Goal: Task Accomplishment & Management: Use online tool/utility

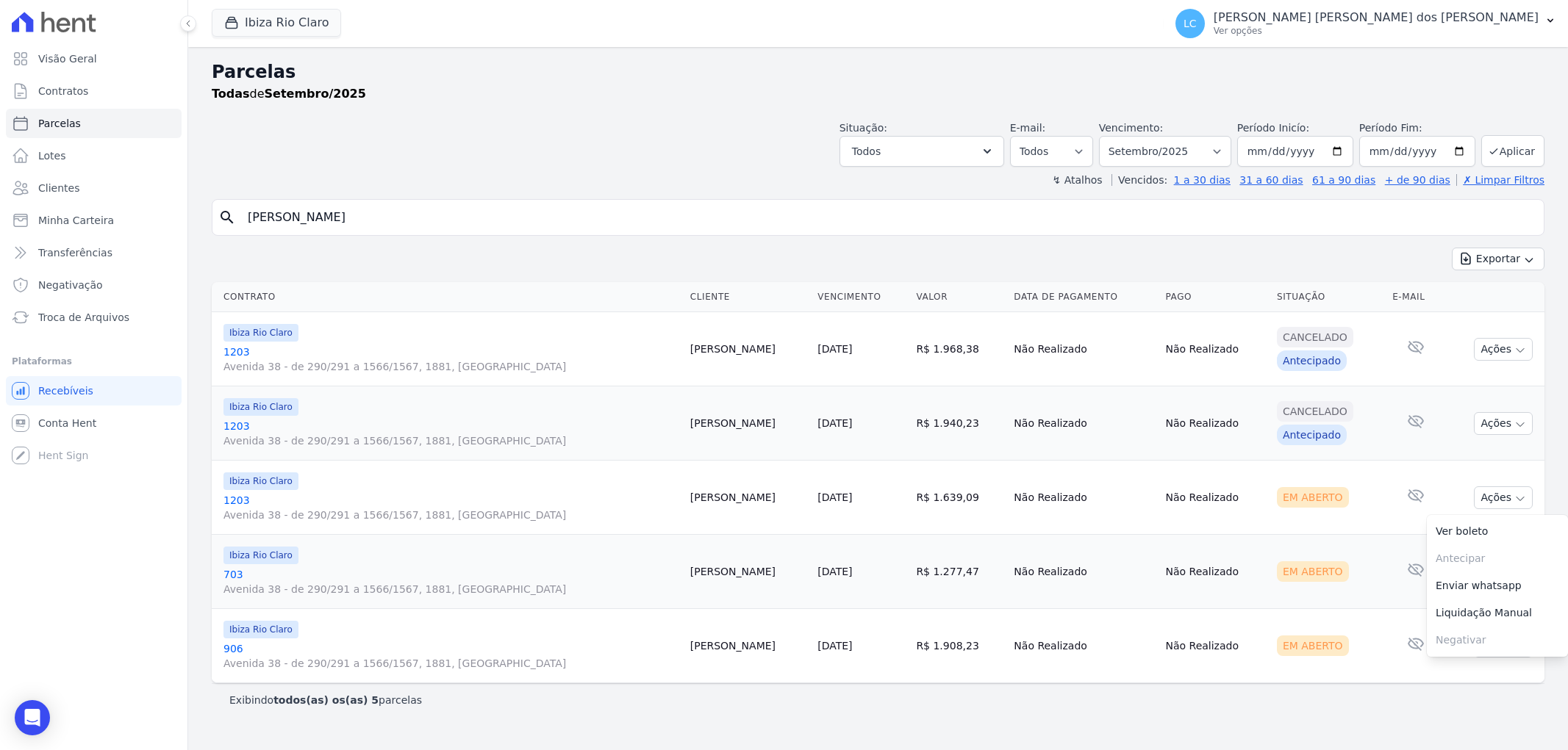
select select
click at [266, 20] on button "Ibiza Rio Claro" at bounding box center [276, 22] width 129 height 28
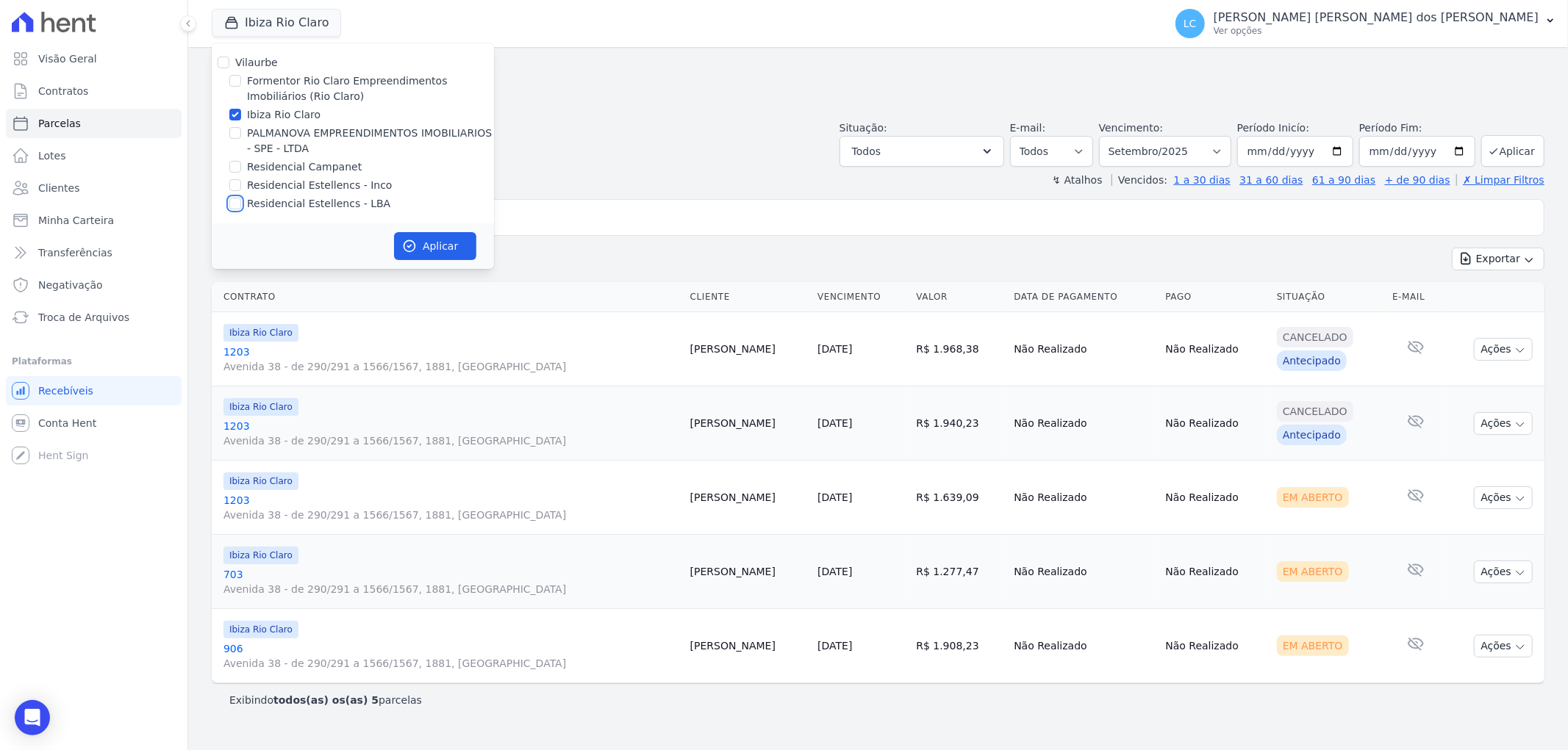
click at [235, 202] on input "Residencial Estellencs - LBA" at bounding box center [235, 203] width 12 height 12
checkbox input "true"
click at [238, 114] on input "Ibiza Rio Claro" at bounding box center [235, 114] width 12 height 12
checkbox input "false"
click at [435, 240] on button "Aplicar" at bounding box center [435, 245] width 82 height 28
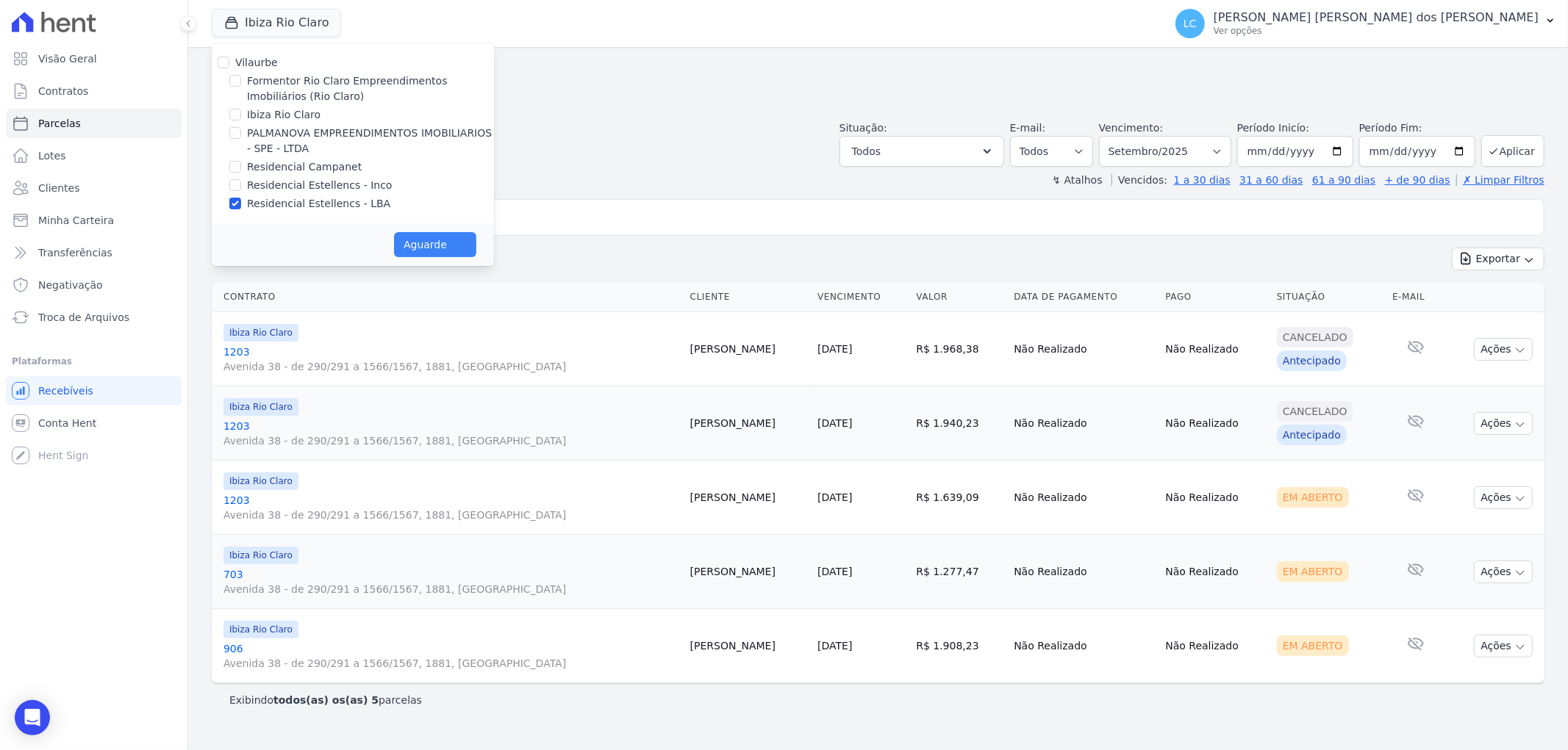
select select
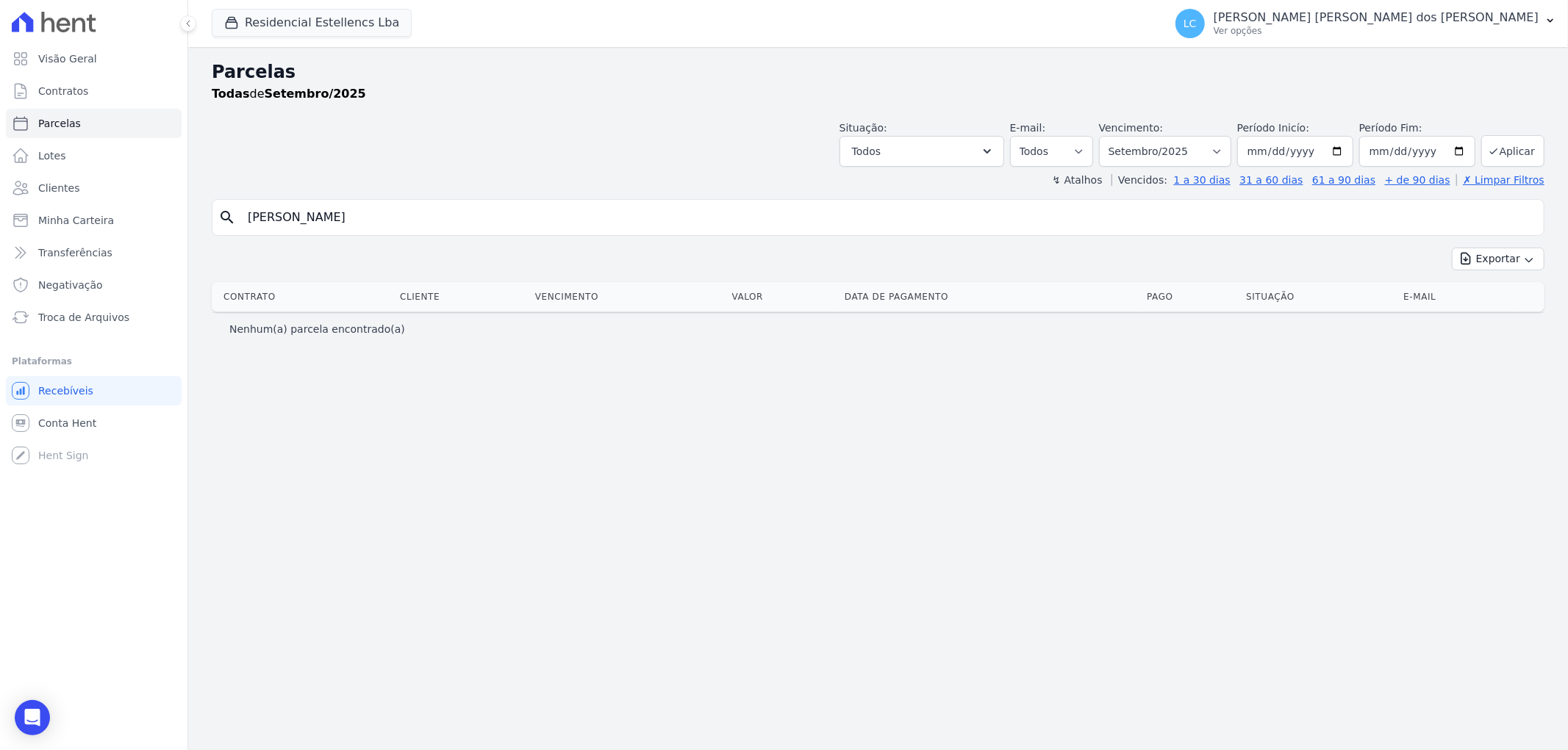
click at [334, 229] on input "[PERSON_NAME]" at bounding box center [887, 217] width 1298 height 29
type input "g"
click at [1521, 255] on button "Exportar" at bounding box center [1497, 259] width 92 height 23
click at [81, 313] on span "Troca de Arquivos" at bounding box center [83, 317] width 91 height 14
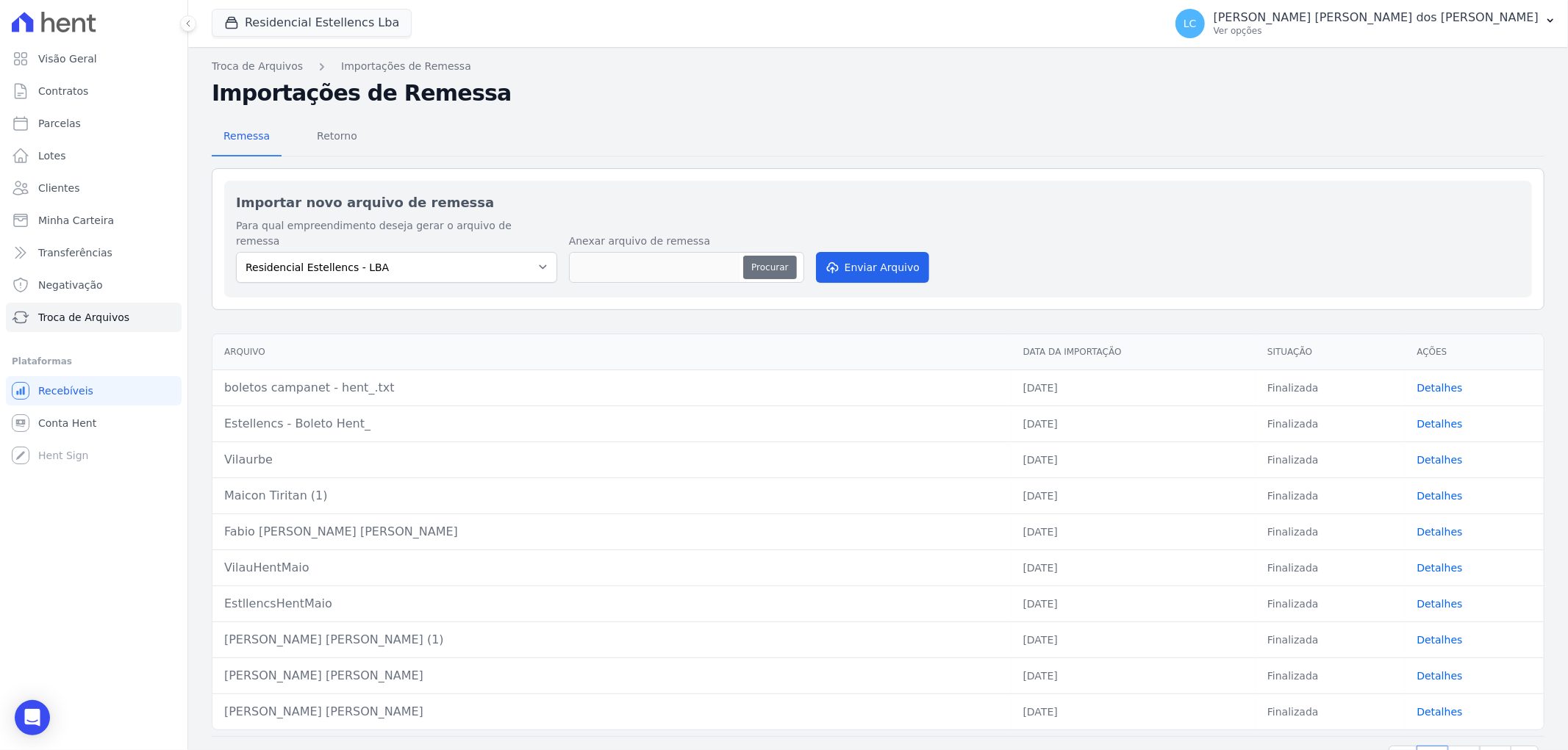
click at [775, 255] on button "Procurar" at bounding box center [769, 267] width 53 height 24
type input "estellencs (1).txt"
click at [870, 252] on button "Enviar Arquivo" at bounding box center [872, 267] width 113 height 31
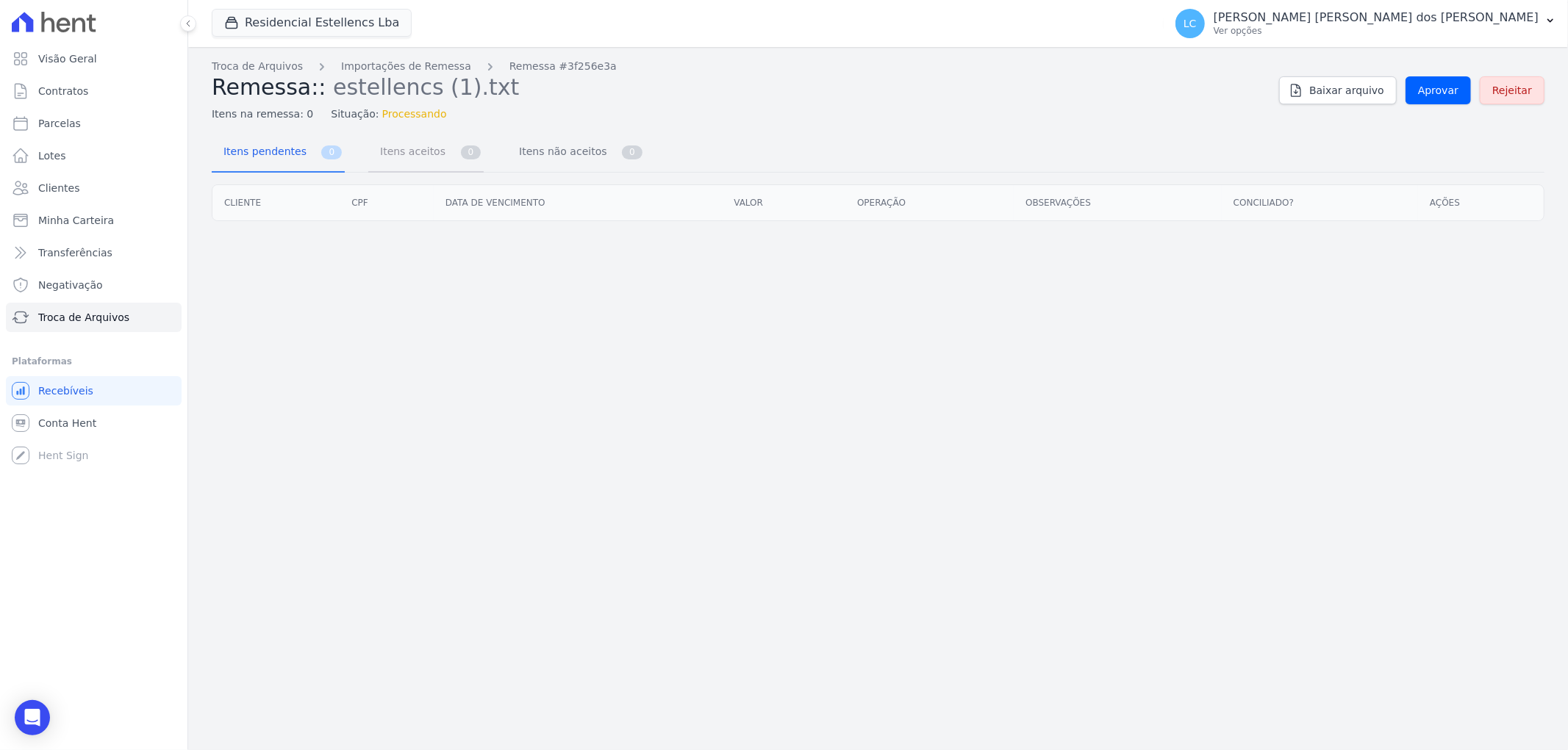
click at [392, 149] on span "Itens aceitos" at bounding box center [410, 151] width 77 height 29
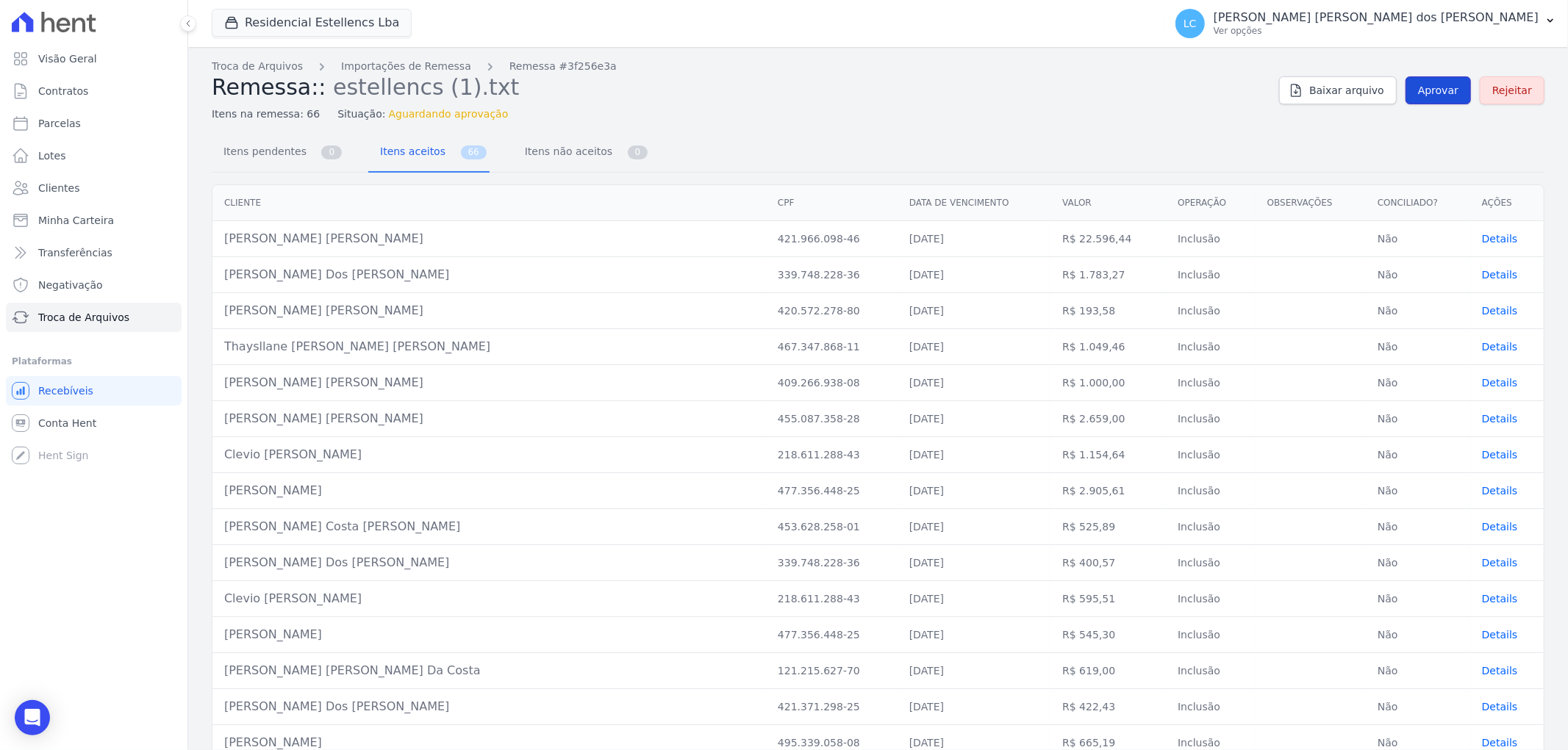
click at [1430, 89] on span "Aprovar" at bounding box center [1438, 90] width 40 height 14
click at [267, 160] on span "Itens pendentes" at bounding box center [261, 151] width 95 height 29
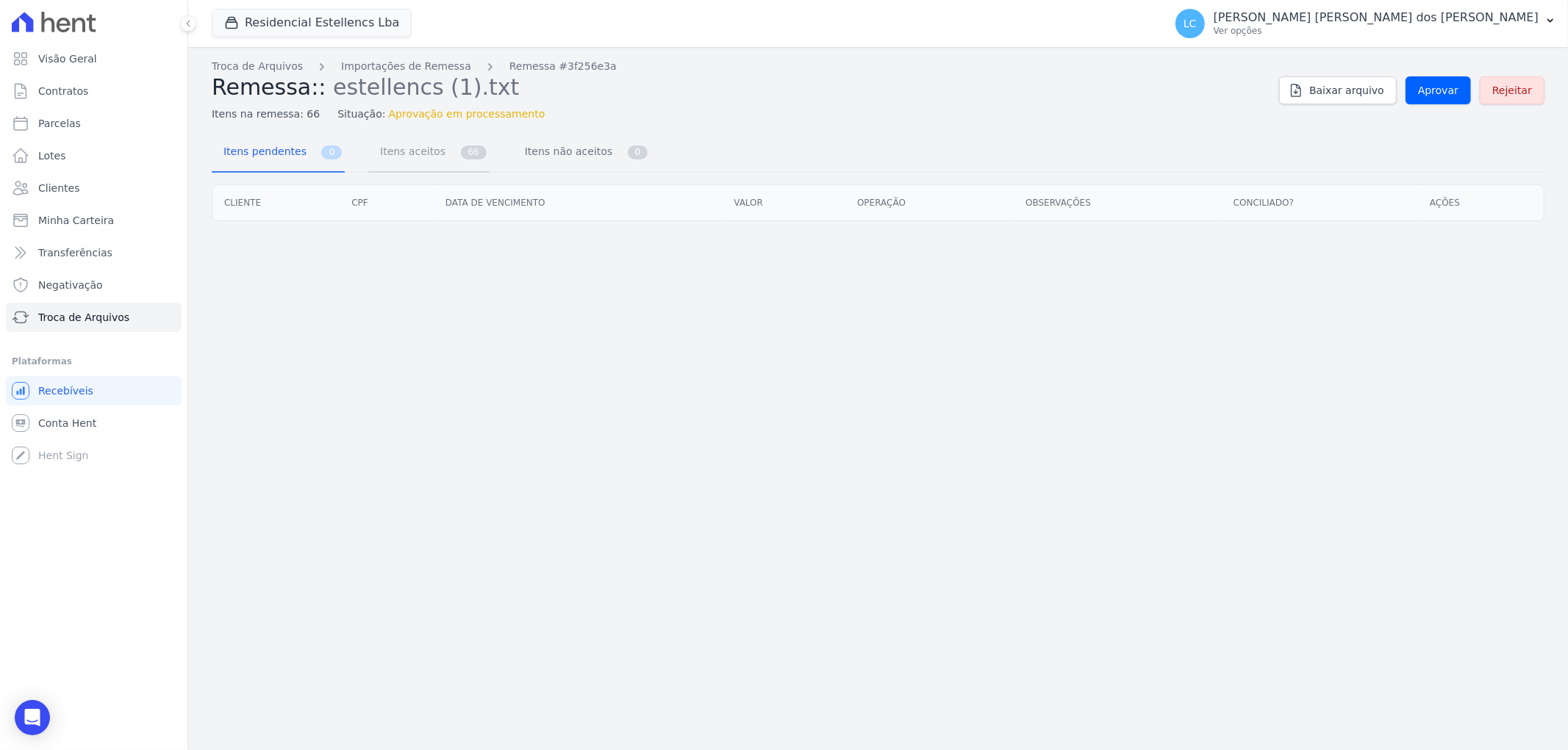
click at [406, 155] on span "Itens aceitos" at bounding box center [410, 151] width 77 height 29
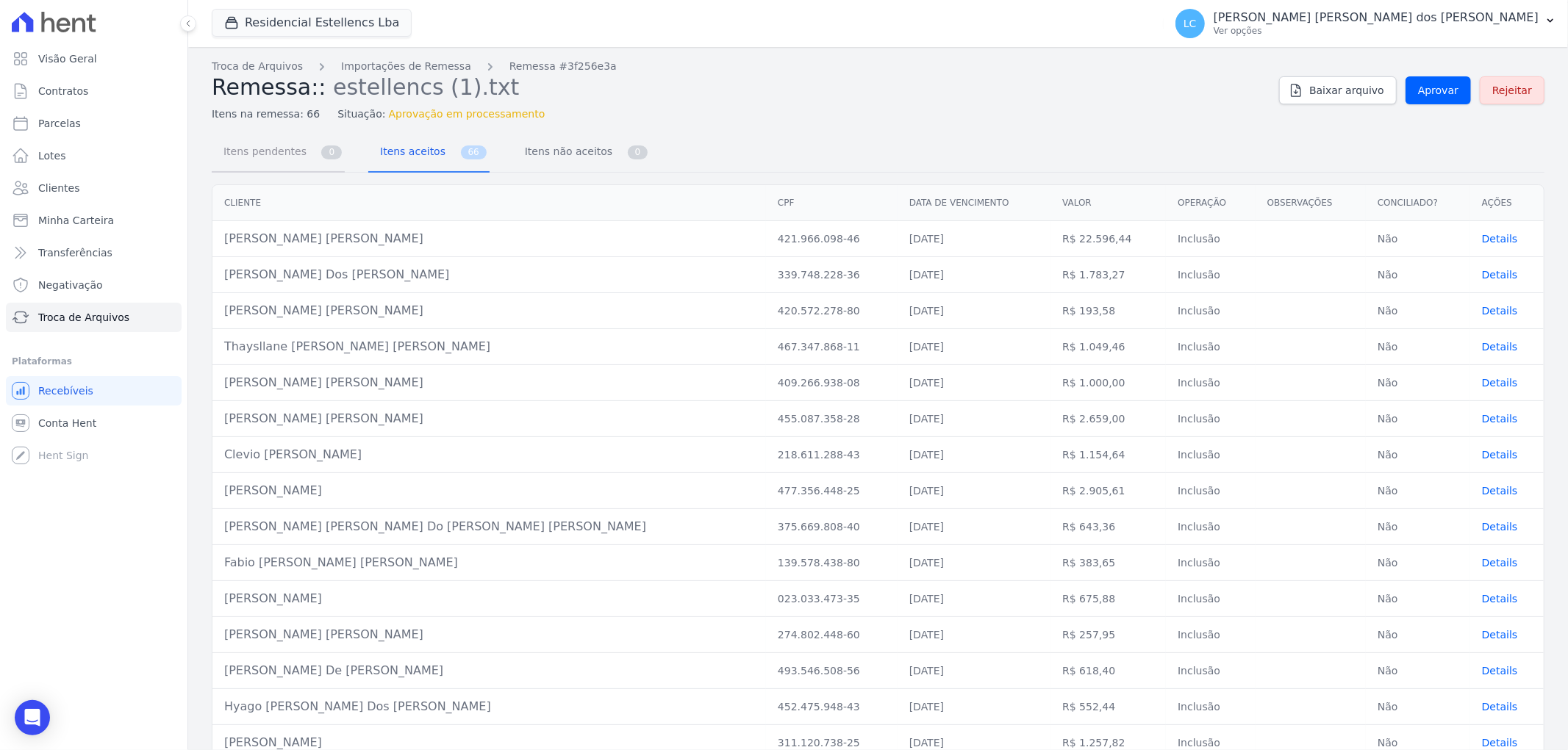
click at [257, 156] on span "Itens pendentes" at bounding box center [261, 151] width 95 height 29
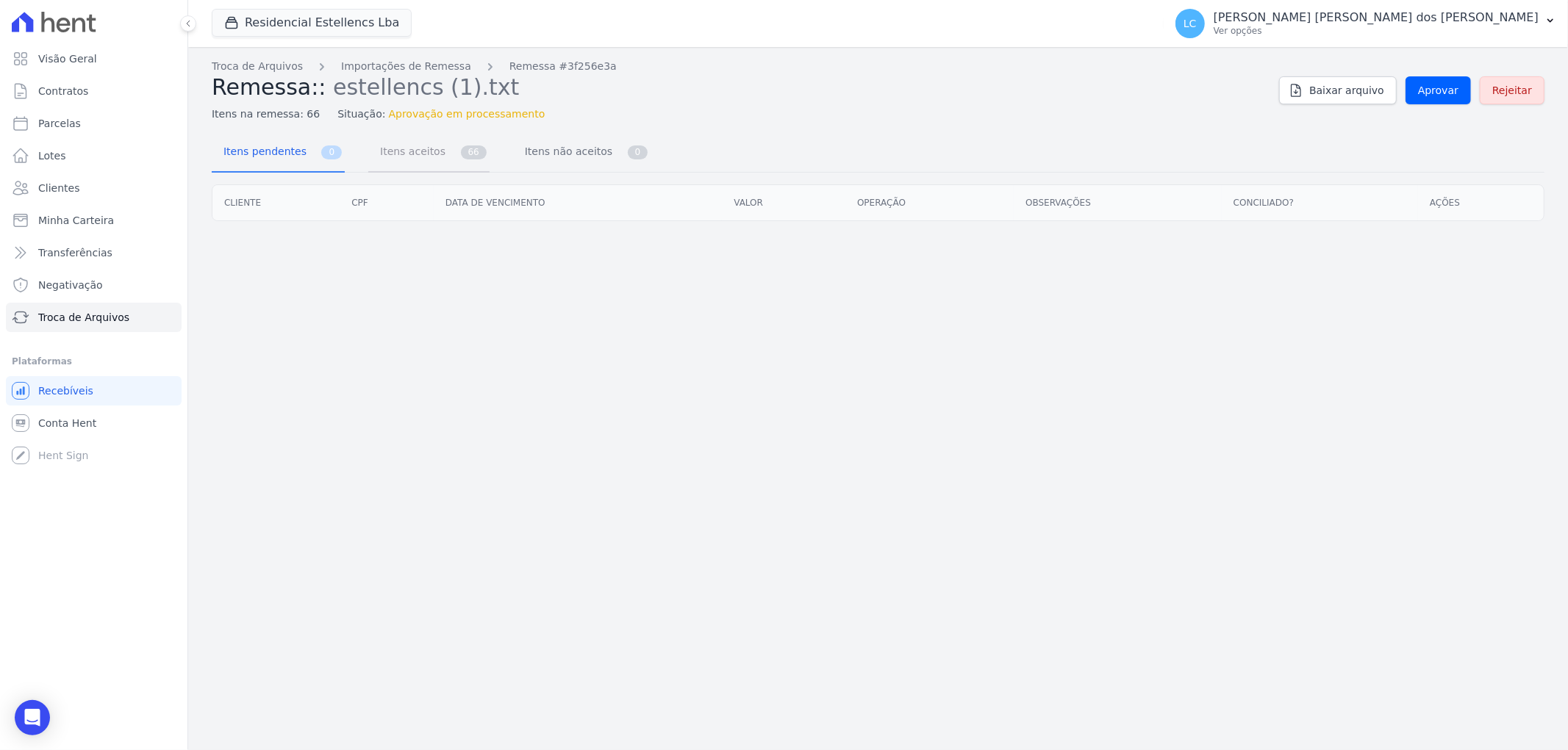
click at [372, 150] on span "Itens aceitos" at bounding box center [410, 151] width 77 height 29
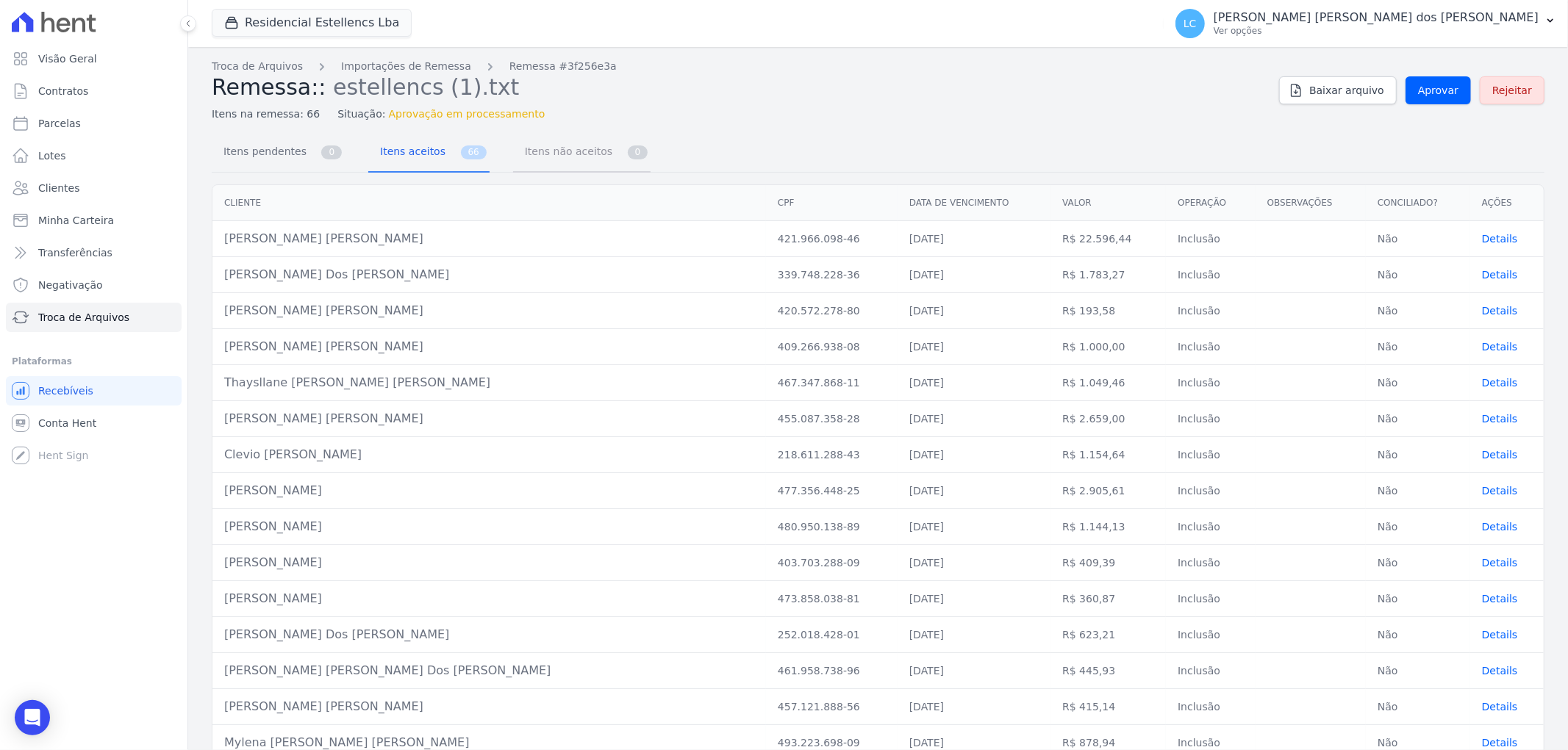
click at [542, 159] on span "Itens não aceitos" at bounding box center [566, 151] width 99 height 29
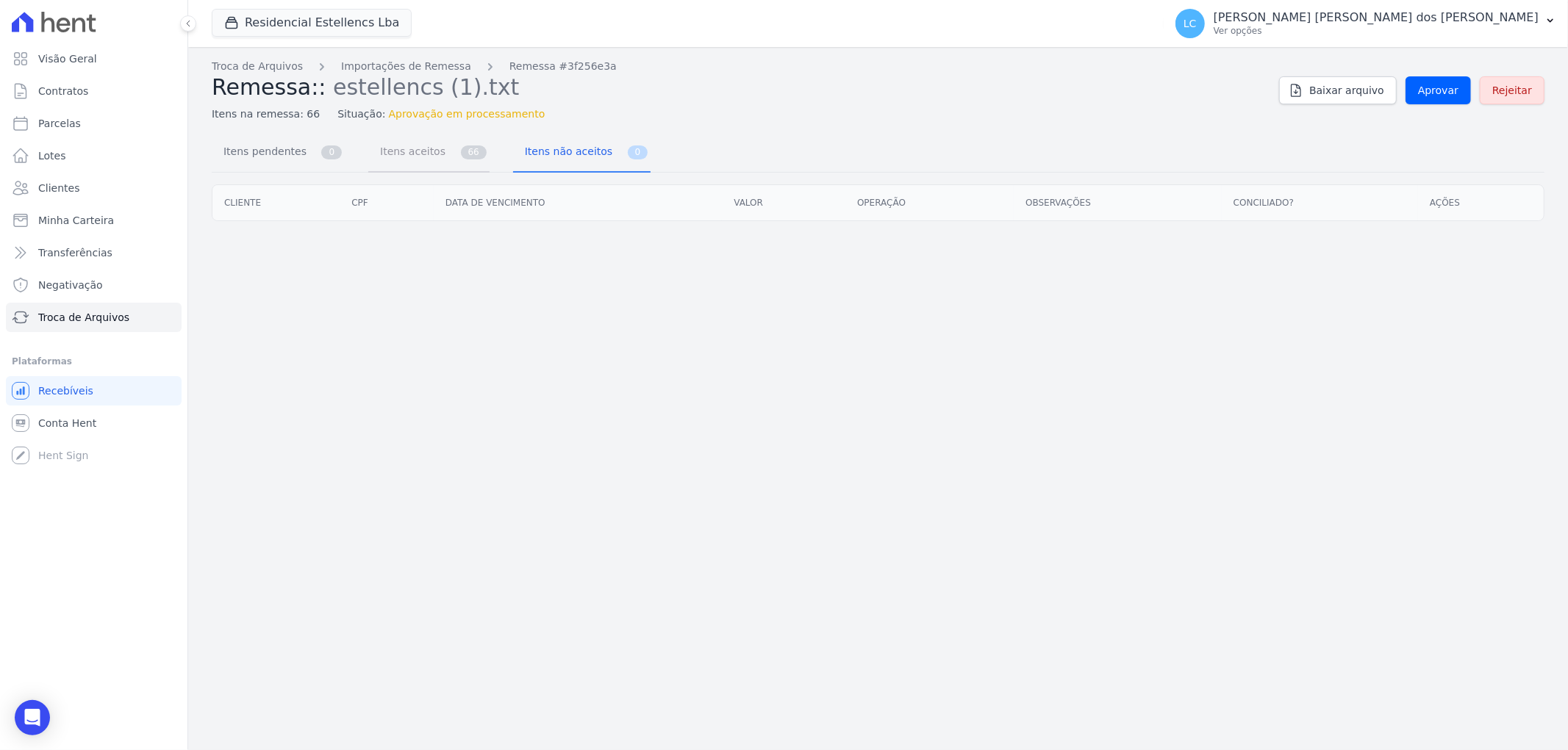
click at [419, 160] on span "Itens aceitos" at bounding box center [410, 151] width 77 height 29
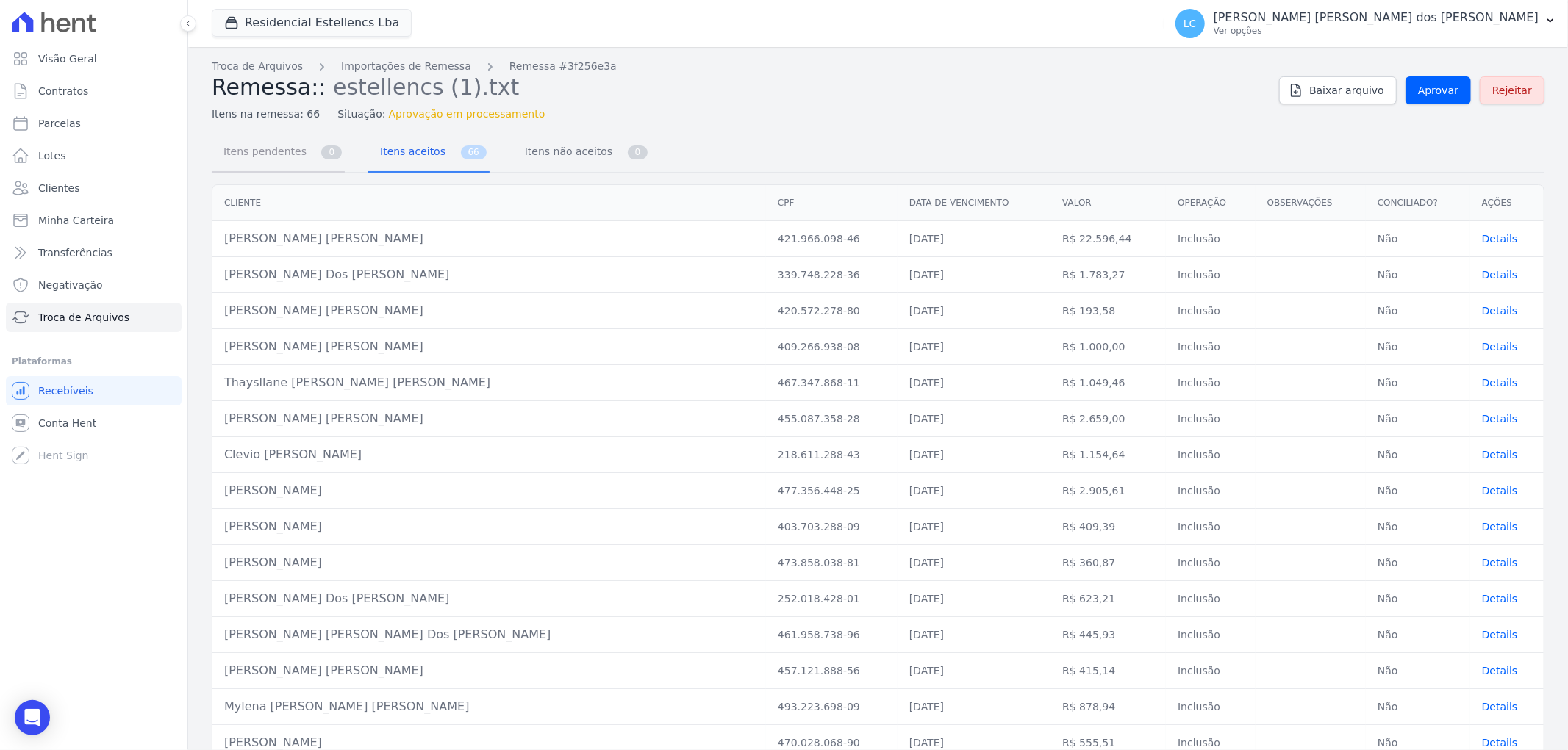
click at [290, 151] on span "Itens pendentes" at bounding box center [261, 151] width 95 height 29
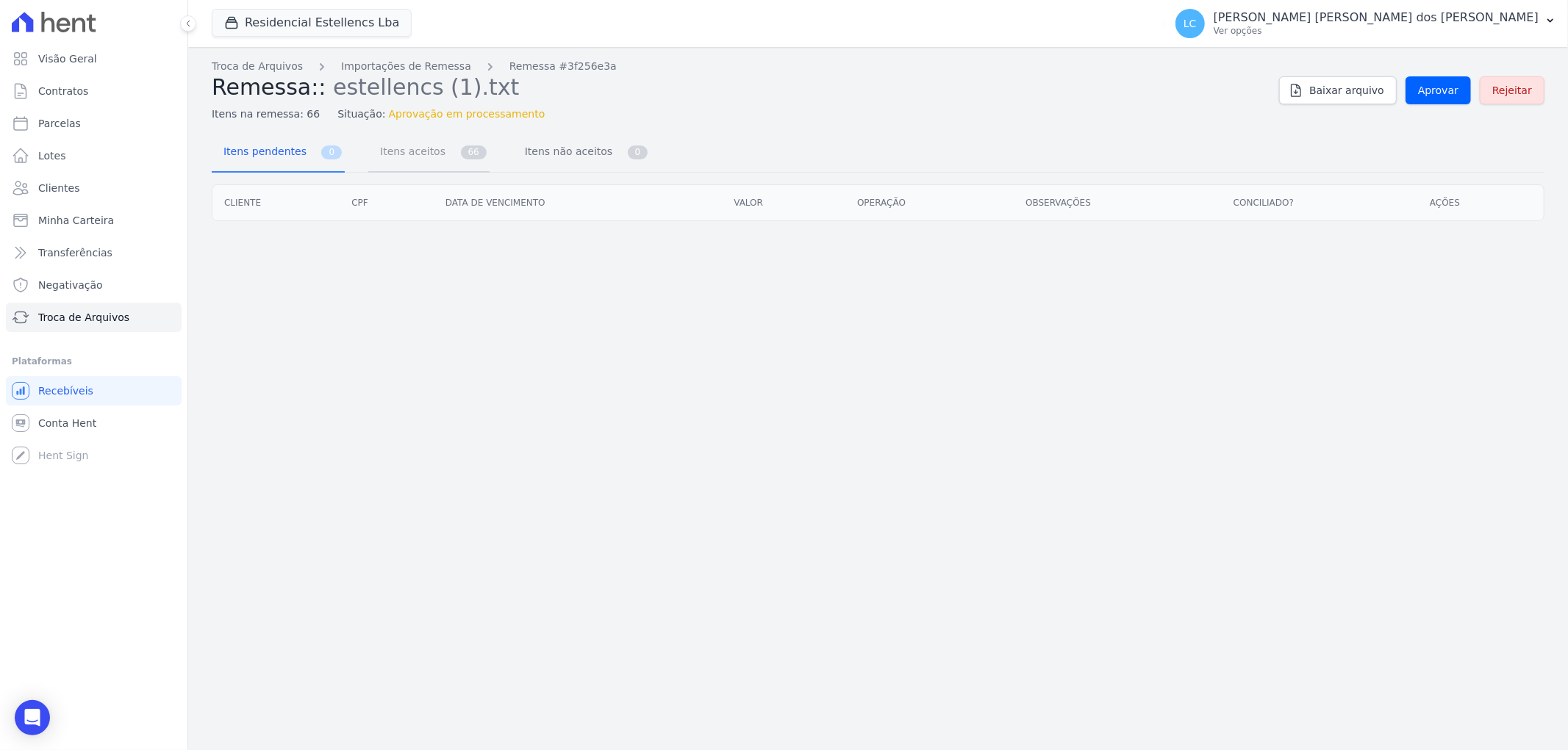
click at [422, 151] on span "Itens aceitos" at bounding box center [410, 151] width 77 height 29
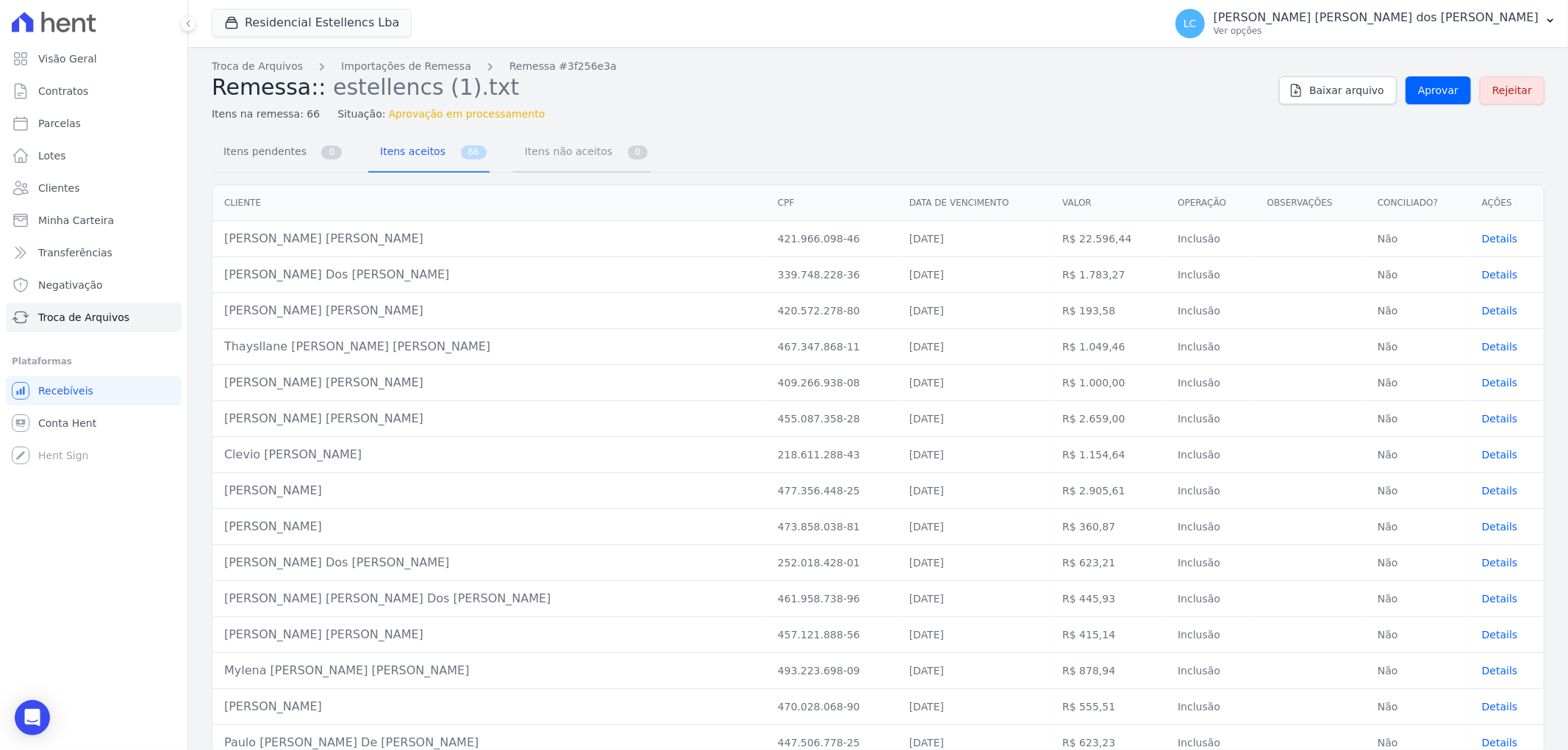
click at [548, 148] on span "Itens não aceitos" at bounding box center [566, 151] width 99 height 29
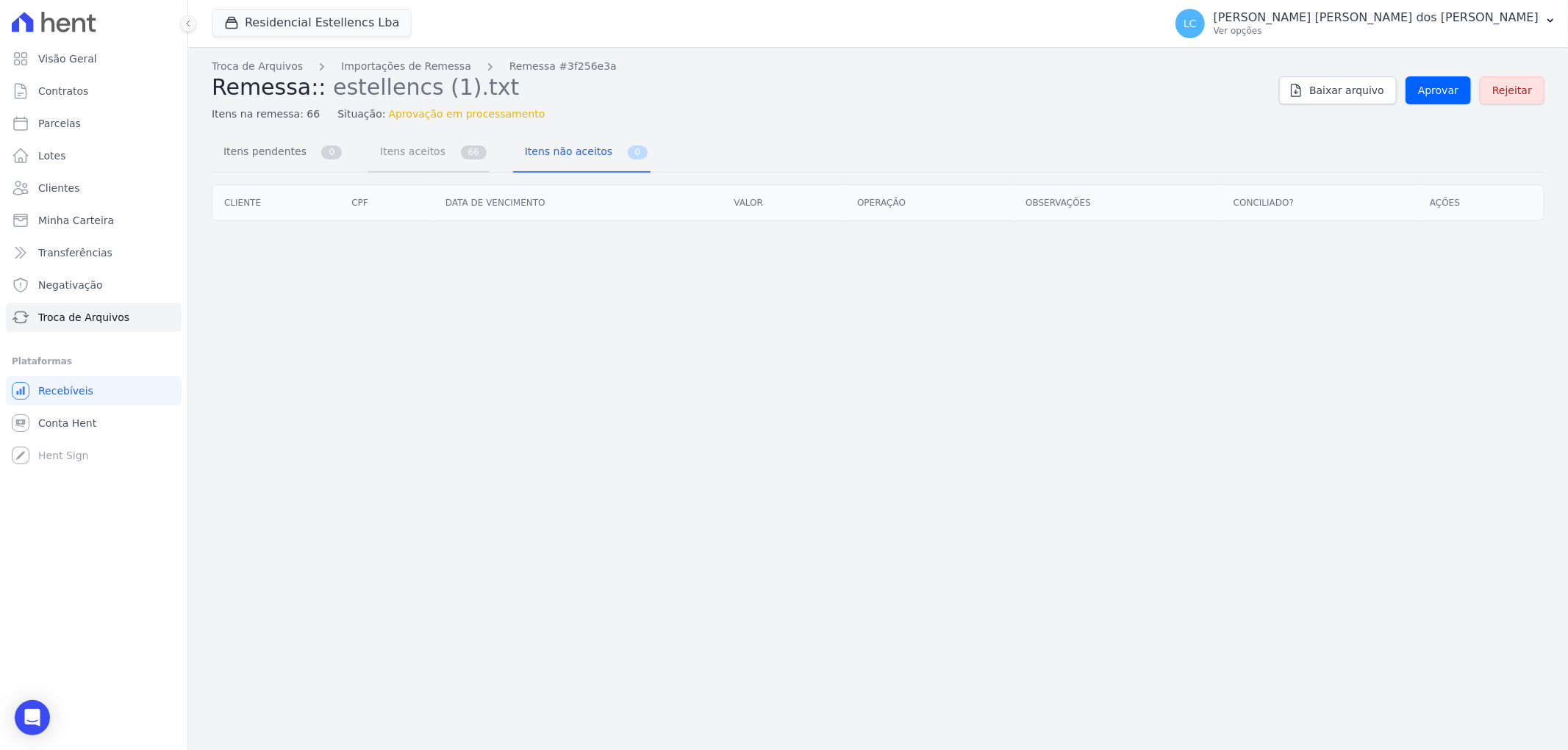
click at [393, 162] on span "Itens aceitos" at bounding box center [410, 151] width 77 height 29
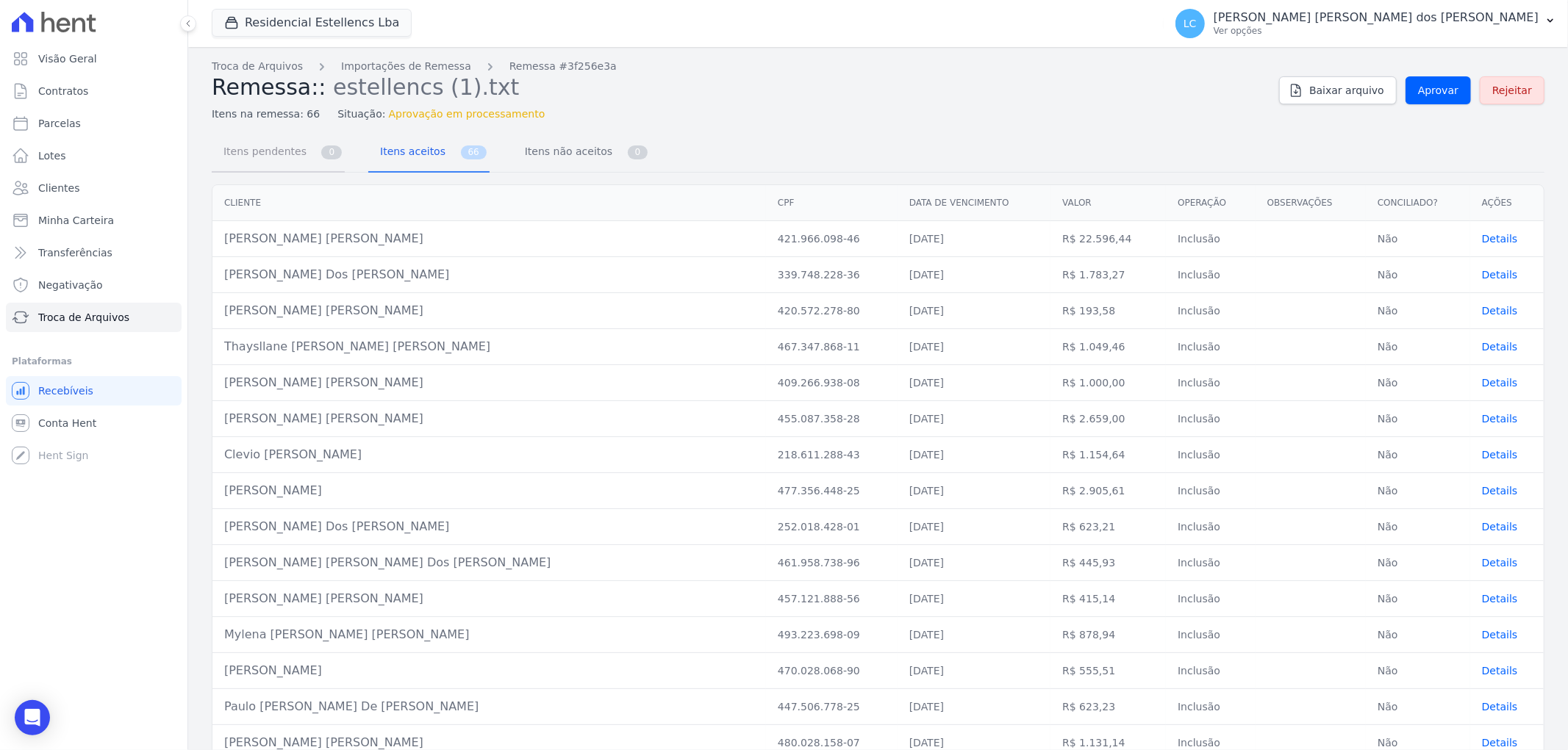
click at [279, 156] on span "Itens pendentes" at bounding box center [261, 151] width 95 height 29
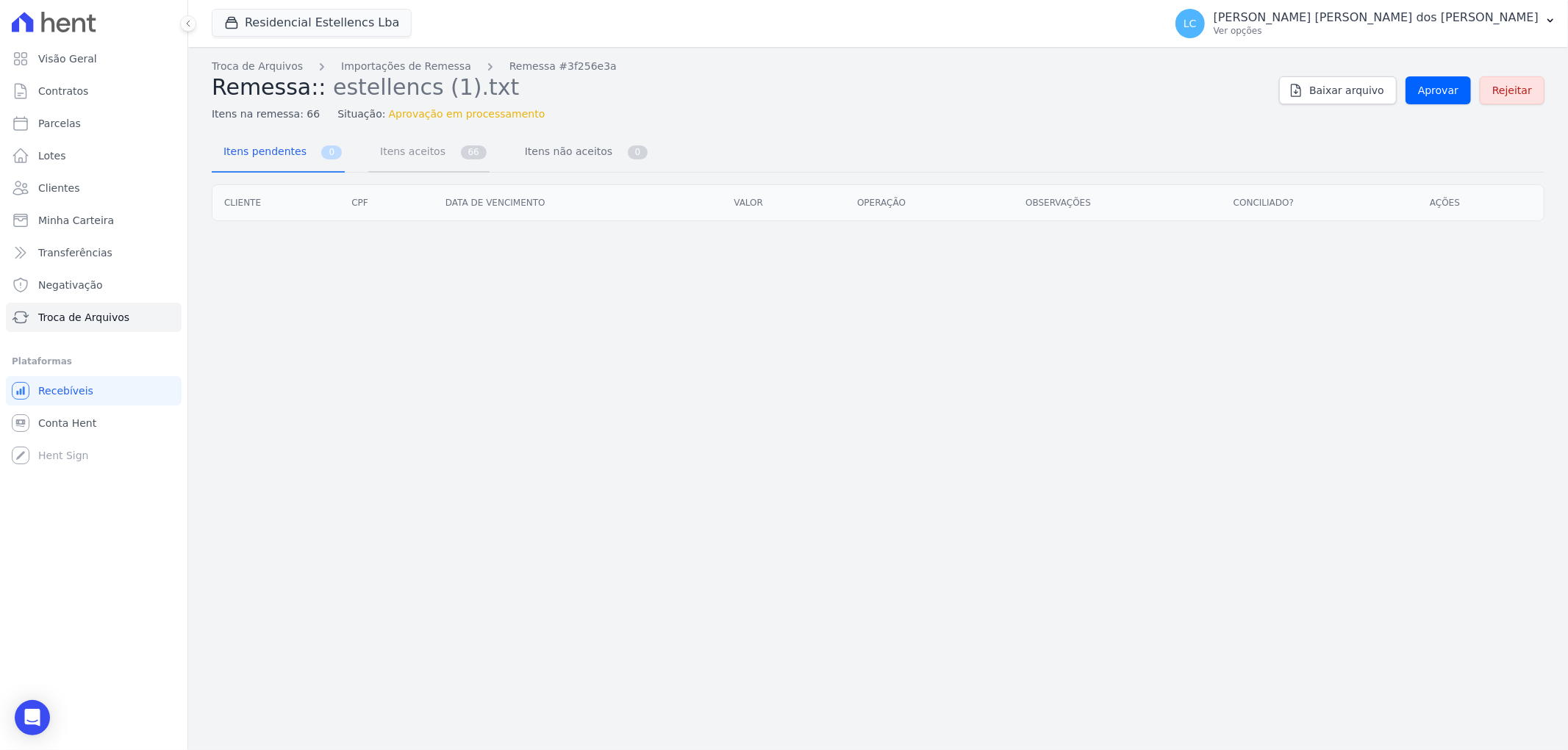
click at [423, 155] on span "Itens aceitos" at bounding box center [410, 151] width 77 height 29
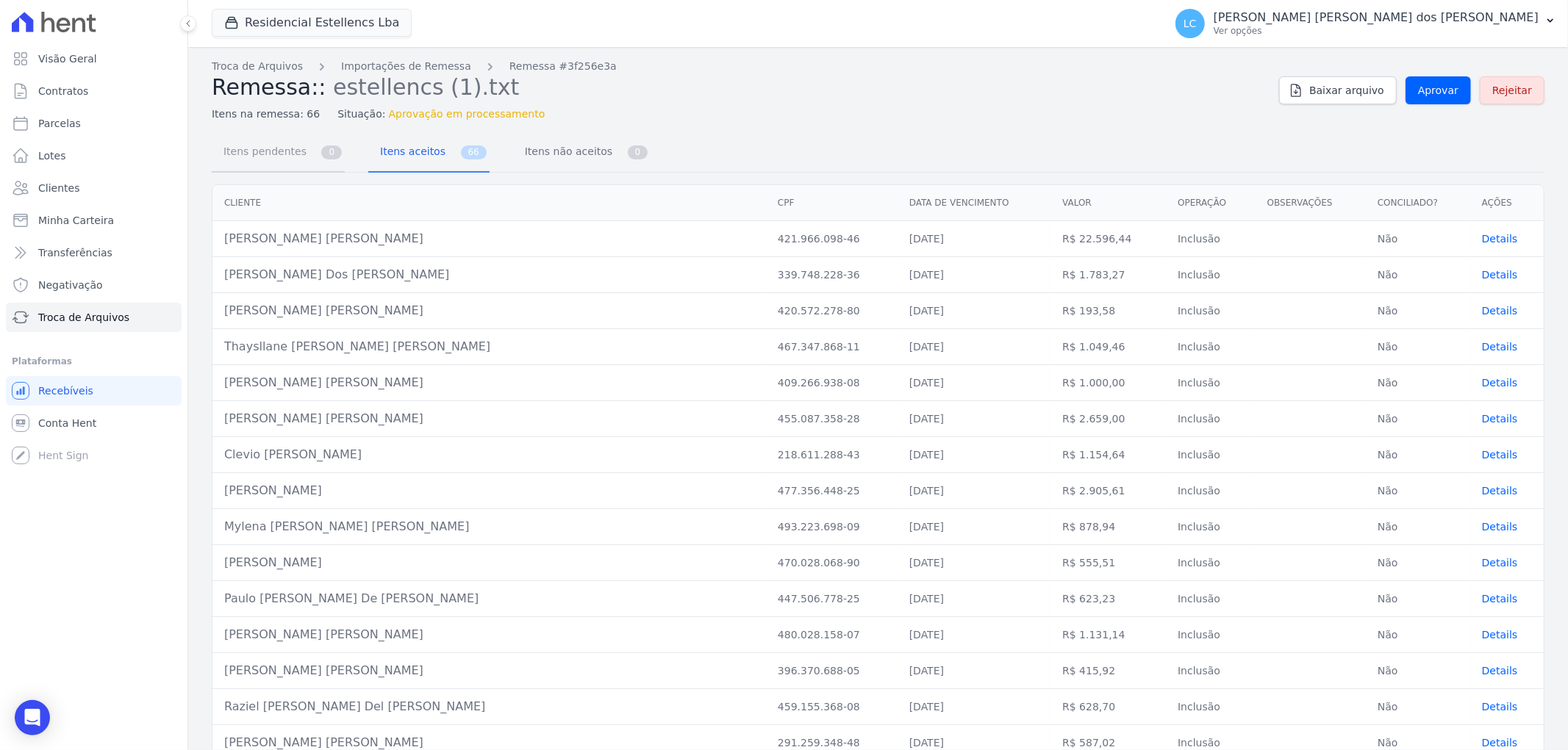
click at [259, 153] on span "Itens pendentes" at bounding box center [261, 151] width 95 height 29
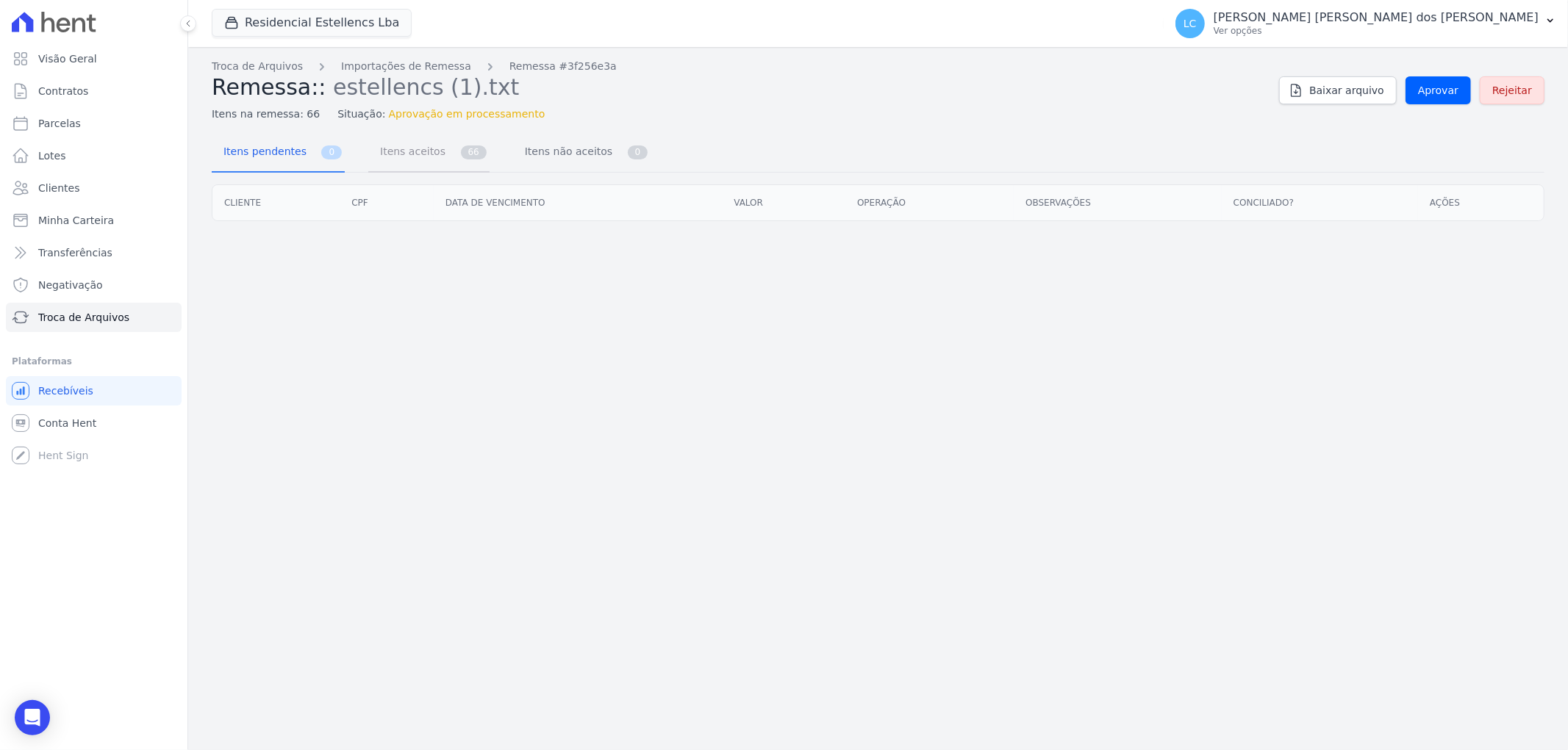
click at [403, 156] on span "Itens aceitos" at bounding box center [410, 151] width 77 height 29
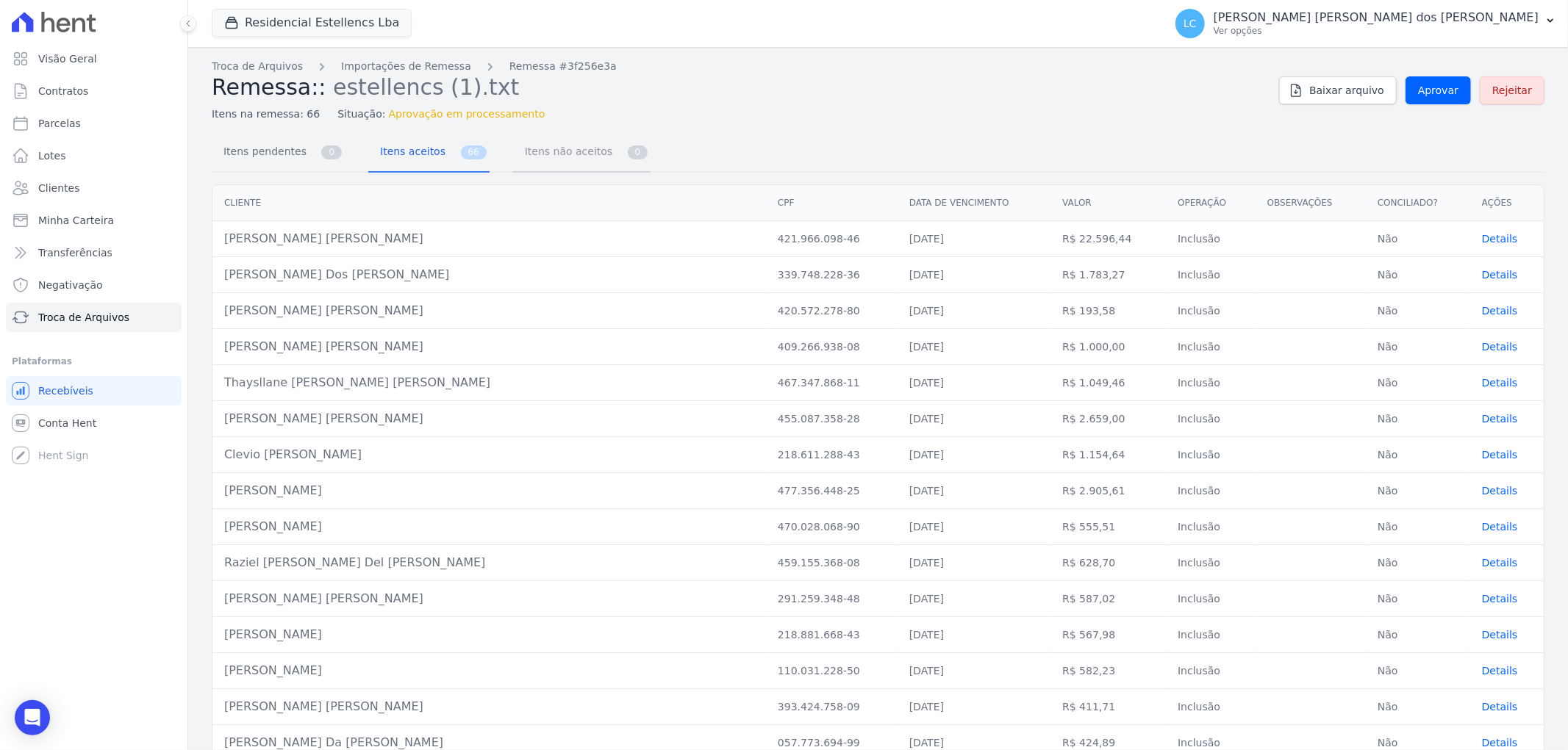
click at [534, 160] on span "Itens não aceitos" at bounding box center [566, 151] width 99 height 29
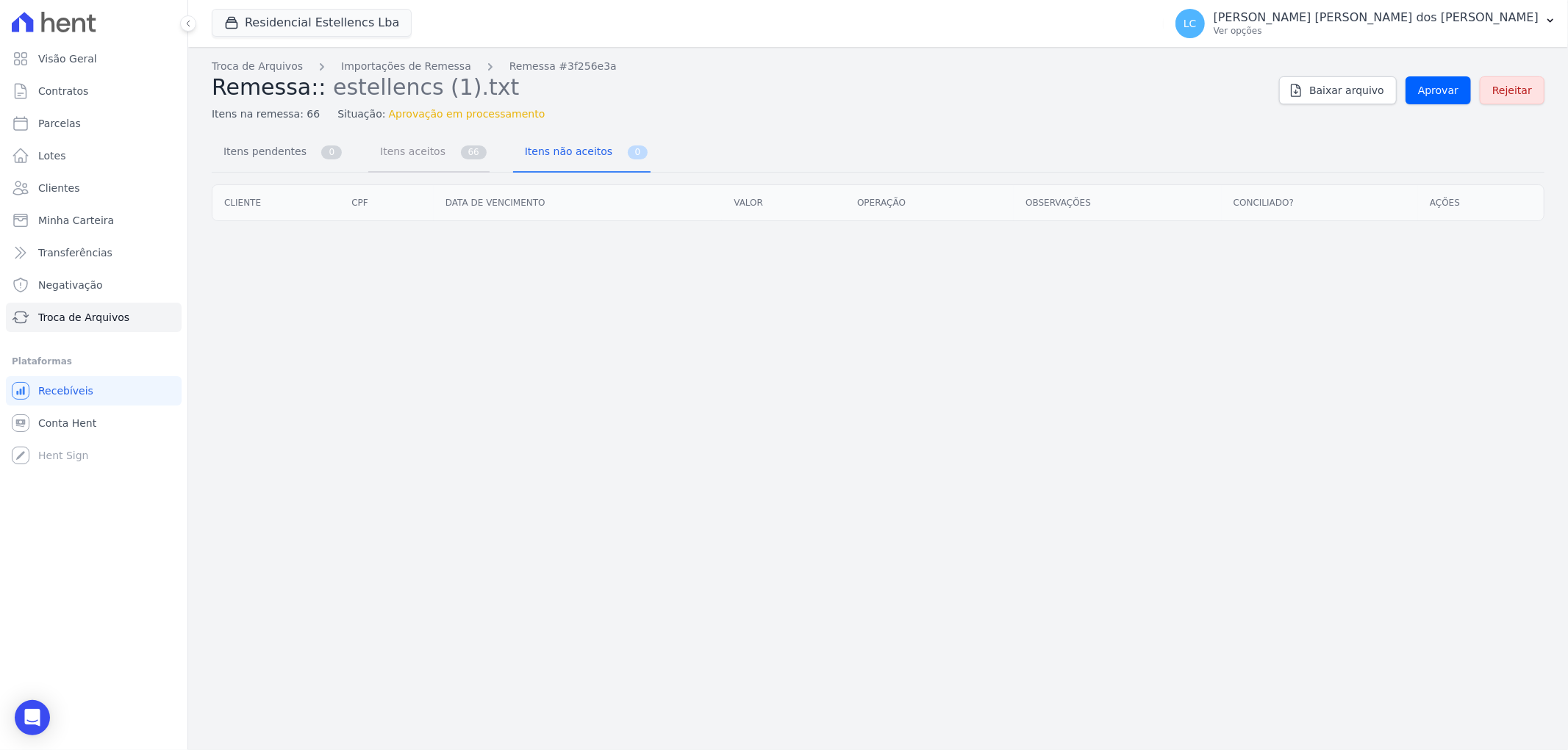
click at [419, 155] on span "Itens aceitos" at bounding box center [410, 151] width 77 height 29
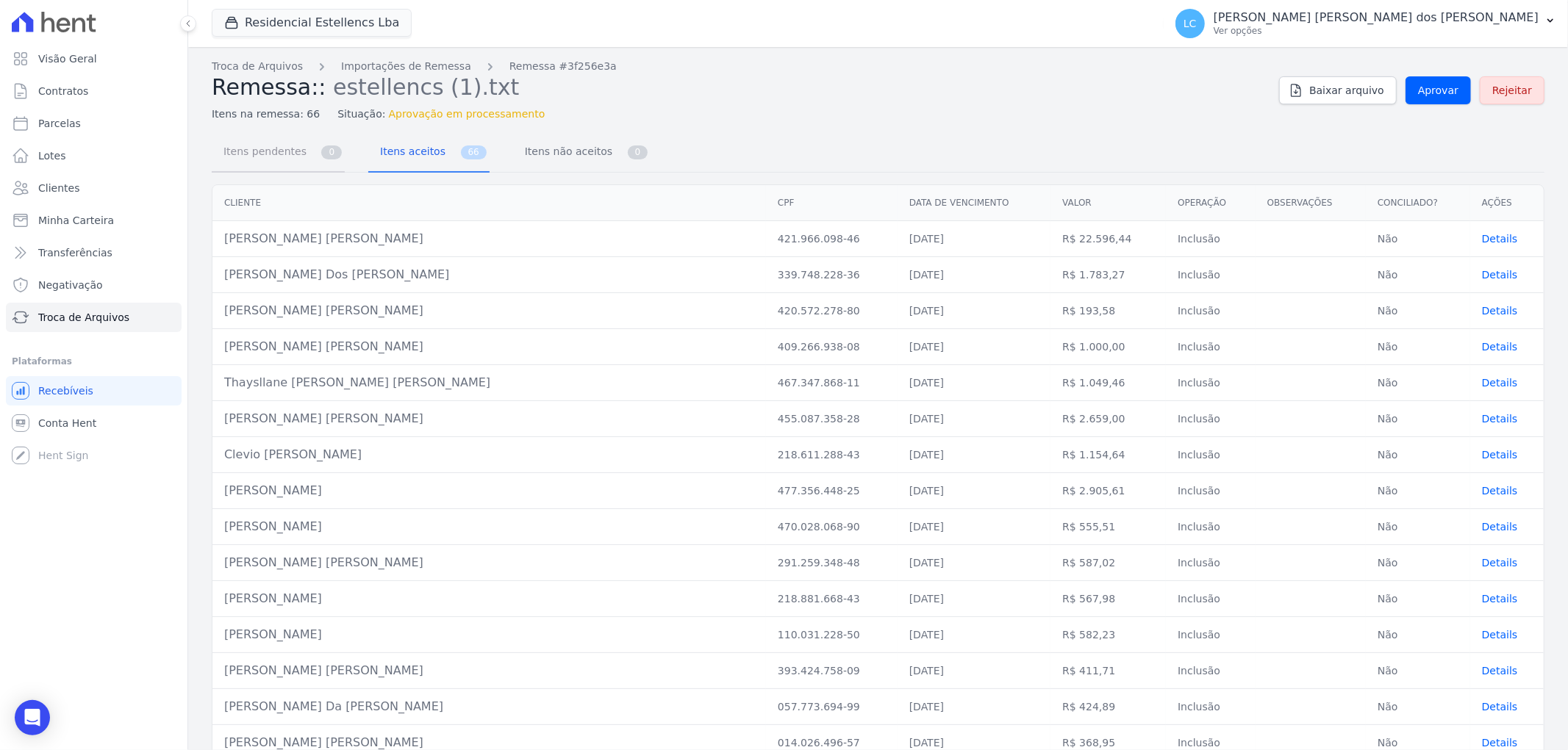
click at [291, 152] on span "Itens pendentes" at bounding box center [261, 151] width 95 height 29
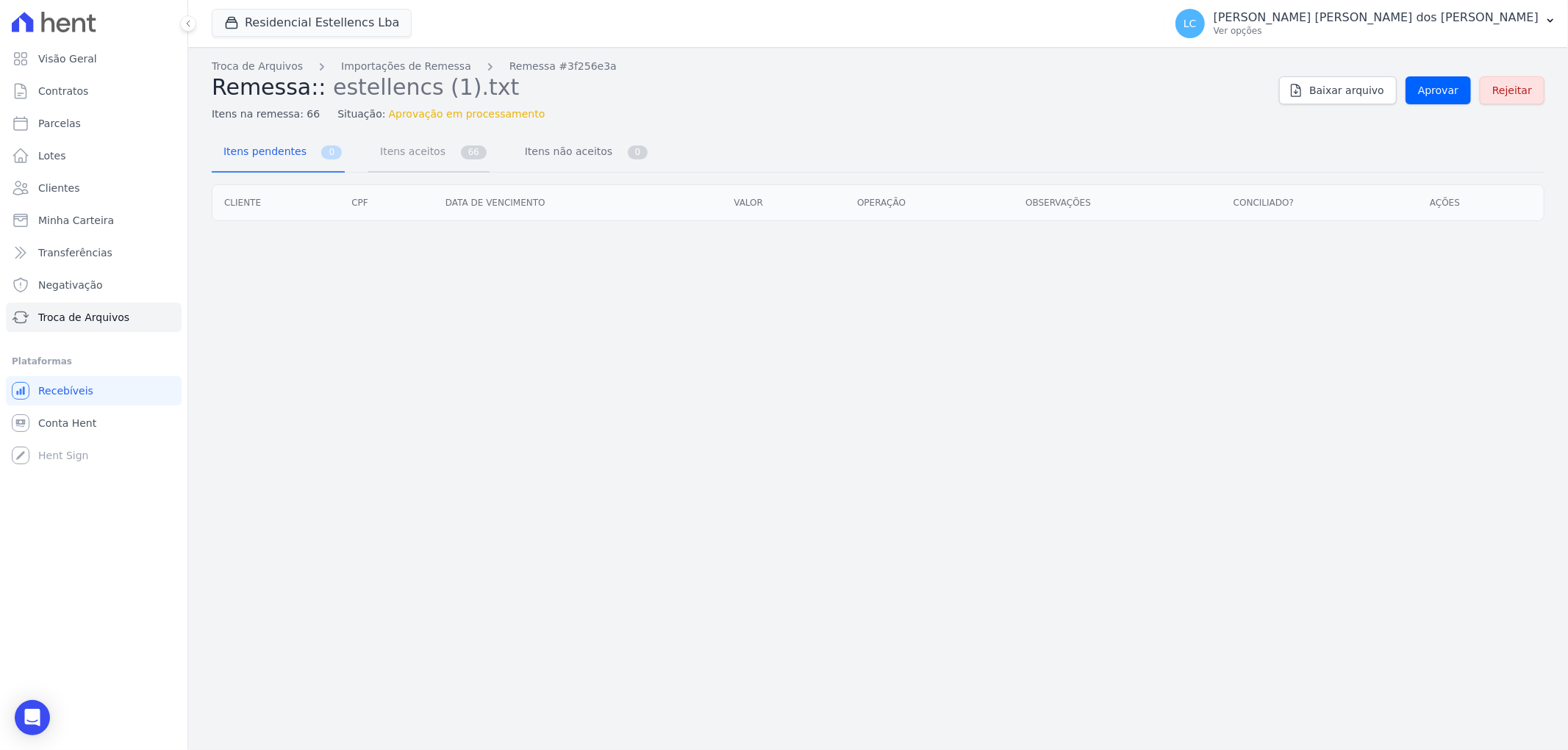
click at [392, 151] on span "Itens aceitos" at bounding box center [410, 151] width 77 height 29
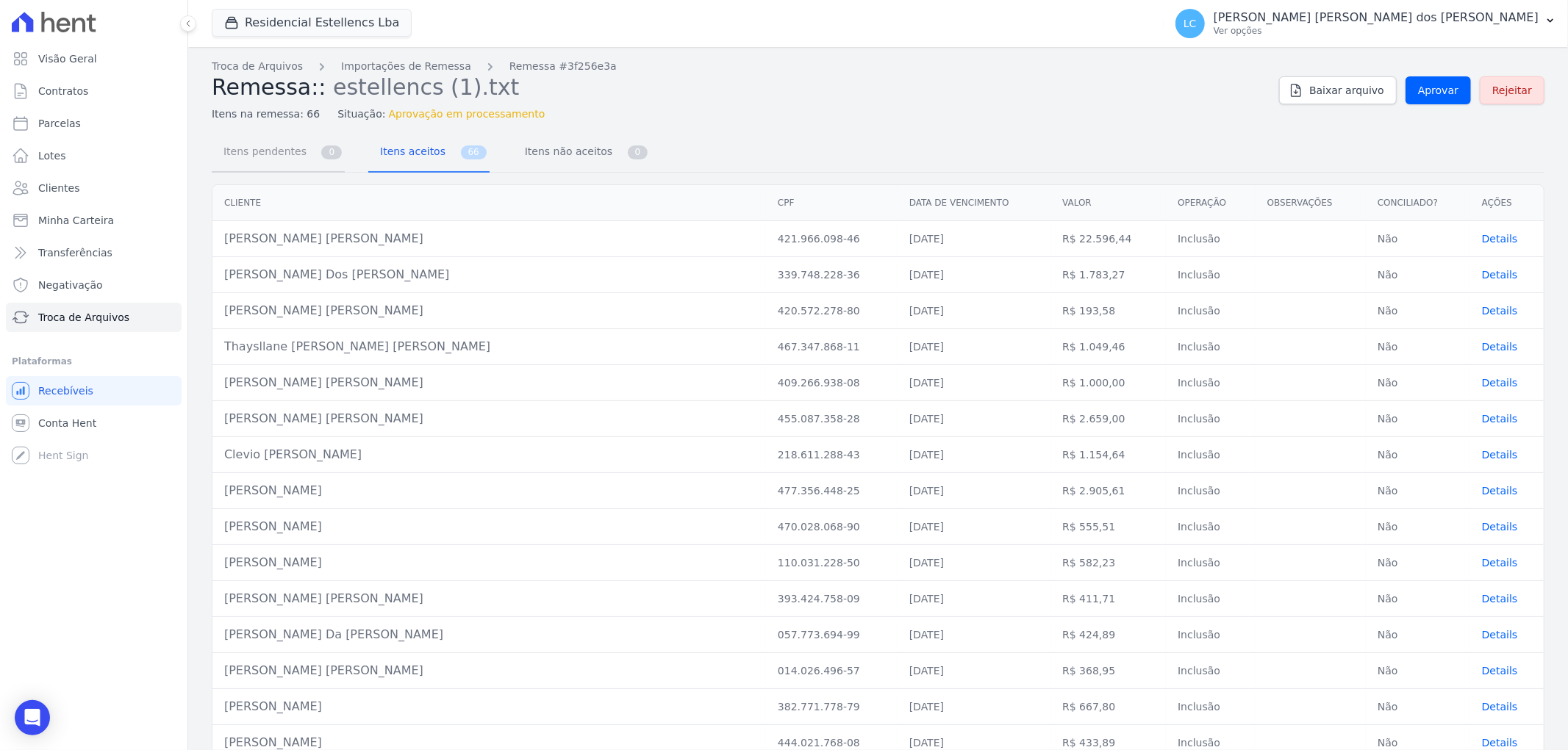
click at [290, 151] on span "Itens pendentes" at bounding box center [261, 151] width 95 height 29
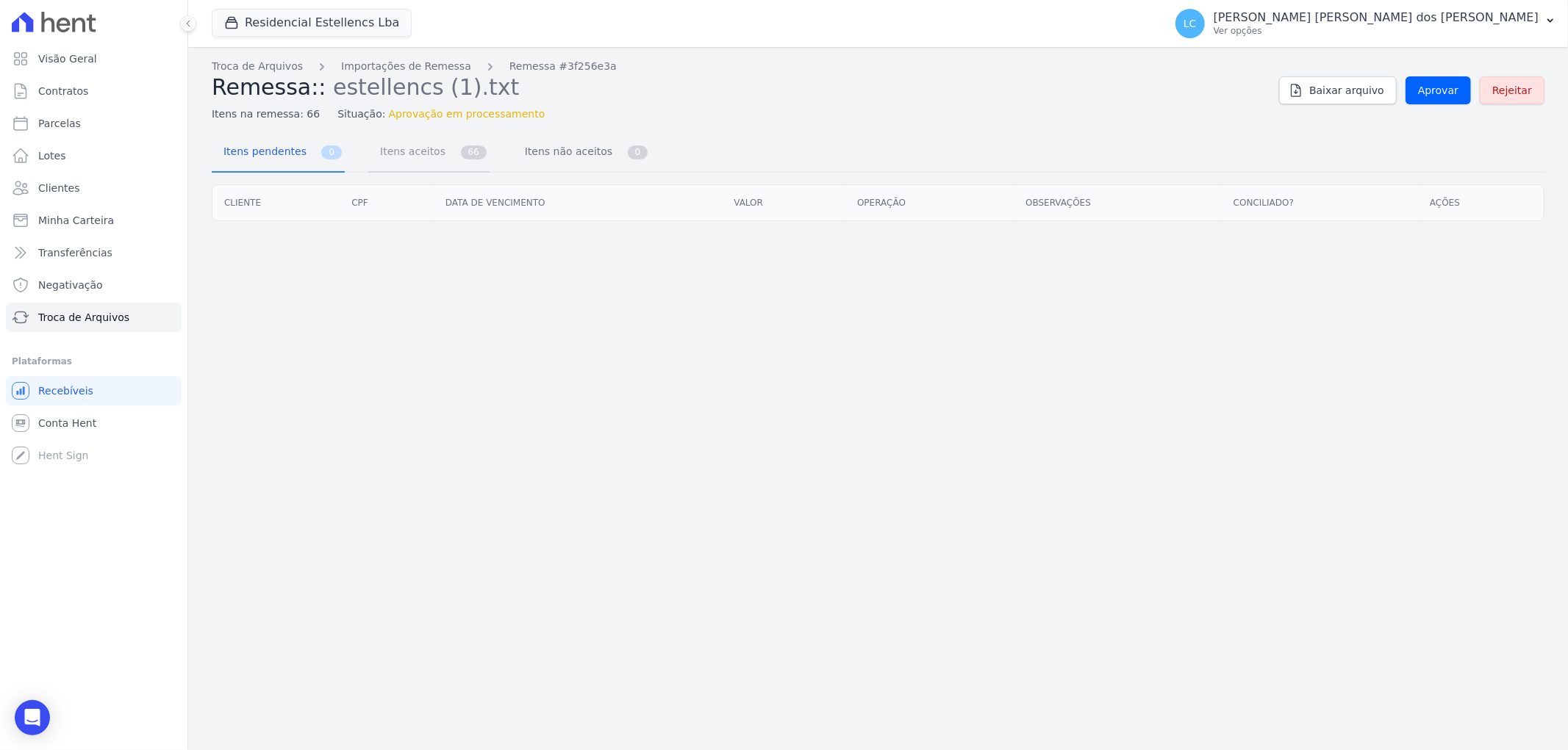
click at [398, 147] on span "Itens aceitos" at bounding box center [410, 151] width 77 height 29
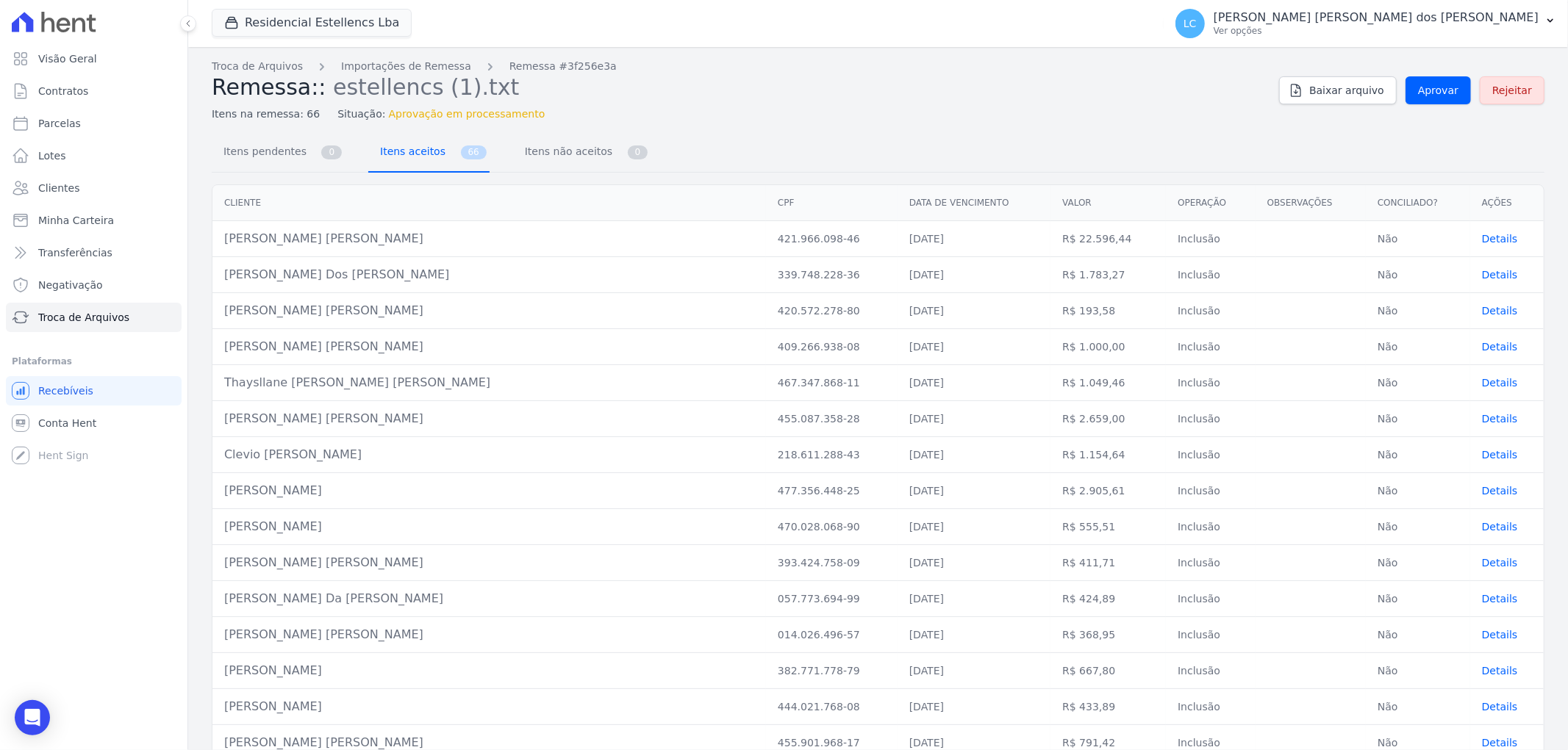
click at [401, 152] on span "Itens aceitos" at bounding box center [410, 151] width 77 height 29
click at [291, 152] on span "Itens pendentes" at bounding box center [261, 151] width 95 height 29
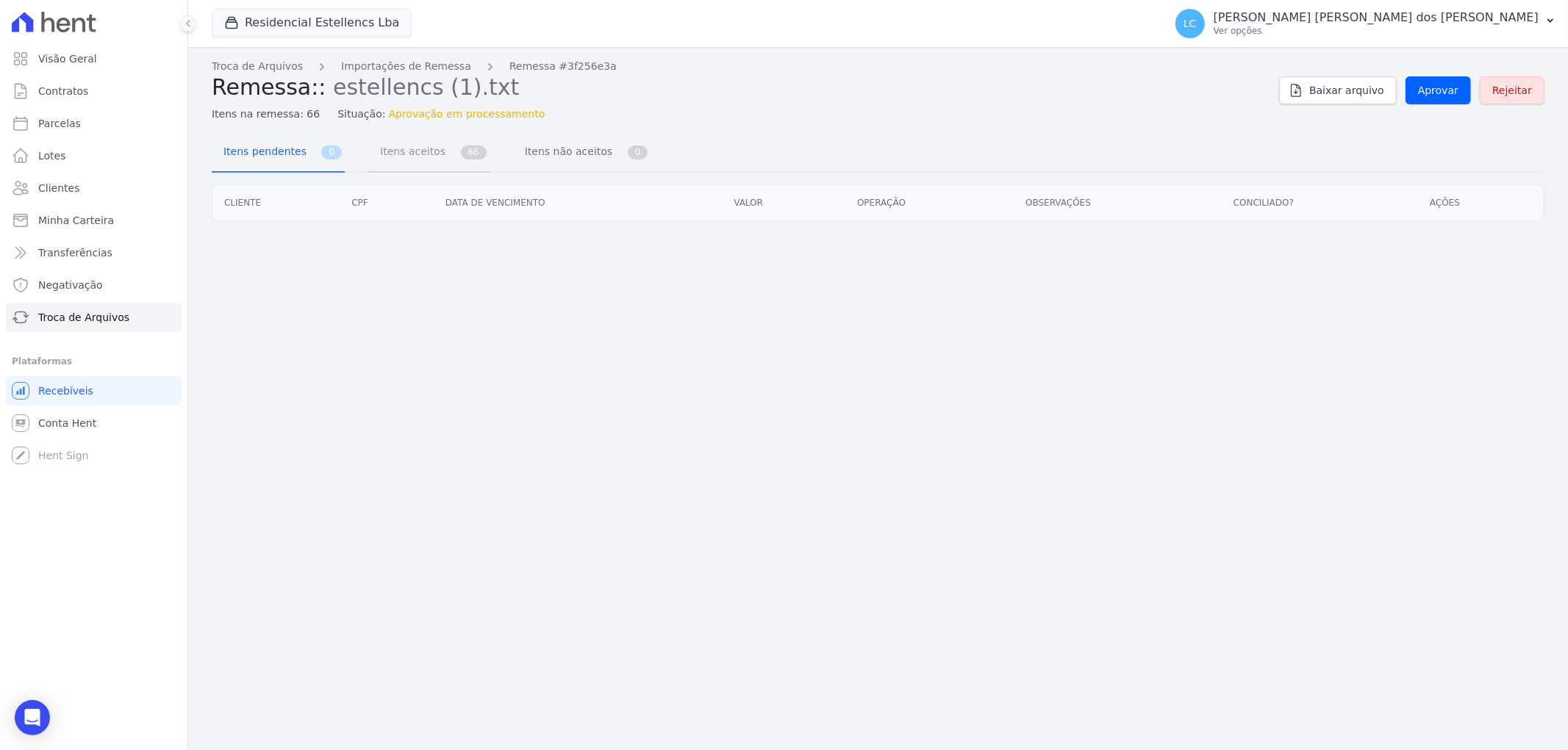
click at [394, 155] on span "Itens aceitos" at bounding box center [410, 151] width 77 height 29
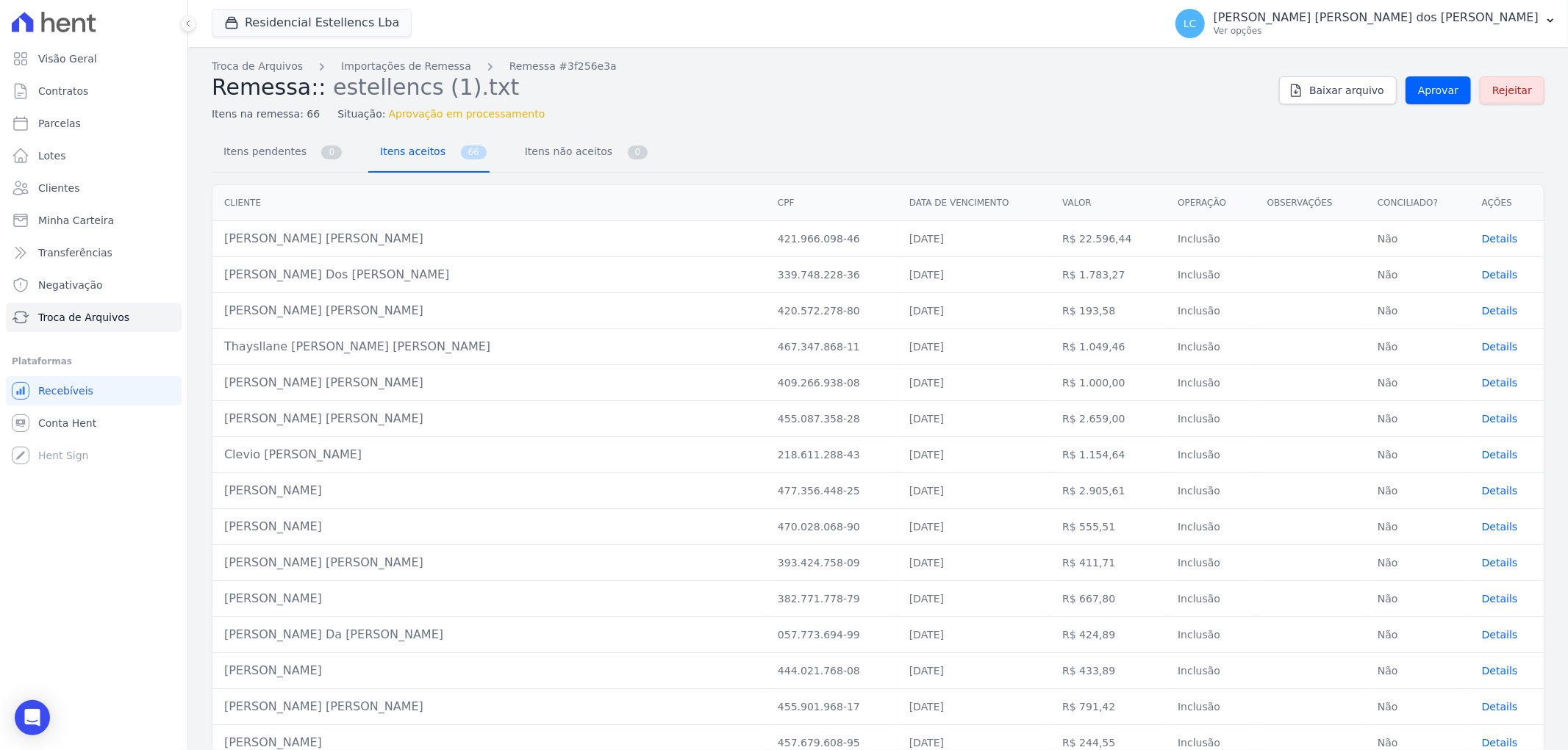
click at [409, 153] on span "Itens aceitos" at bounding box center [410, 151] width 77 height 29
click at [255, 149] on span "Itens pendentes" at bounding box center [261, 151] width 95 height 29
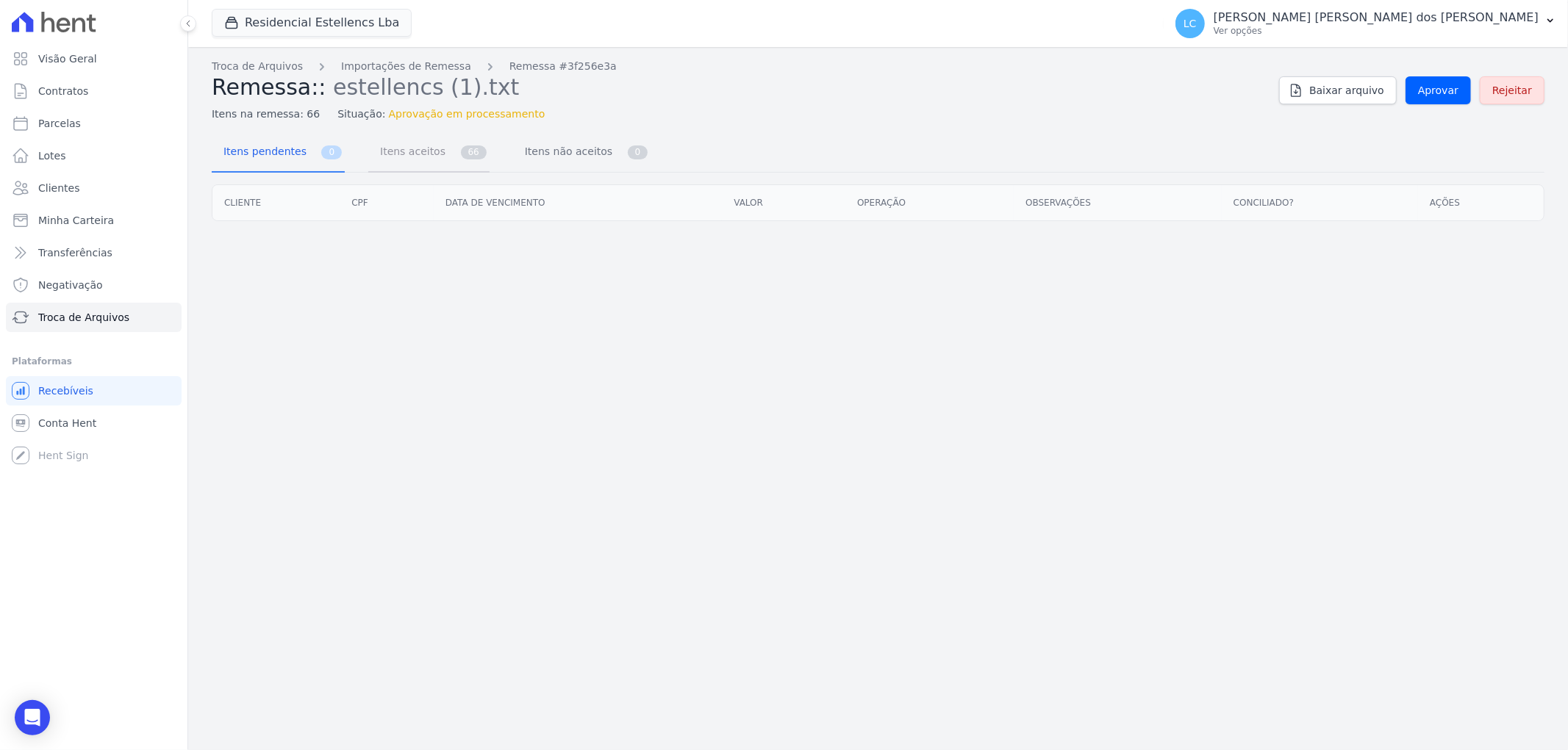
click at [385, 151] on span "Itens aceitos" at bounding box center [410, 151] width 77 height 29
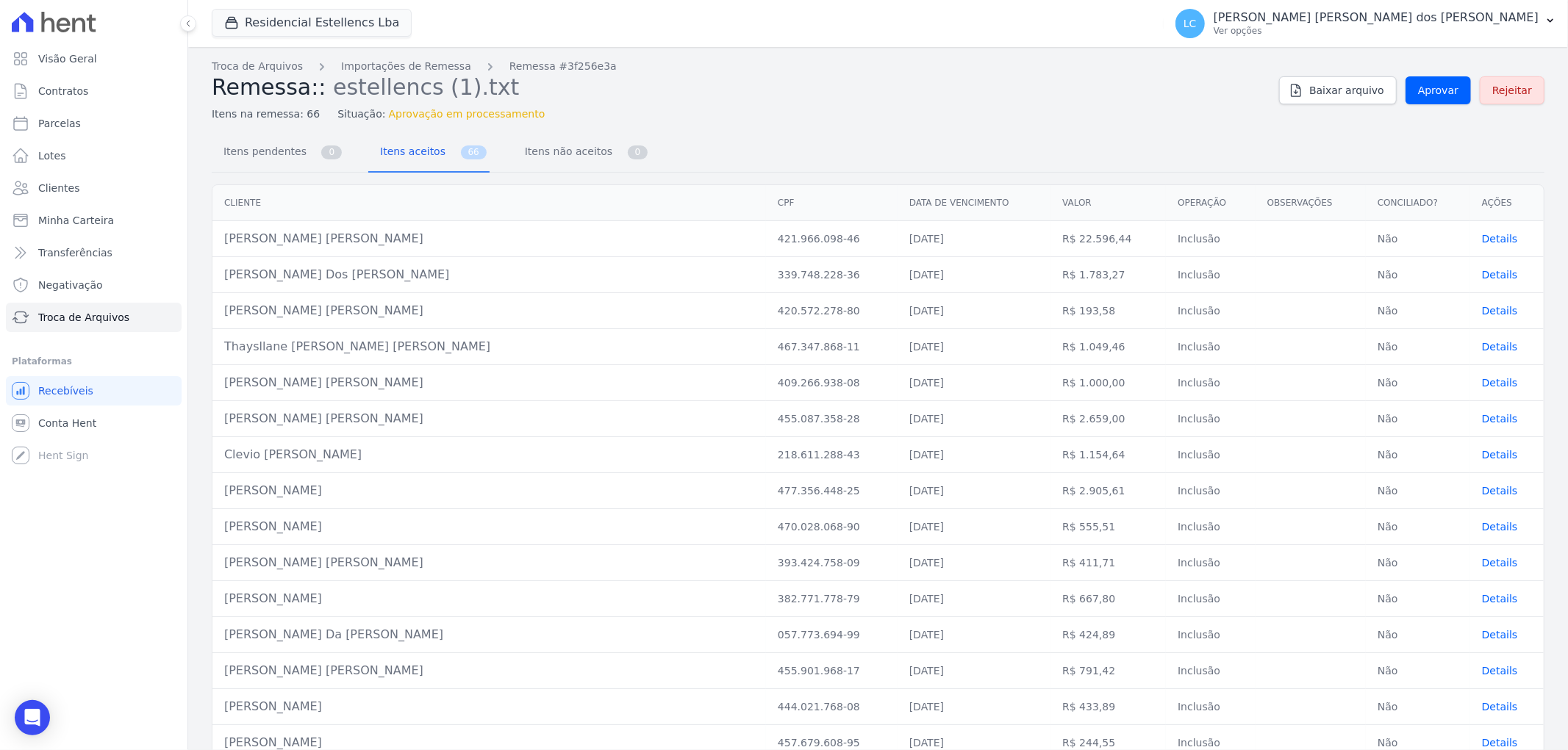
click at [546, 160] on span "Itens não aceitos" at bounding box center [566, 151] width 99 height 29
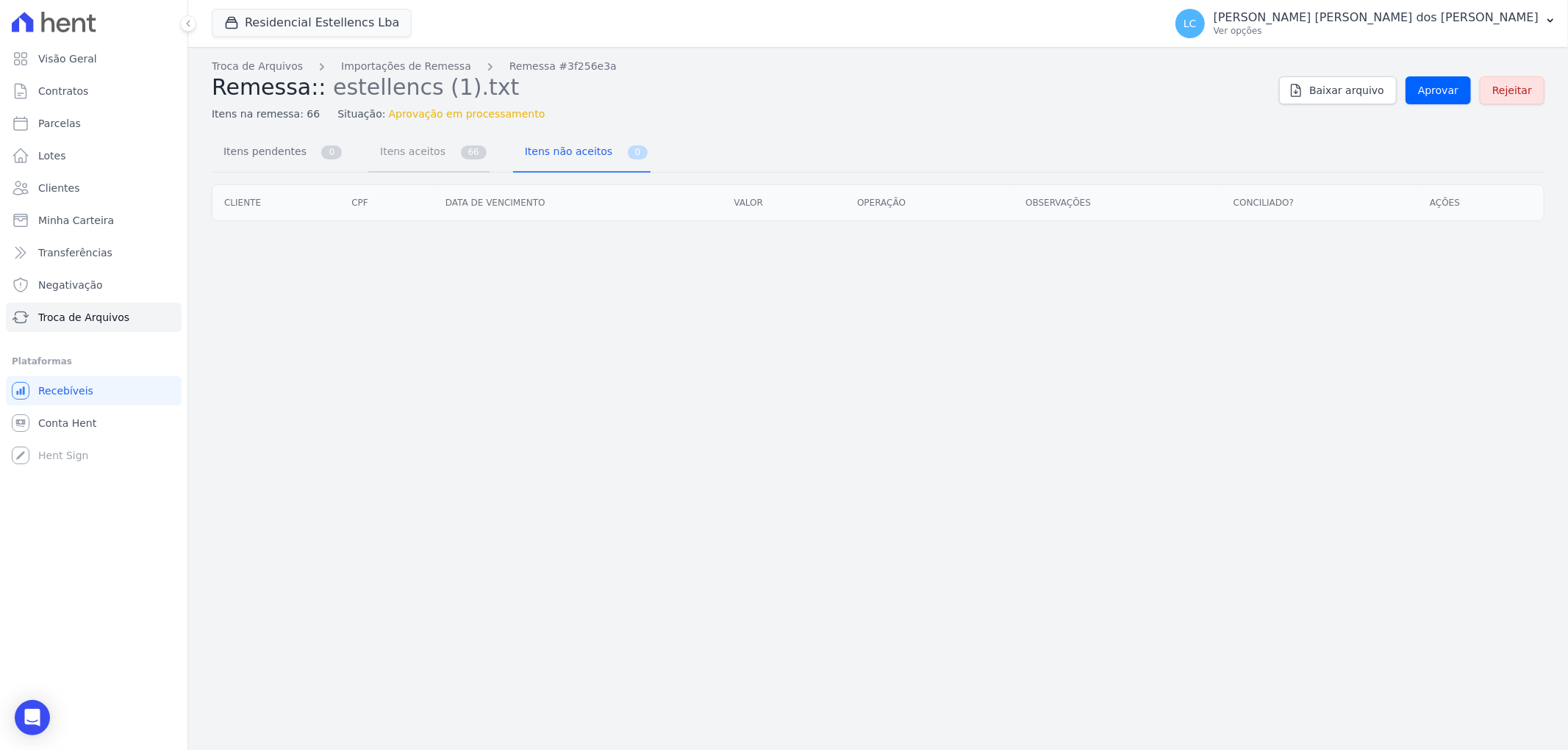
click at [400, 162] on span "Itens aceitos" at bounding box center [410, 151] width 77 height 29
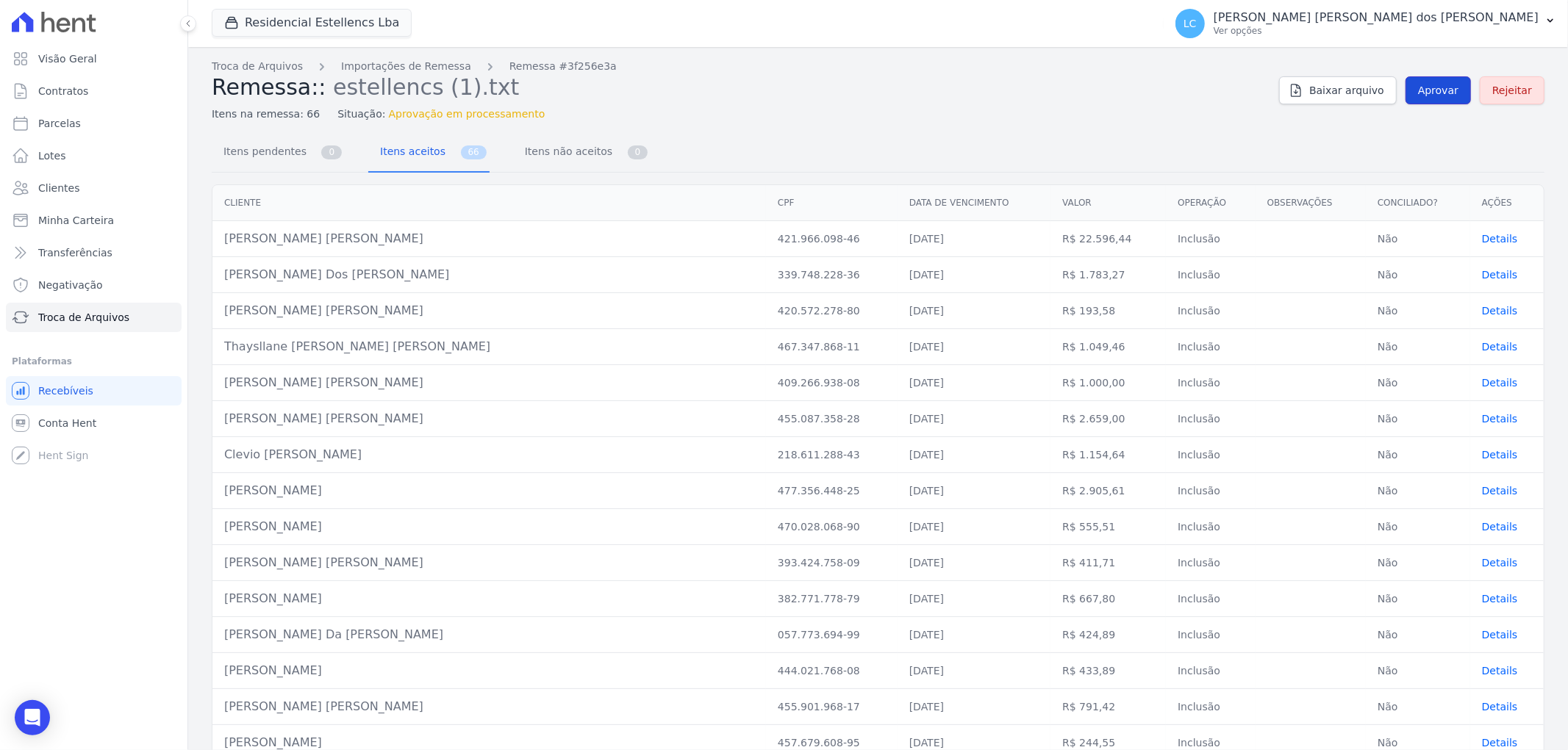
click at [1434, 83] on span "Aprovar" at bounding box center [1438, 90] width 40 height 14
click at [276, 158] on span "Itens pendentes" at bounding box center [261, 151] width 95 height 29
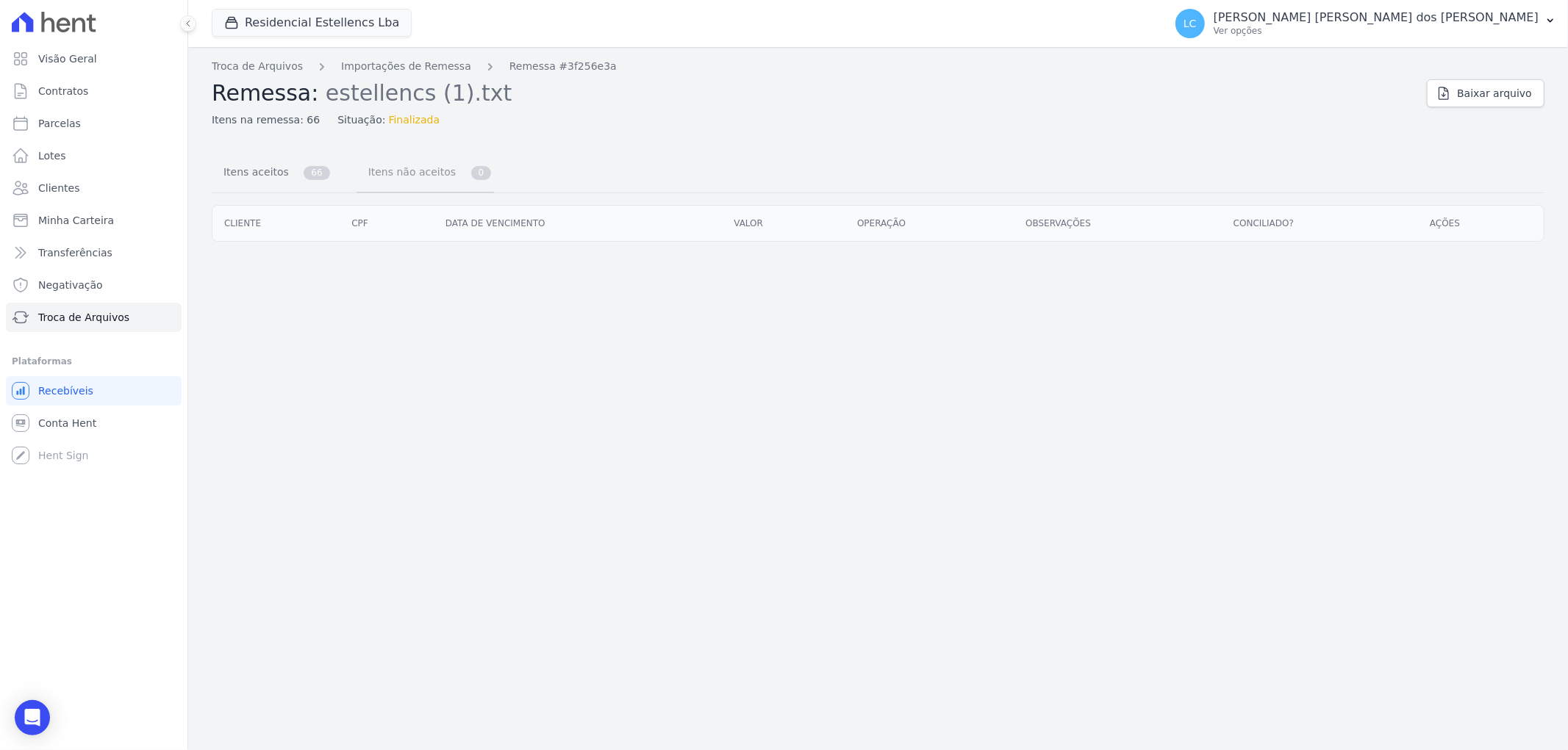
click at [406, 179] on span "Itens não aceitos" at bounding box center [409, 171] width 99 height 29
click at [303, 171] on span "66" at bounding box center [316, 173] width 26 height 14
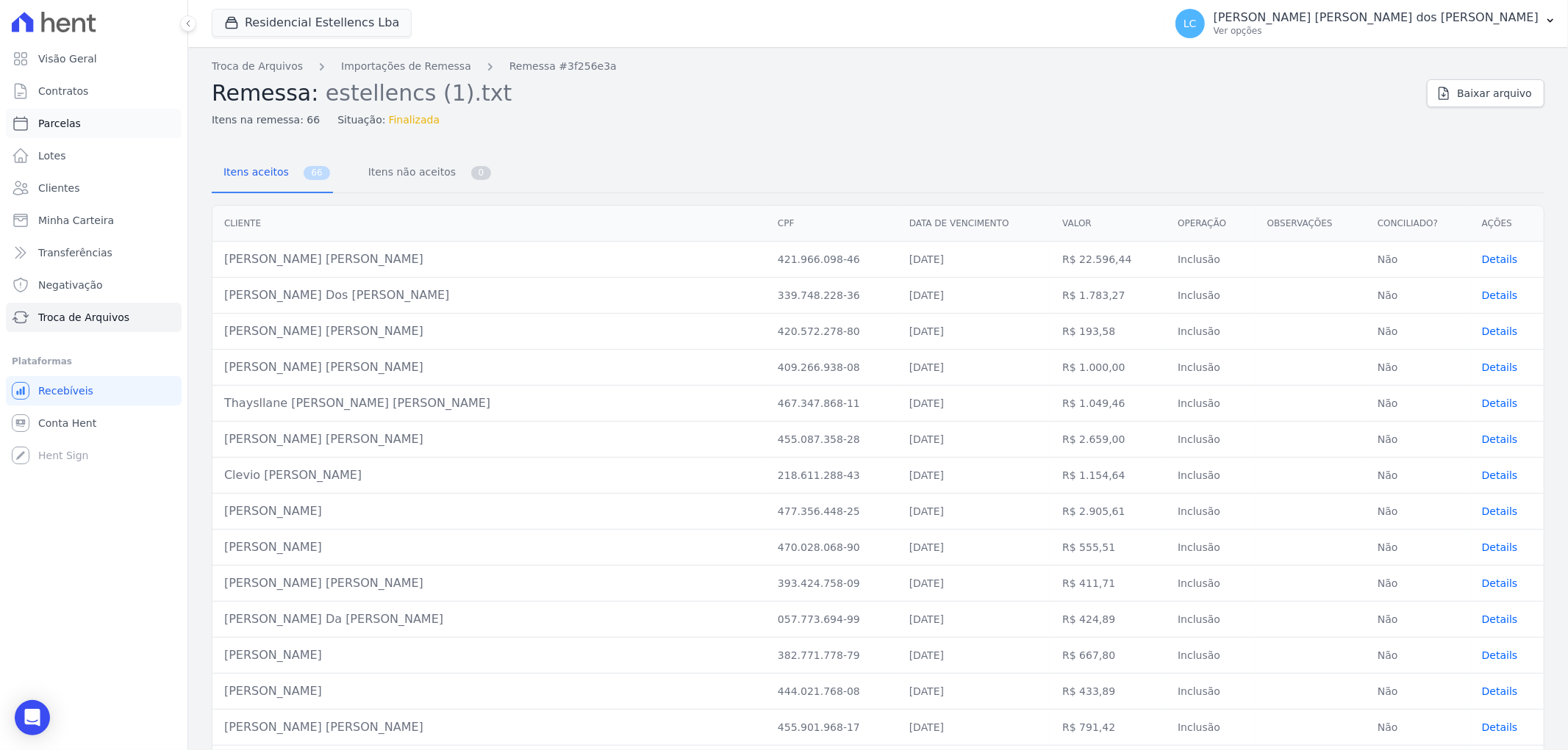
click at [82, 128] on link "Parcelas" at bounding box center [93, 123] width 176 height 29
select select
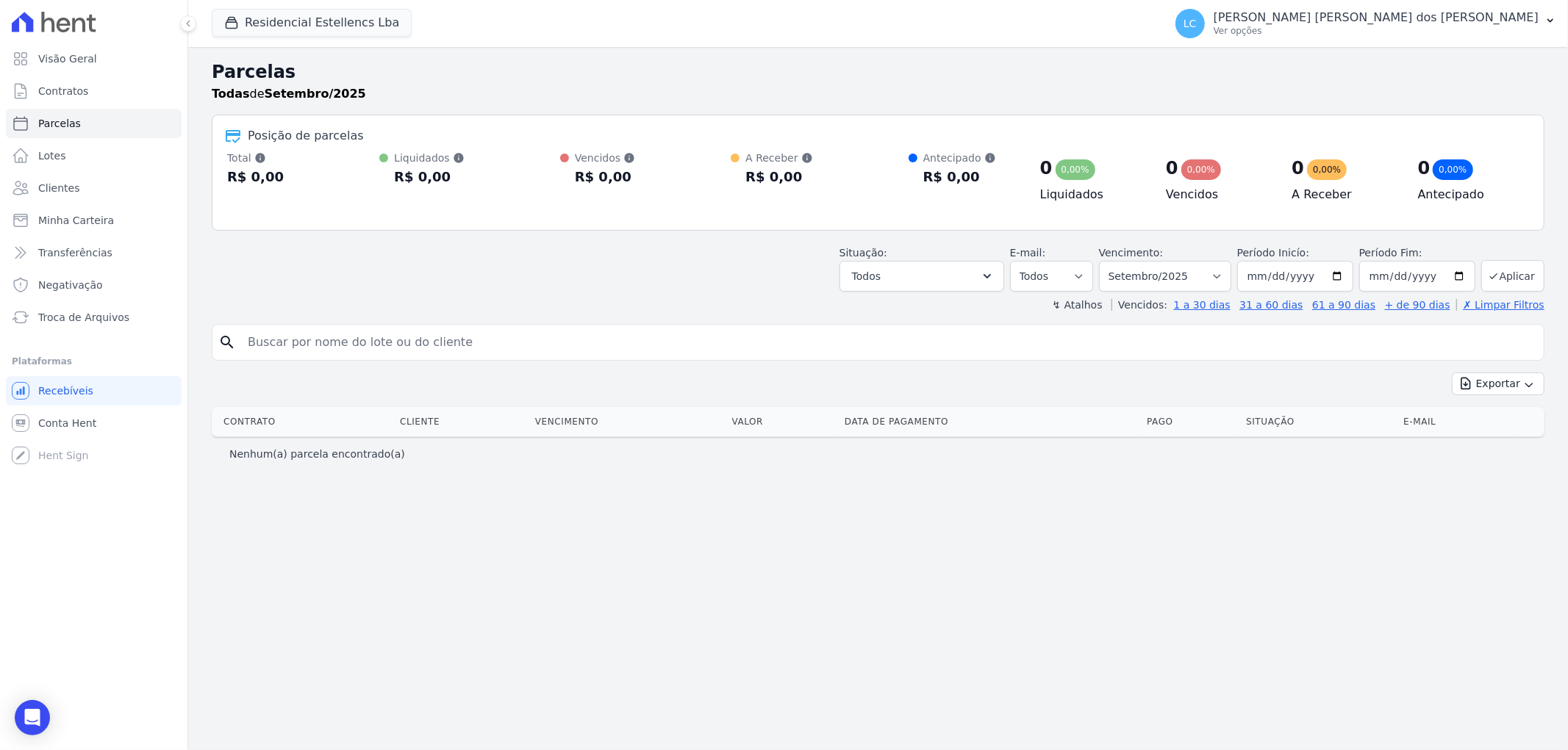
click at [381, 343] on input "search" at bounding box center [887, 342] width 1298 height 29
paste input "[PERSON_NAME] [PERSON_NAME]"
type input "[PERSON_NAME] [PERSON_NAME]"
select select
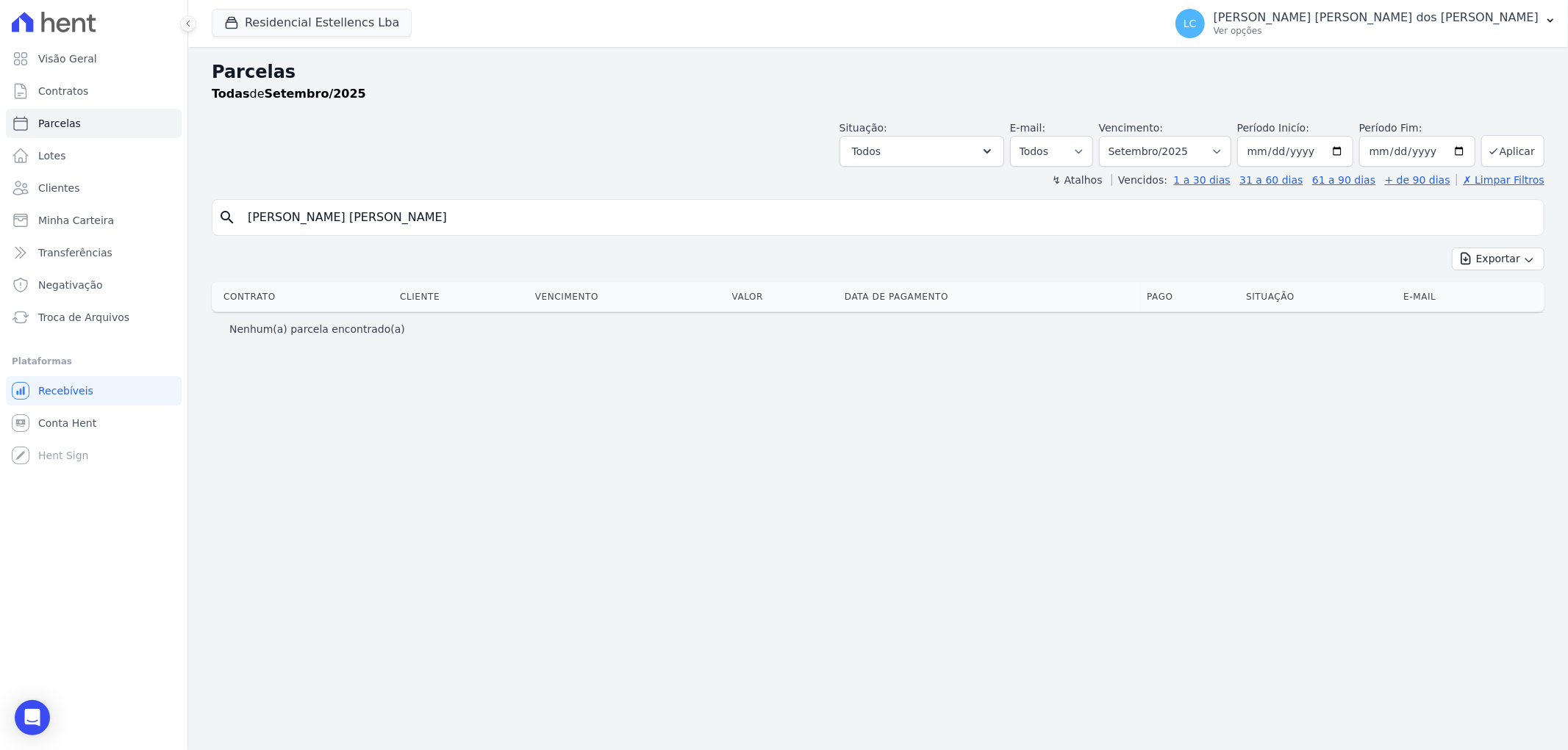
drag, startPoint x: 405, startPoint y: 214, endPoint x: 297, endPoint y: 226, distance: 108.7
click at [297, 226] on input "[PERSON_NAME] [PERSON_NAME]" at bounding box center [887, 217] width 1298 height 29
type input "Jefferson"
select select
click at [1170, 145] on select "Filtrar por período ──────── Todos os meses Março/2018 Abril/2018 Maio/2018 Jun…" at bounding box center [1165, 151] width 132 height 31
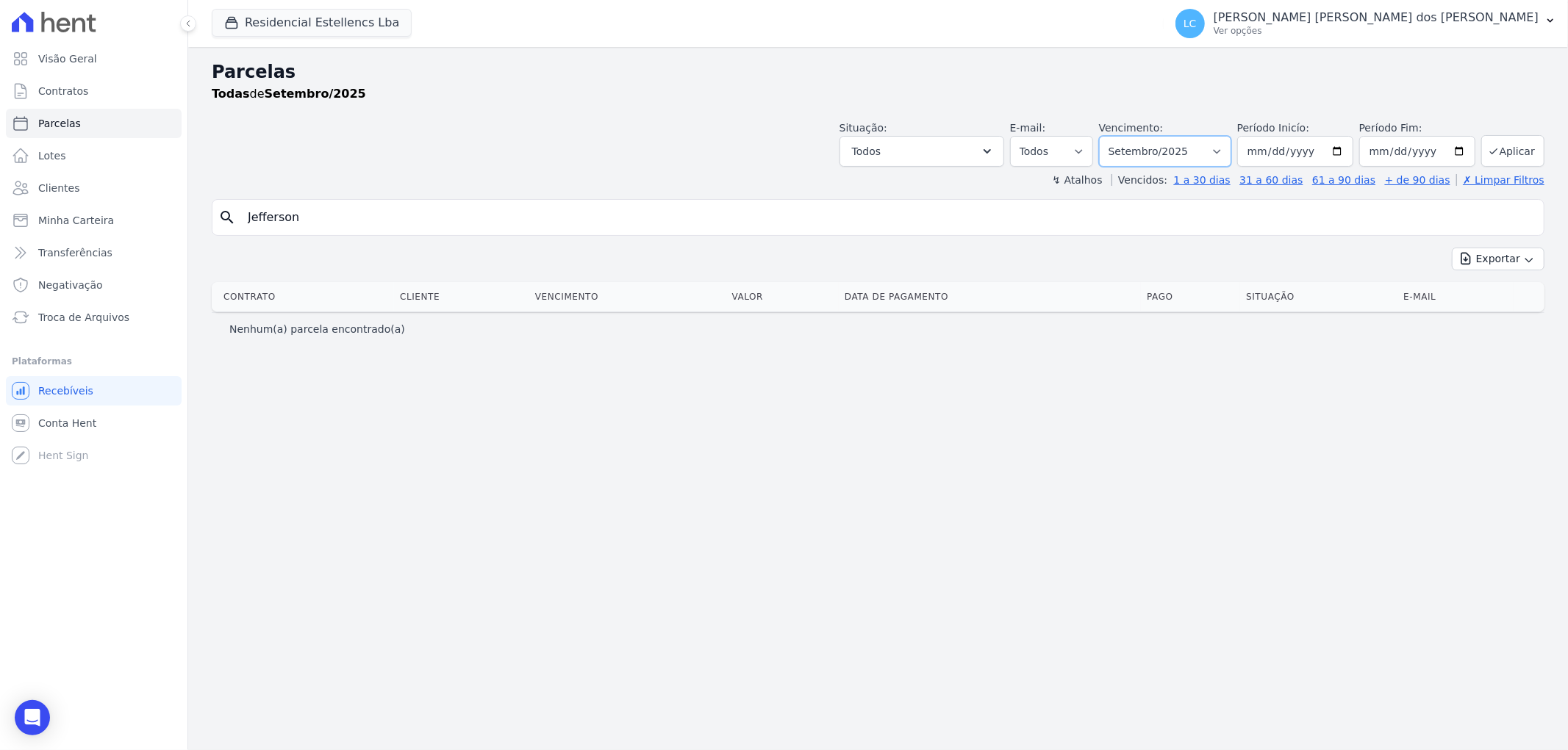
select select "all"
click at [1120, 136] on select "Filtrar por período ──────── Todos os meses Março/2018 Abril/2018 Maio/2018 Jun…" at bounding box center [1165, 151] width 132 height 31
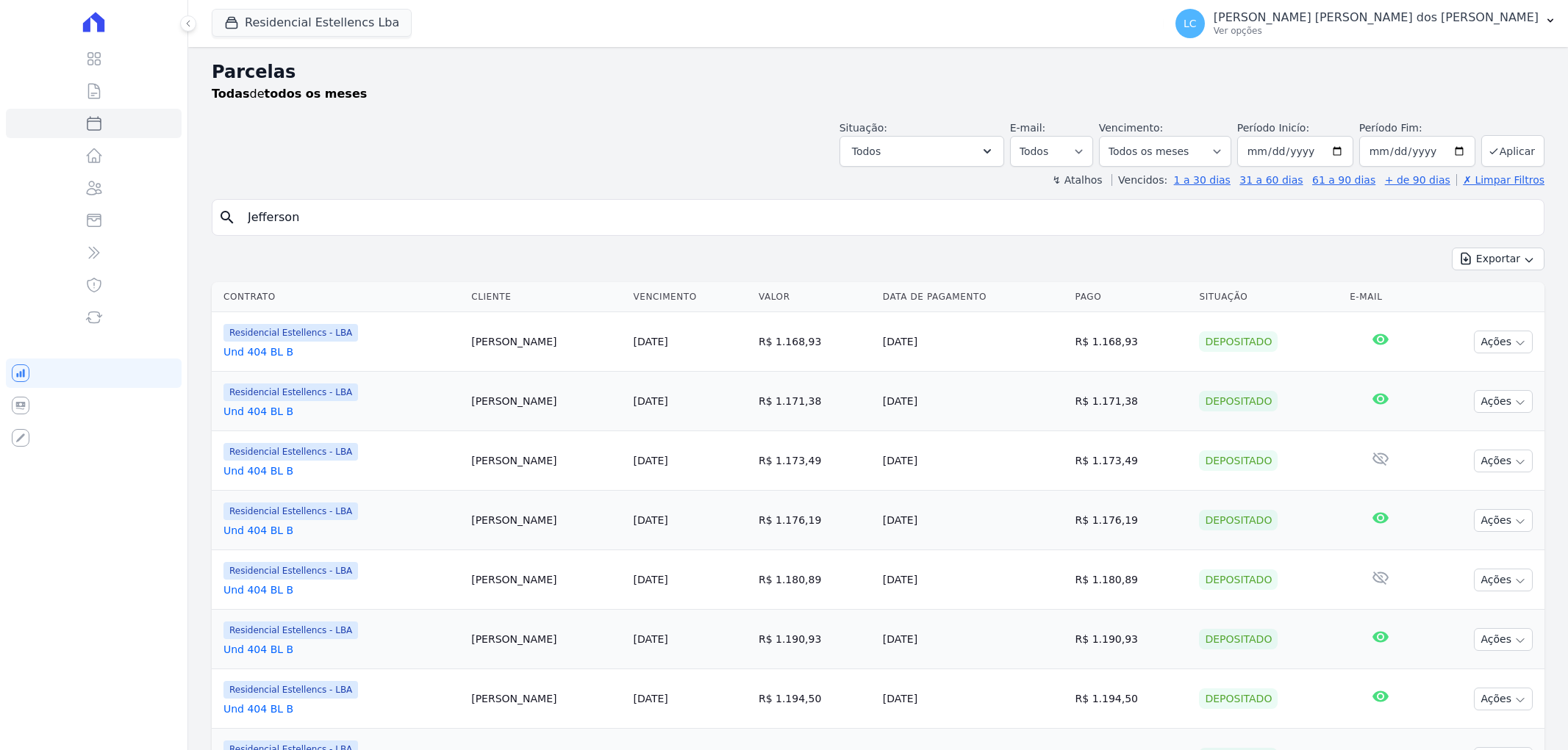
select select
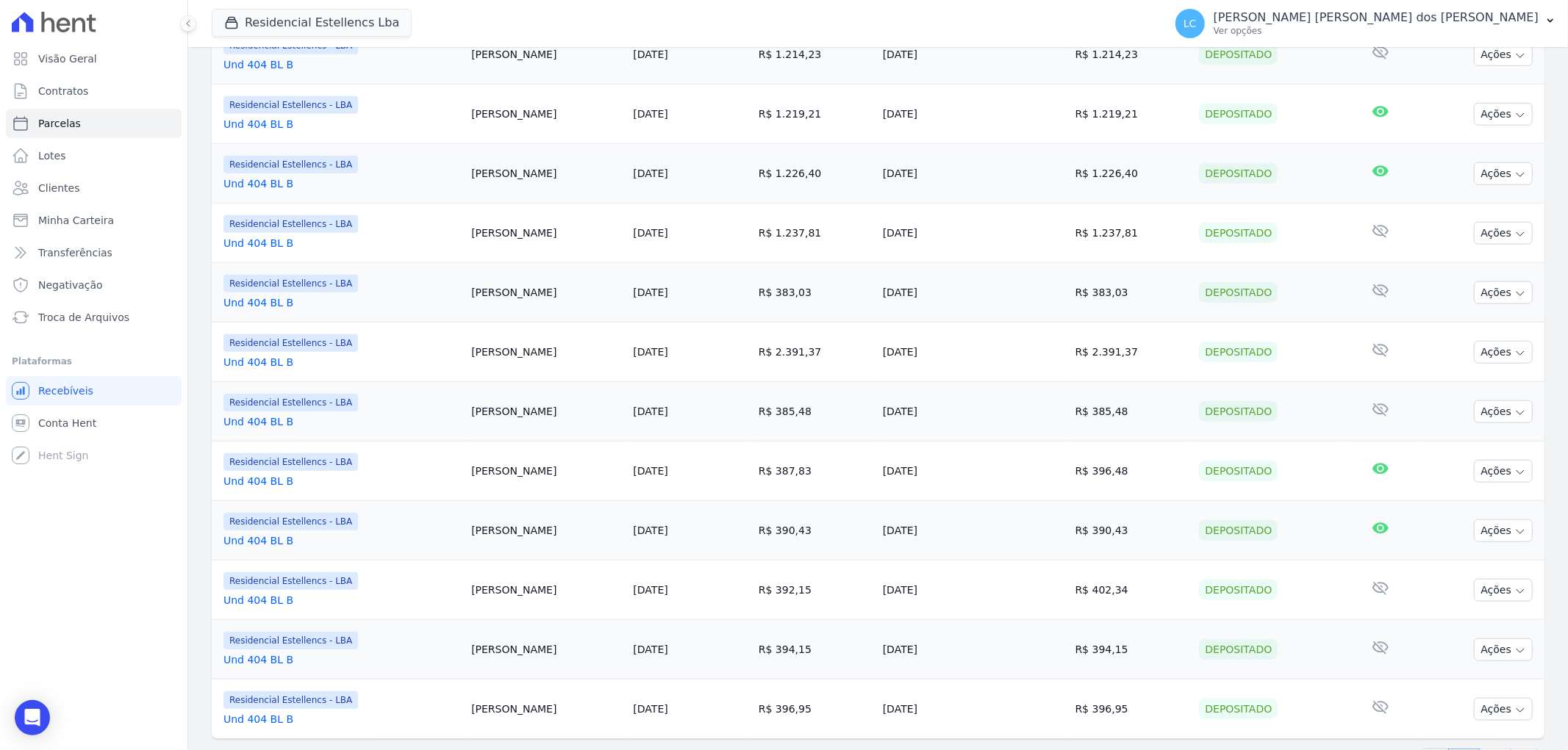
scroll to position [1115, 0]
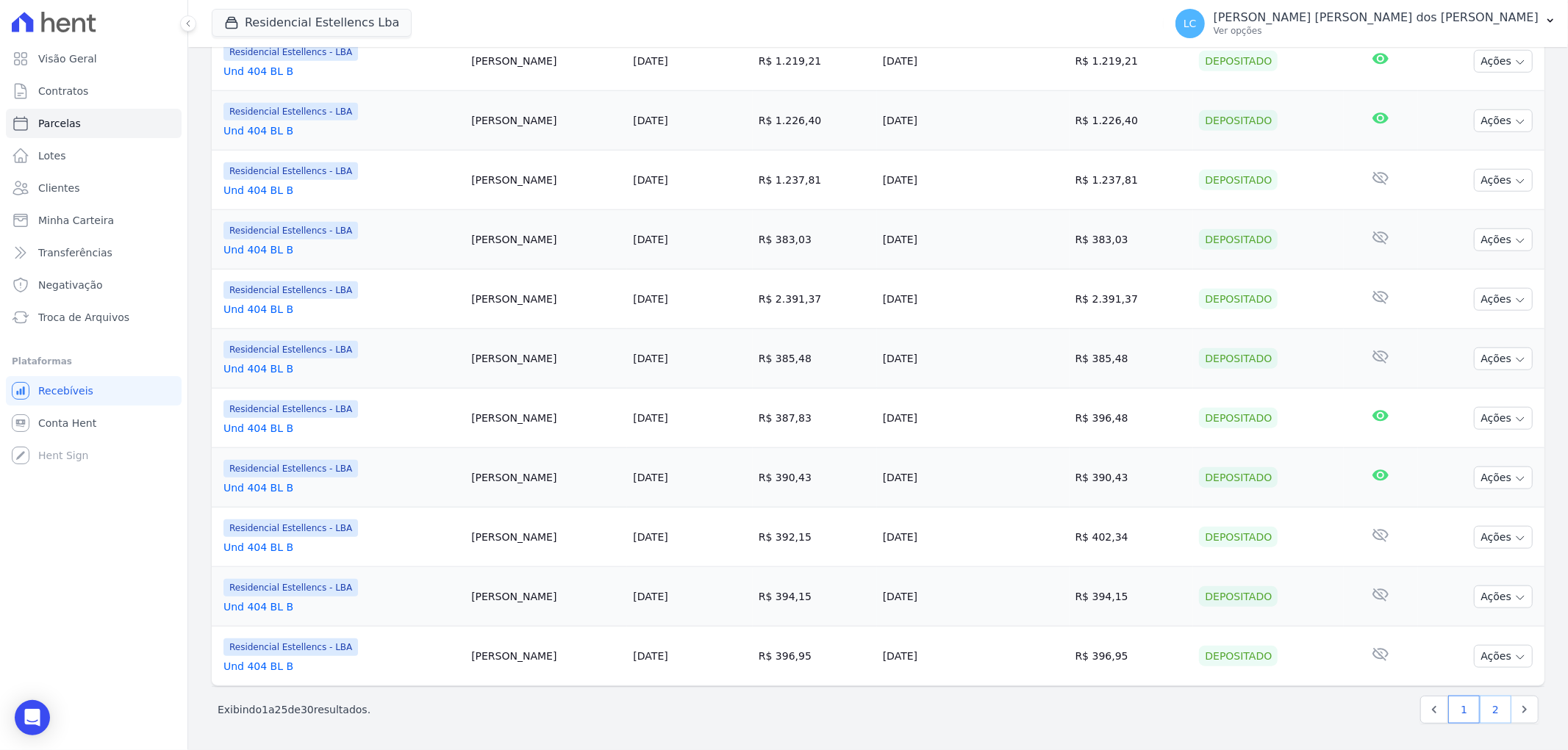
click at [1480, 710] on link "2" at bounding box center [1496, 709] width 32 height 28
select select
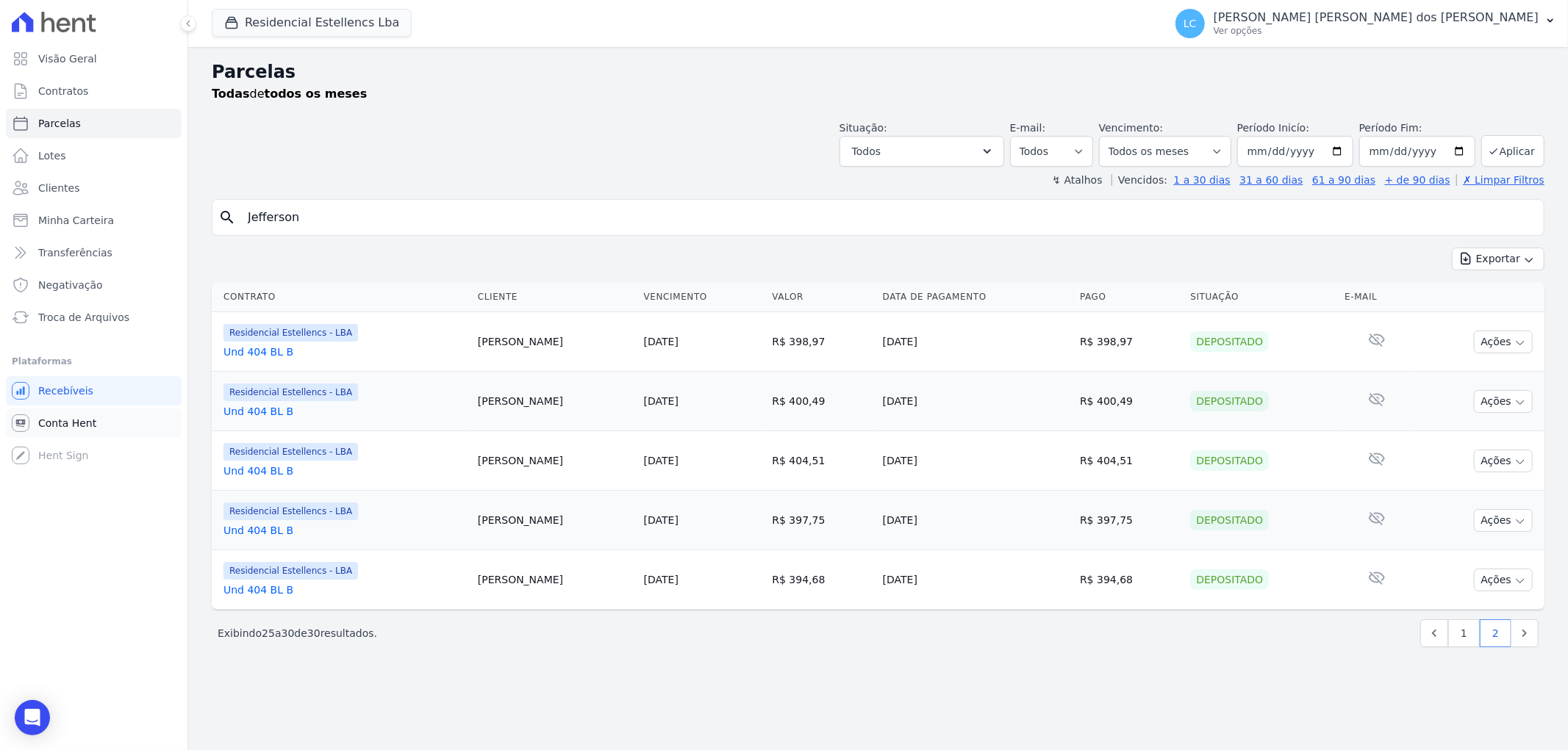
click at [103, 424] on link "Conta Hent" at bounding box center [93, 422] width 176 height 29
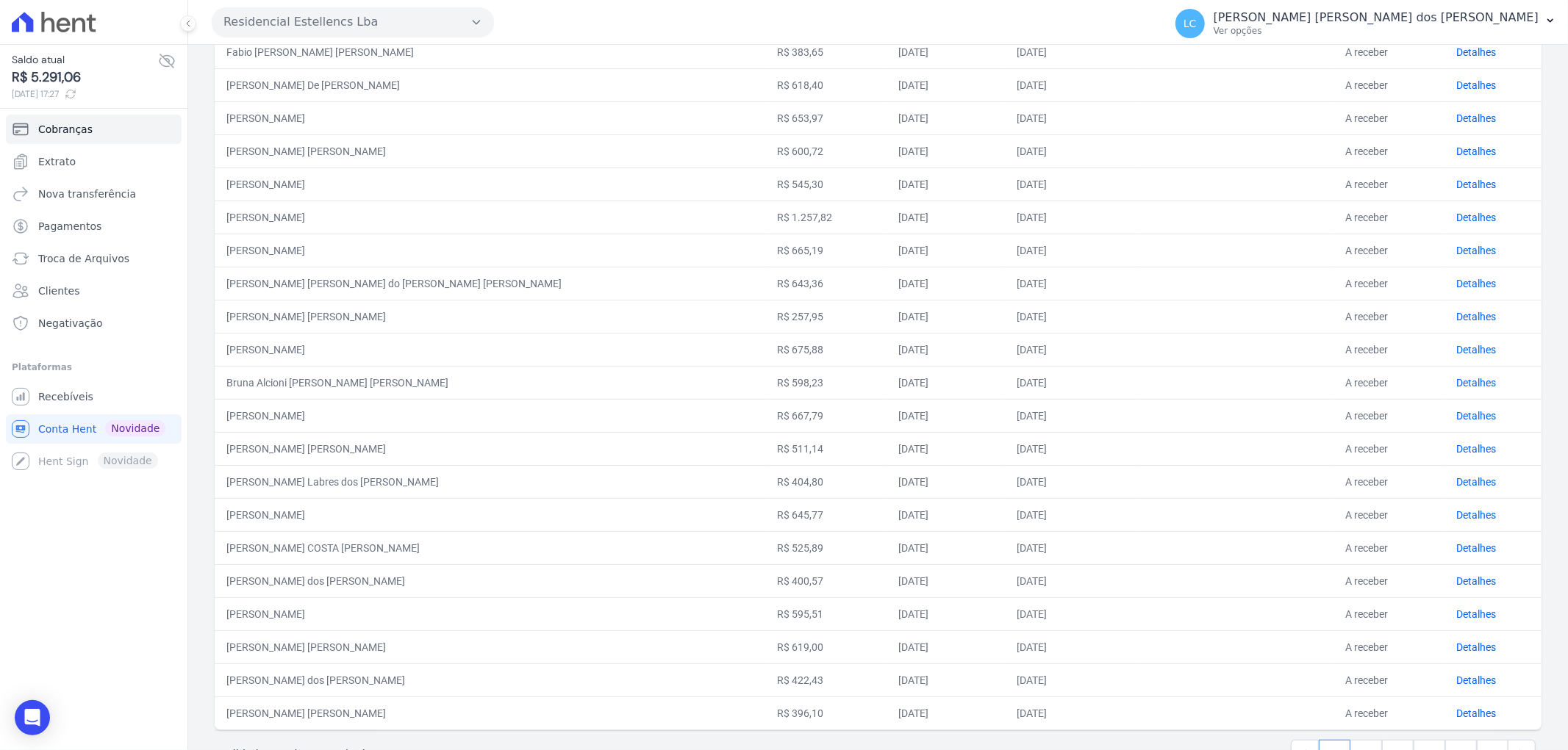
scroll to position [375, 0]
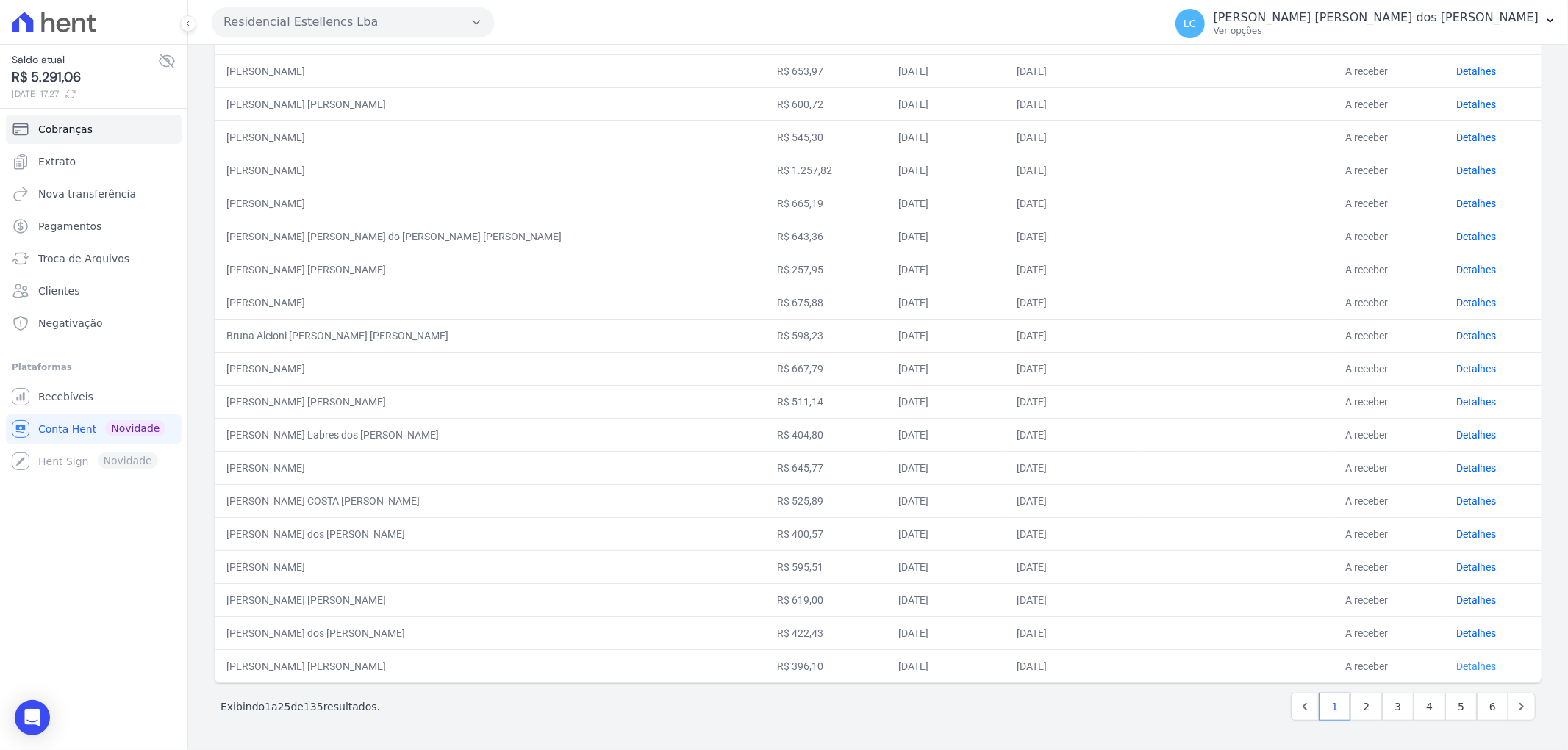
click at [1456, 666] on link "Detalhes" at bounding box center [1476, 666] width 39 height 12
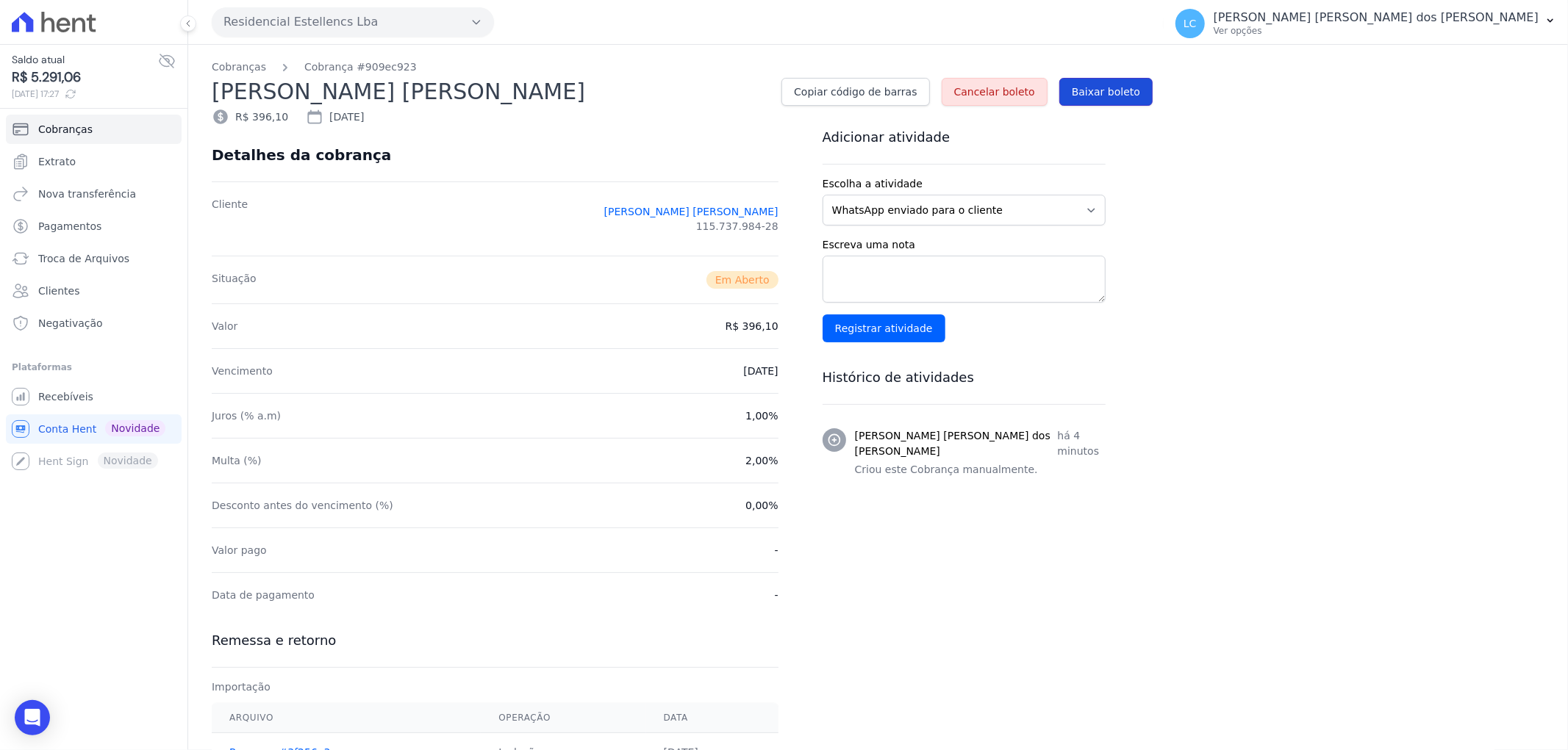
click at [1108, 97] on span "Baixar boleto" at bounding box center [1105, 92] width 68 height 14
click at [295, 25] on button "Residencial Estellencs Lba" at bounding box center [353, 22] width 282 height 29
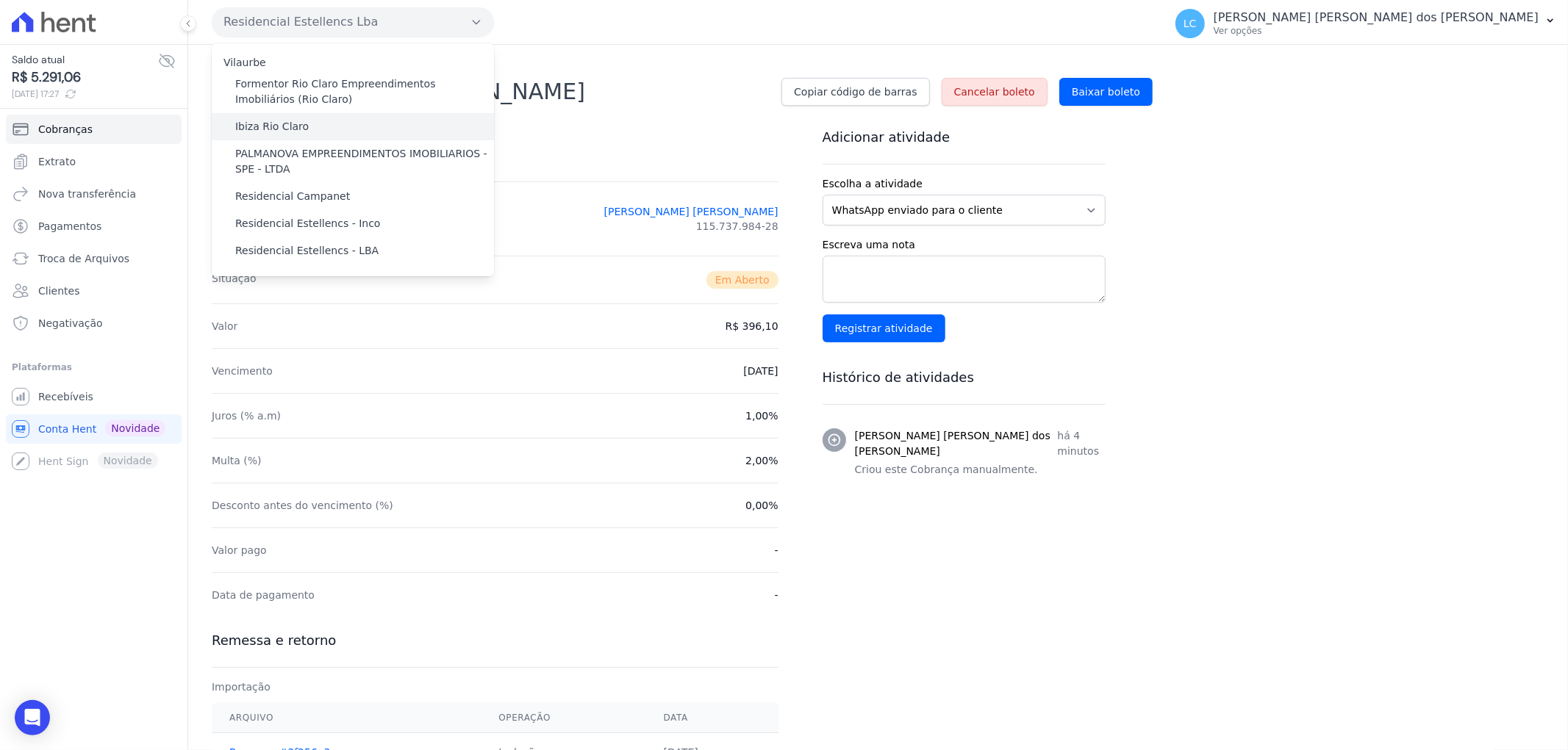
click at [284, 123] on label "Ibiza Rio Claro" at bounding box center [271, 127] width 73 height 15
click at [0, 0] on input "Ibiza Rio Claro" at bounding box center [0, 0] width 0 height 0
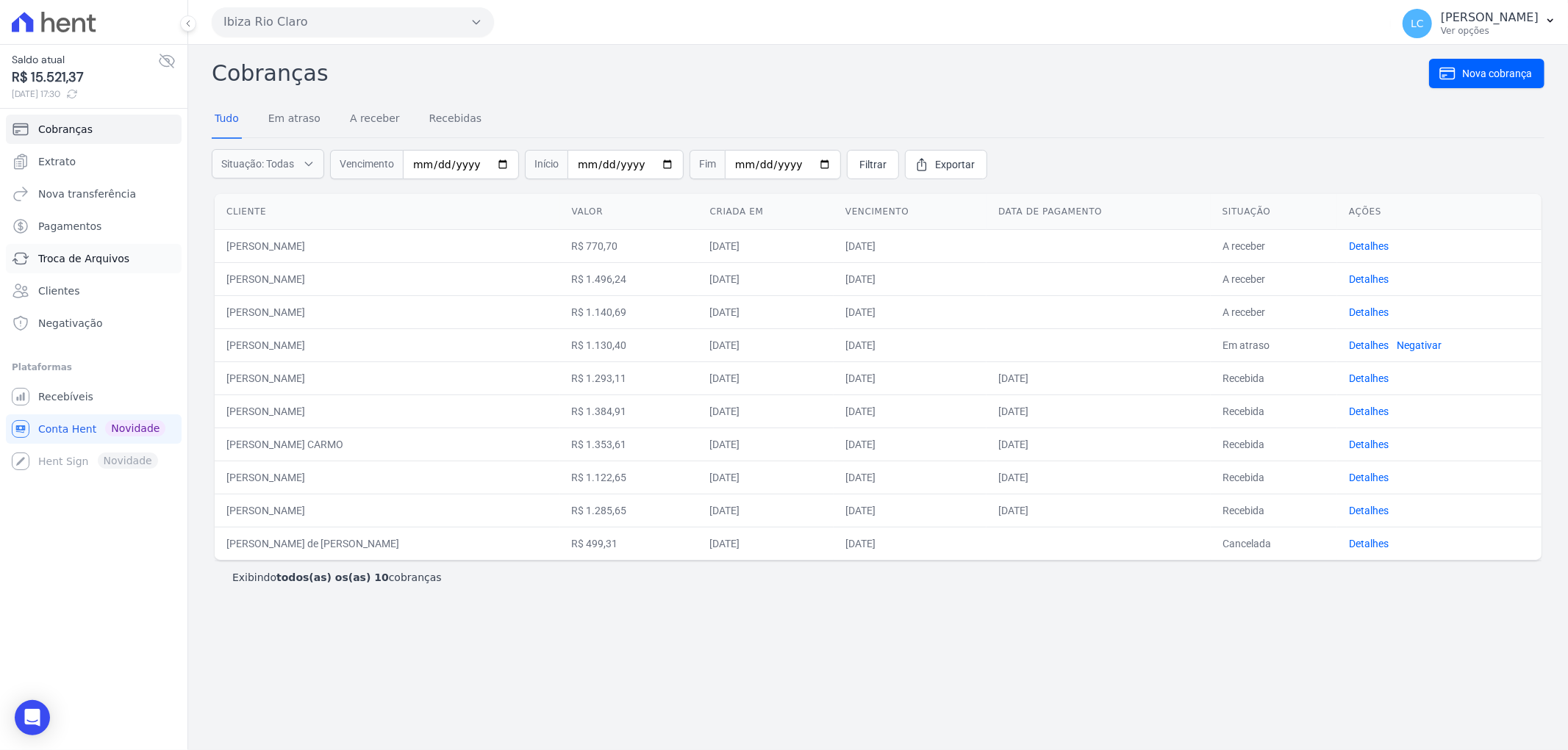
click at [97, 266] on link "Troca de Arquivos" at bounding box center [93, 258] width 176 height 29
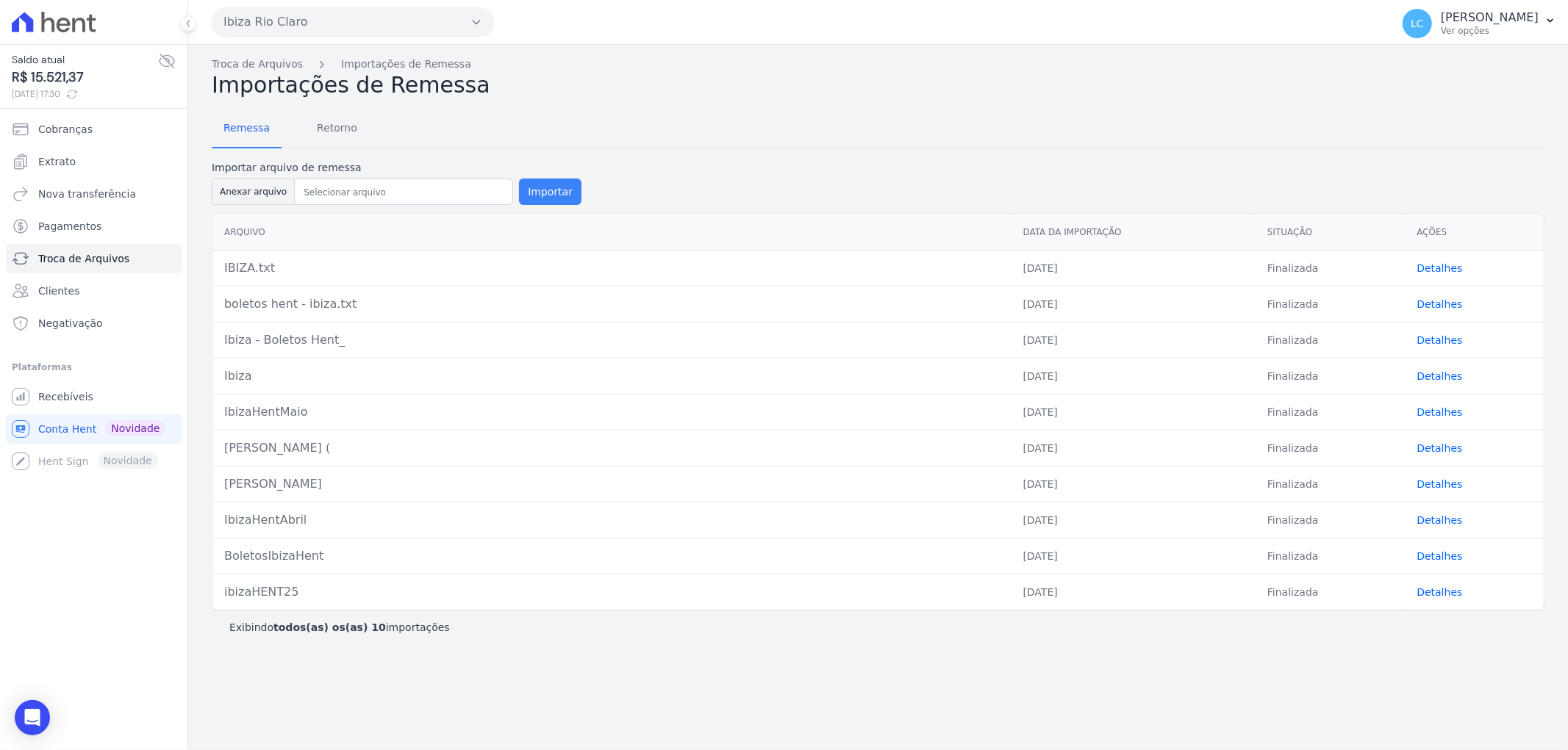
click at [529, 184] on button "Importar" at bounding box center [550, 191] width 62 height 26
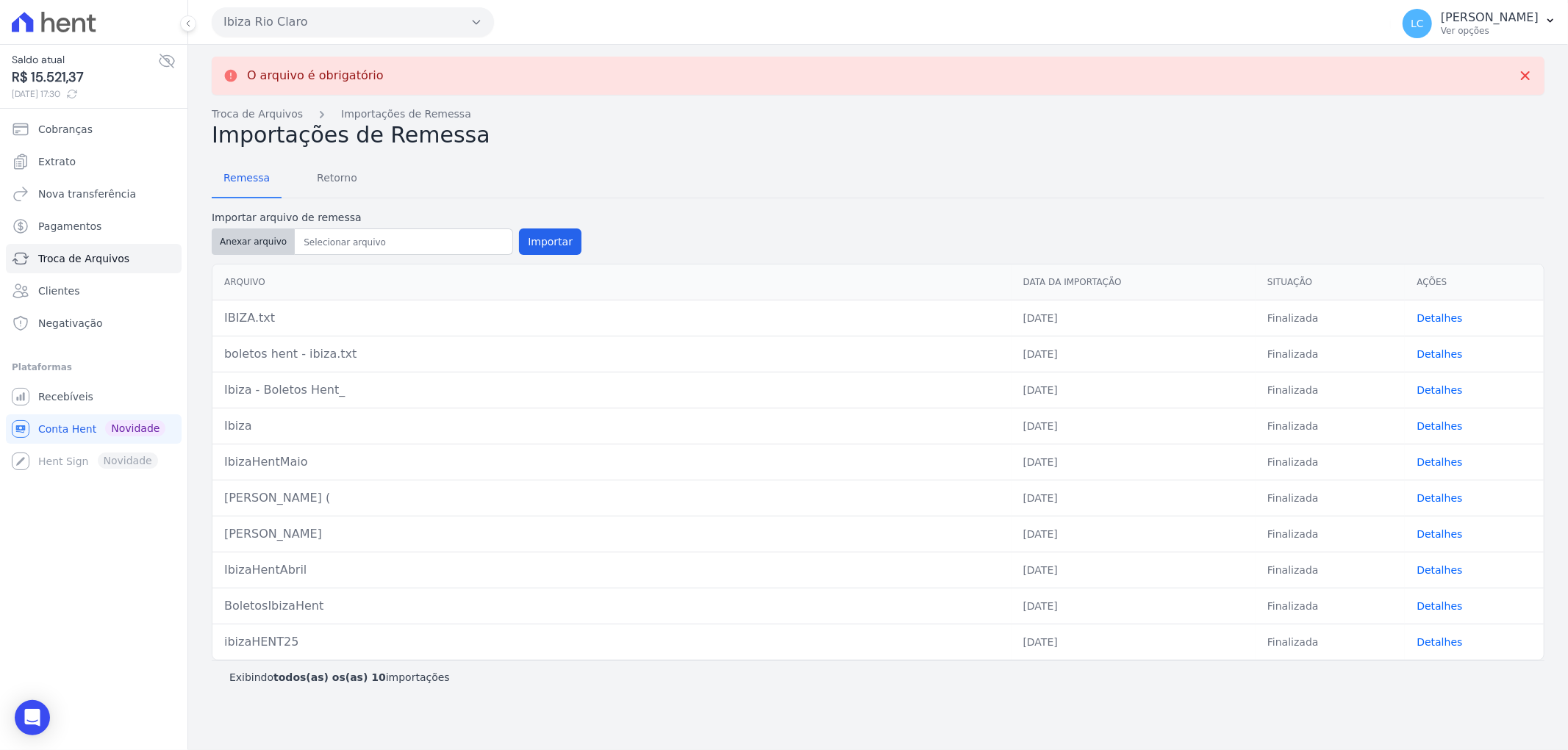
click at [247, 241] on button "Anexar arquivo" at bounding box center [253, 241] width 83 height 26
type input "ibizaa.txt"
click at [527, 243] on button "Importar" at bounding box center [550, 241] width 62 height 26
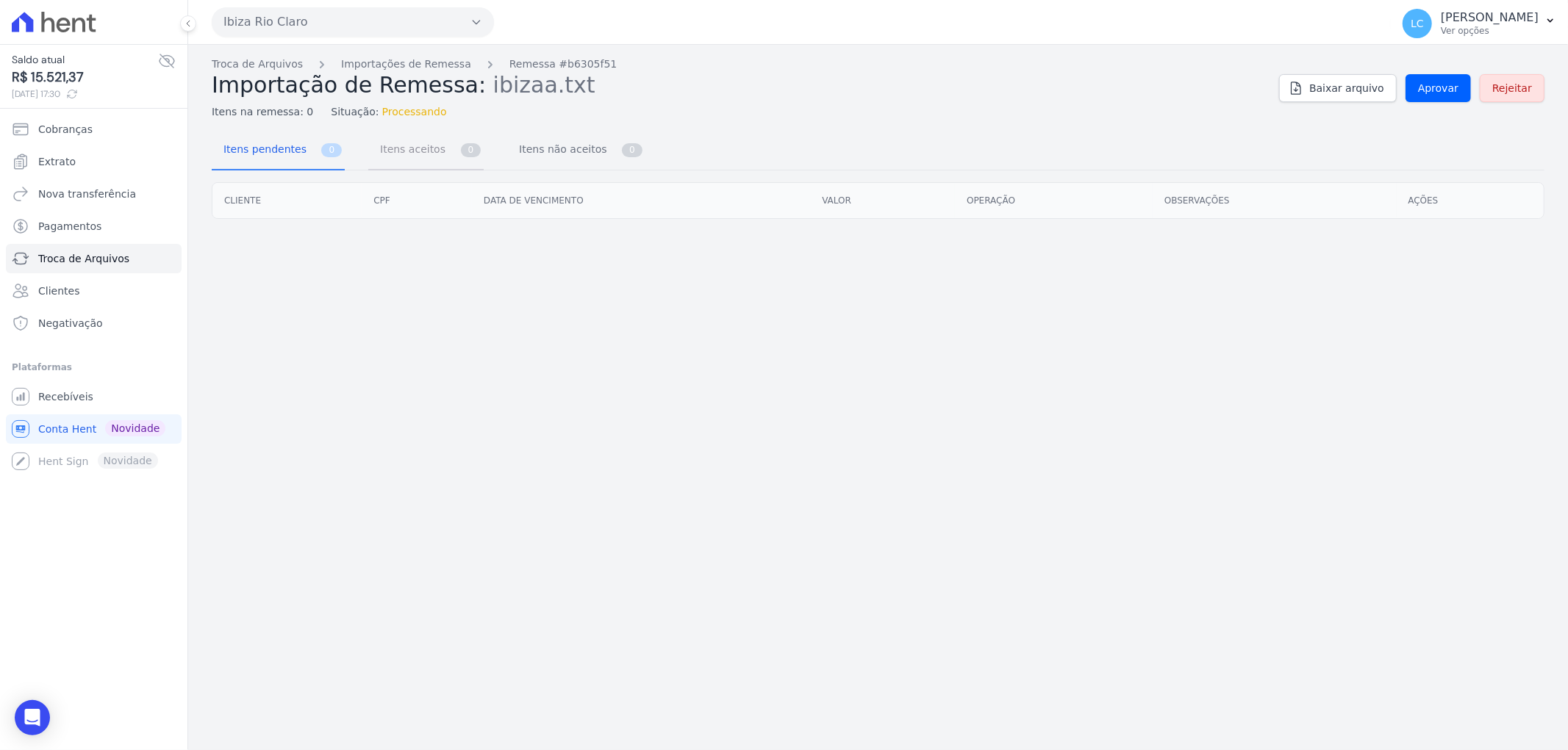
click at [408, 148] on span "Itens aceitos" at bounding box center [410, 149] width 77 height 29
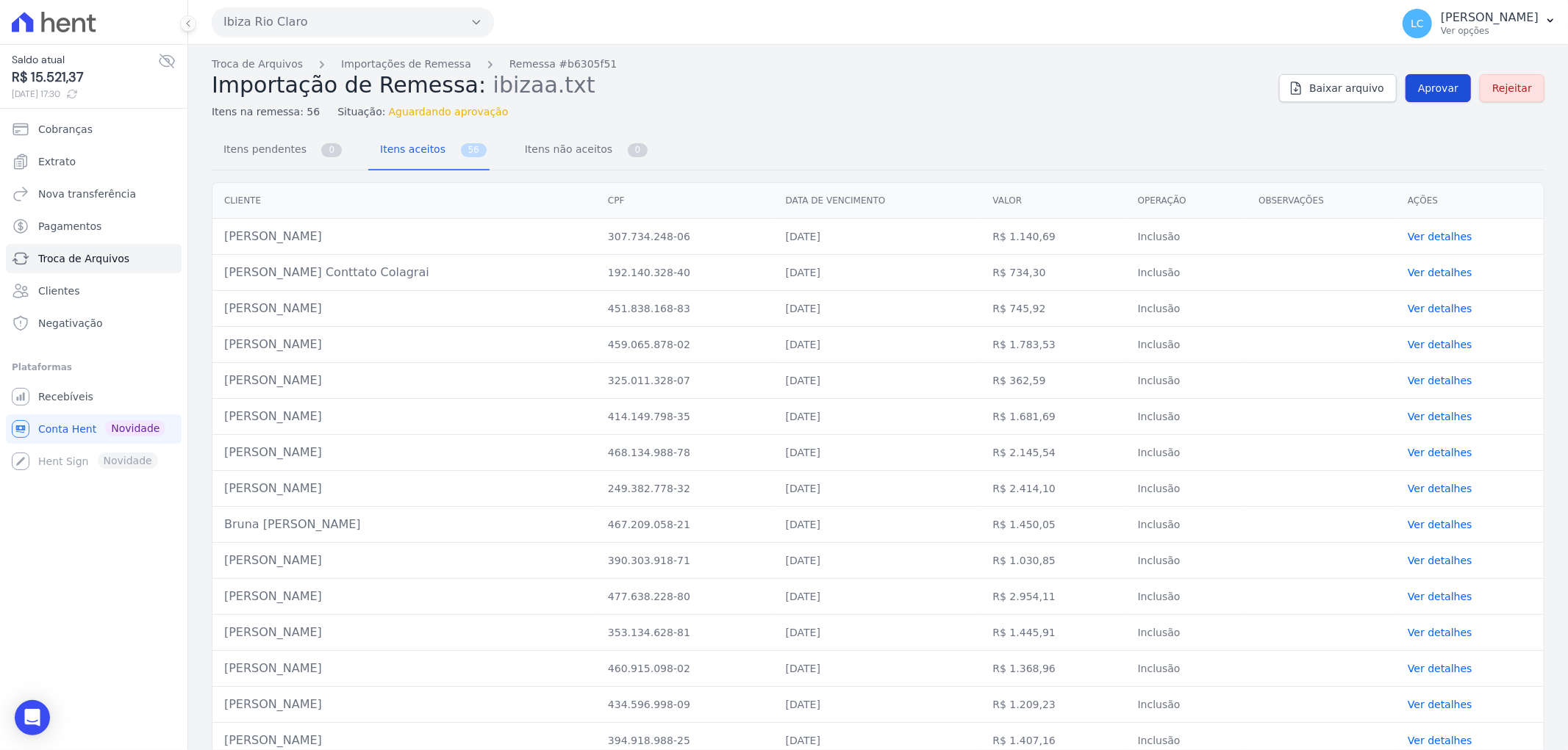
click at [1429, 86] on span "Aprovar" at bounding box center [1438, 87] width 40 height 14
click at [266, 149] on span "Itens pendentes" at bounding box center [261, 149] width 95 height 29
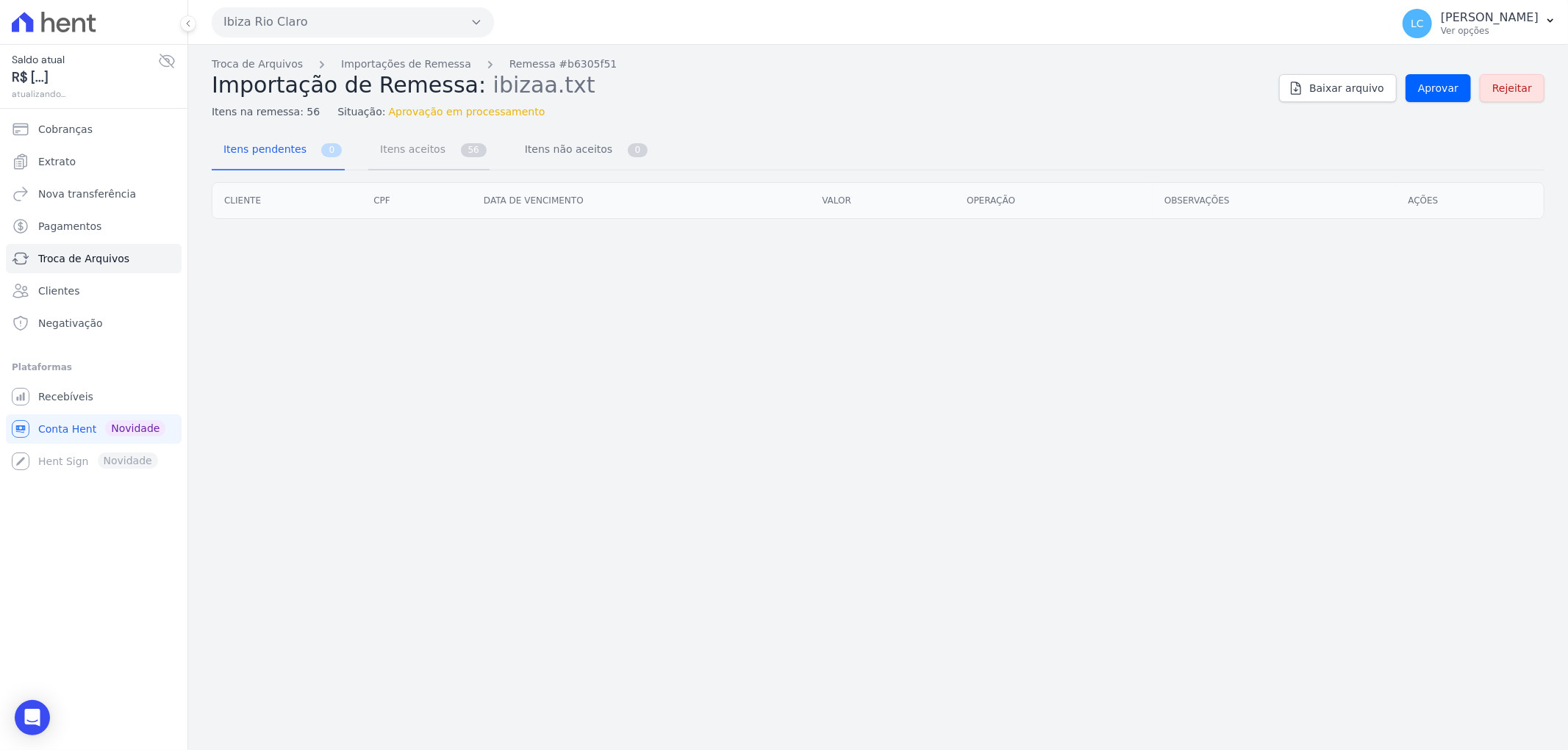
click at [424, 156] on span "Itens aceitos" at bounding box center [410, 149] width 77 height 29
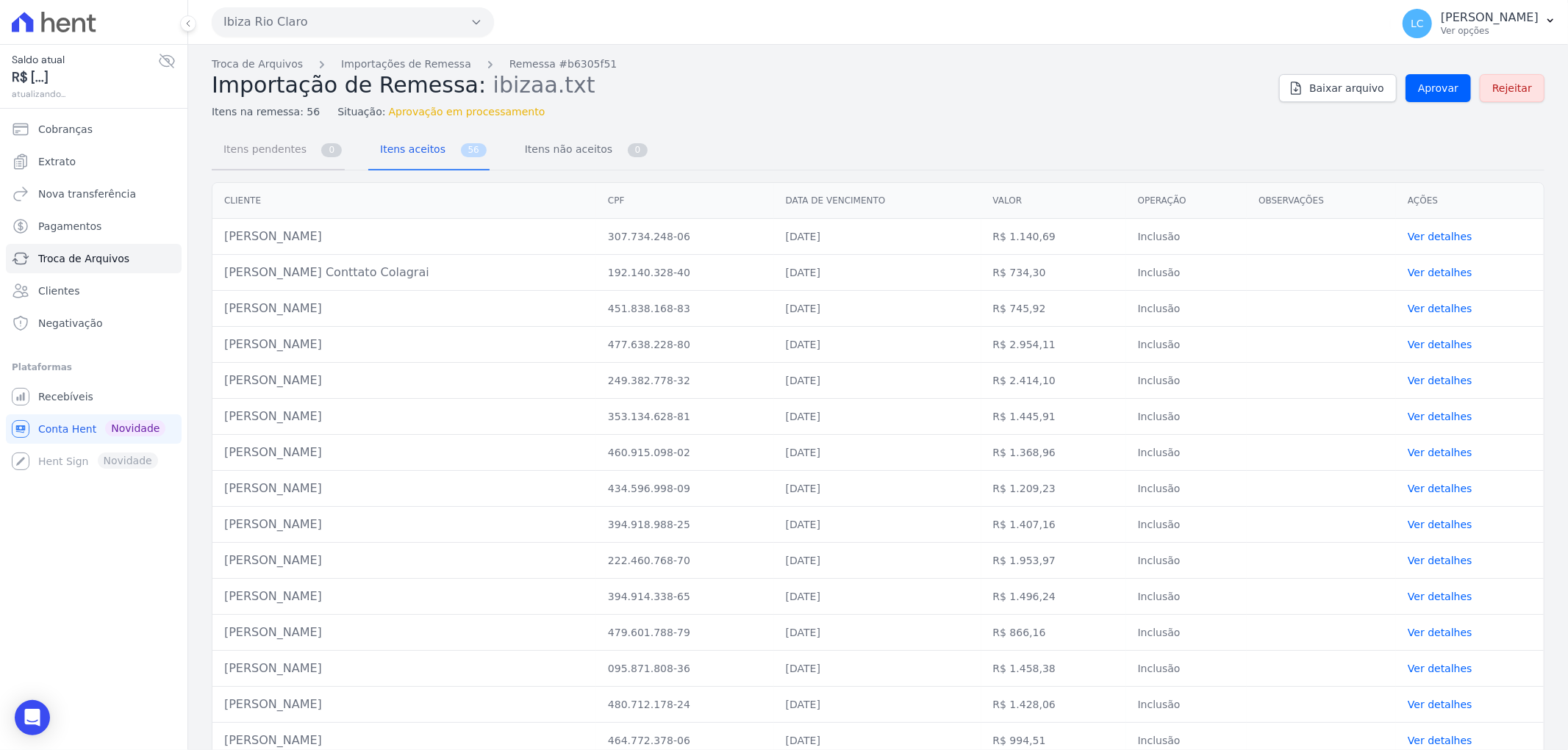
click at [258, 149] on span "Itens pendentes" at bounding box center [261, 149] width 95 height 29
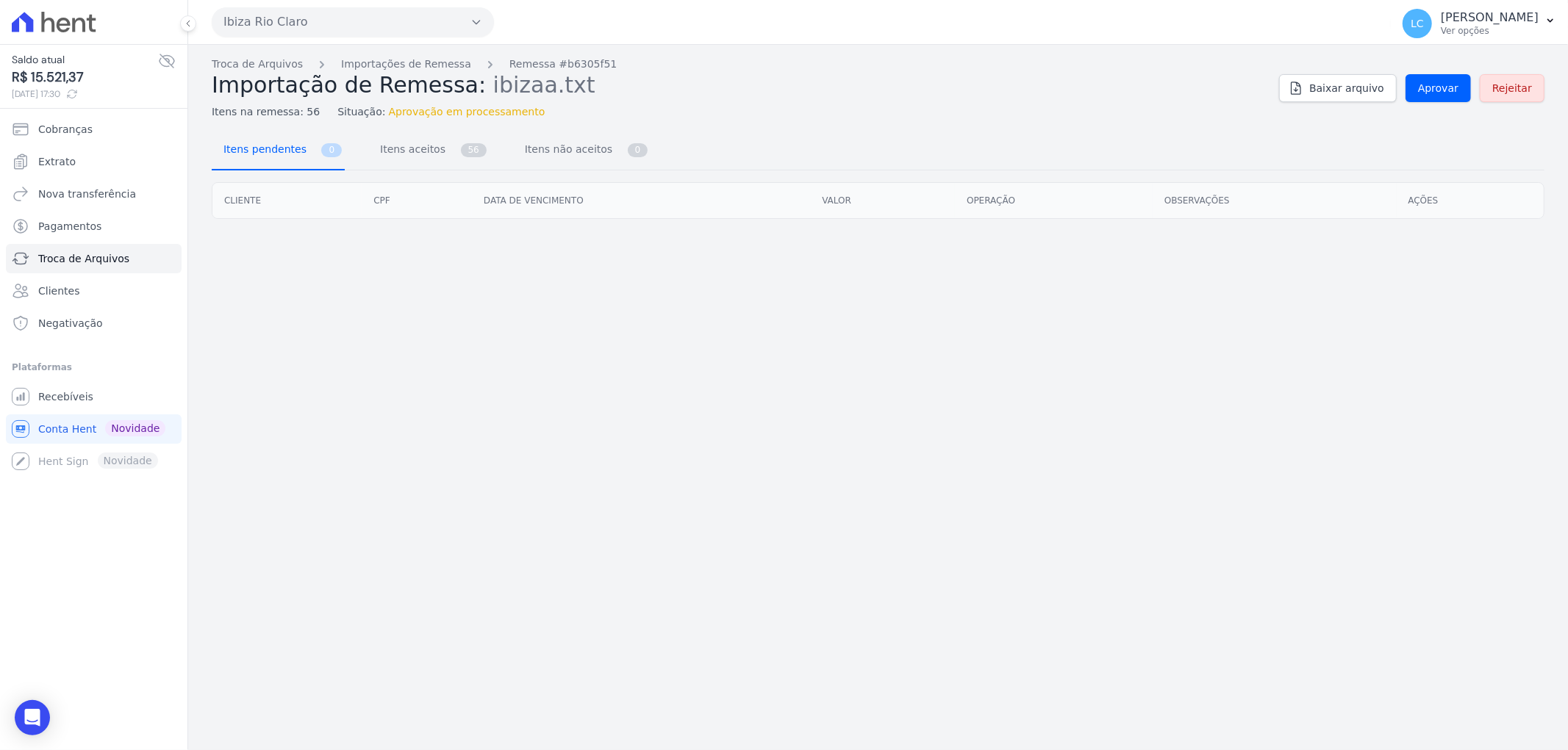
click at [241, 151] on span "Itens pendentes" at bounding box center [261, 149] width 95 height 29
click at [410, 155] on span "Itens aceitos" at bounding box center [410, 149] width 77 height 29
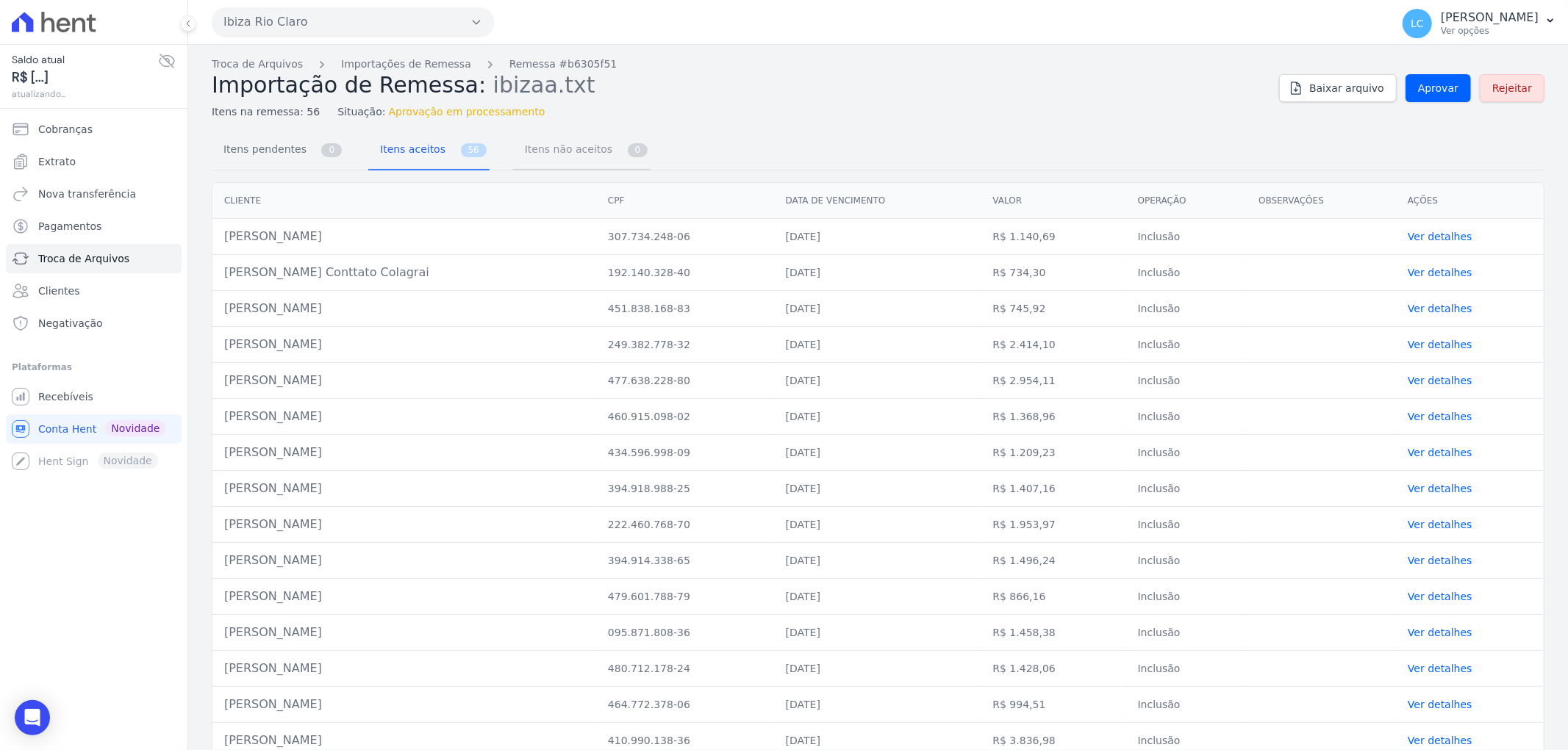
click at [534, 150] on span "Itens não aceitos" at bounding box center [566, 149] width 99 height 29
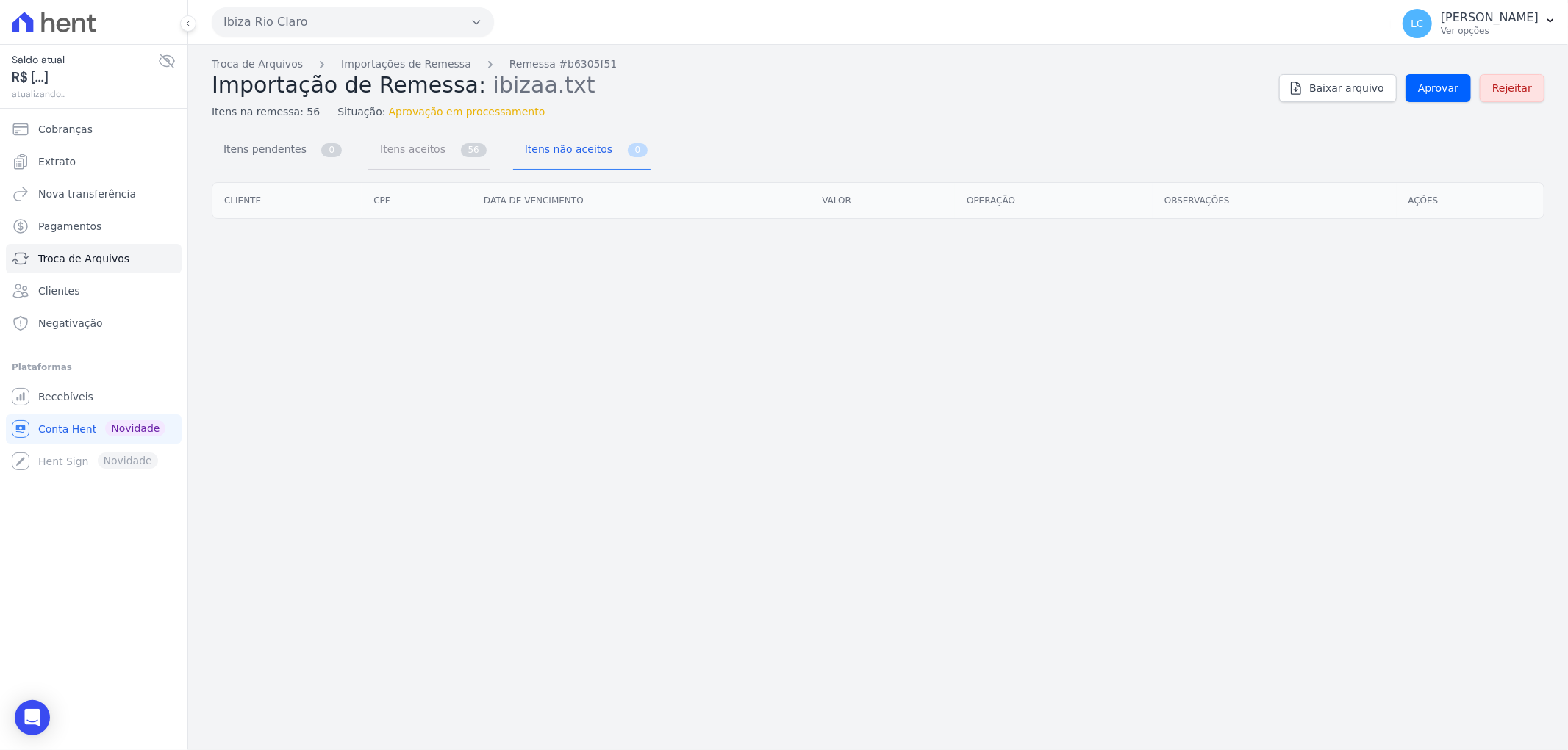
click at [431, 155] on link "Itens aceitos 56" at bounding box center [429, 151] width 121 height 39
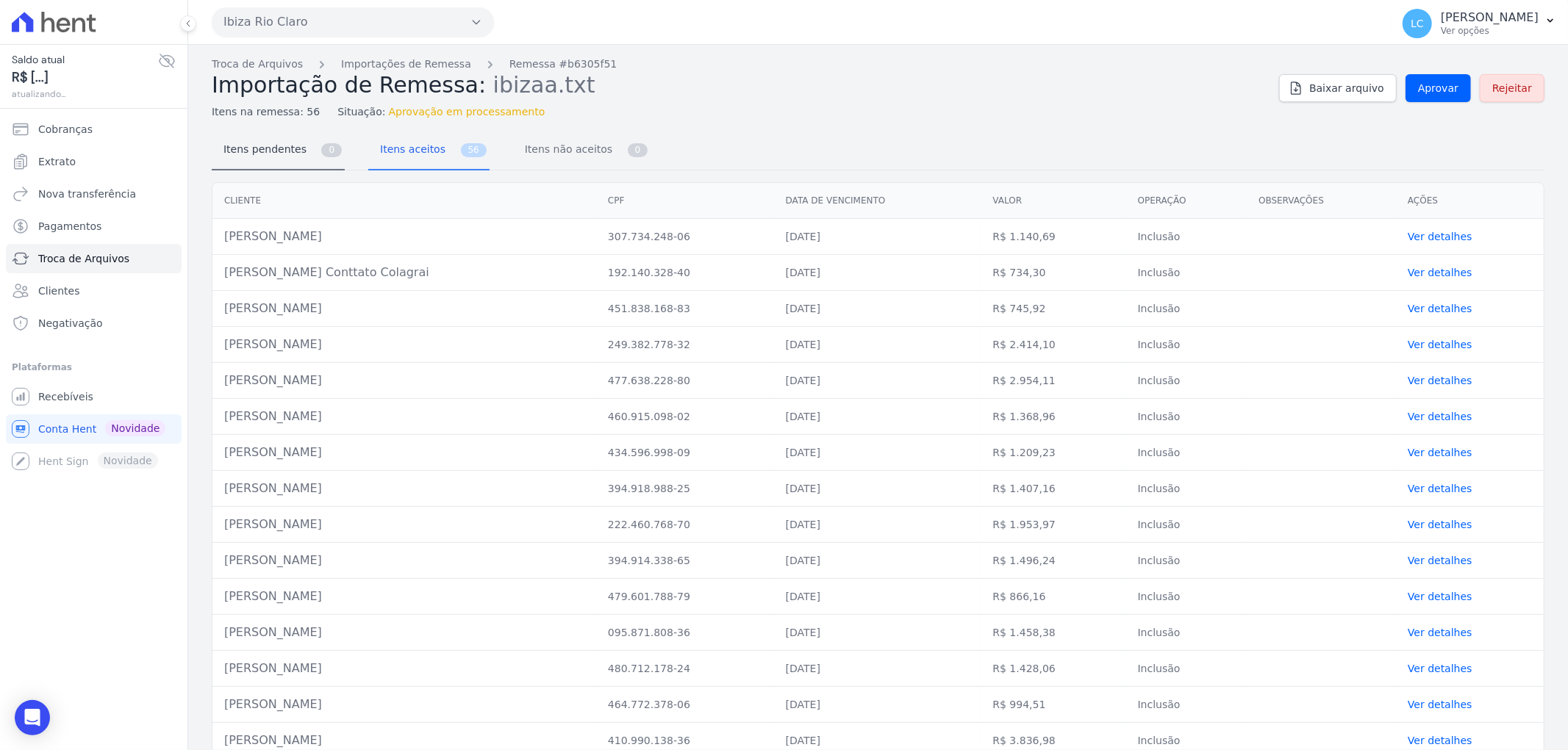
click at [287, 152] on span "Itens pendentes" at bounding box center [261, 149] width 95 height 29
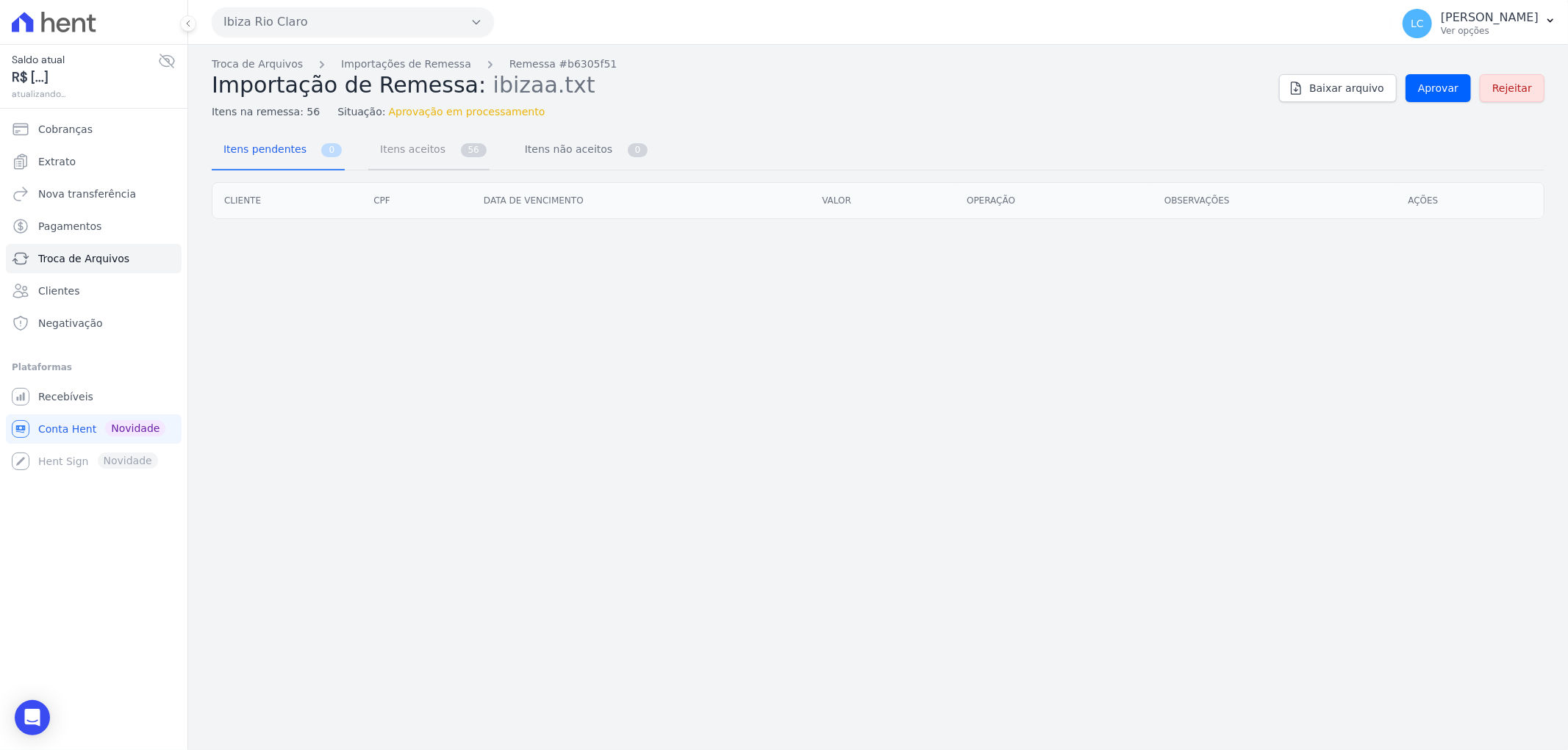
click at [460, 153] on span "56" at bounding box center [473, 150] width 26 height 14
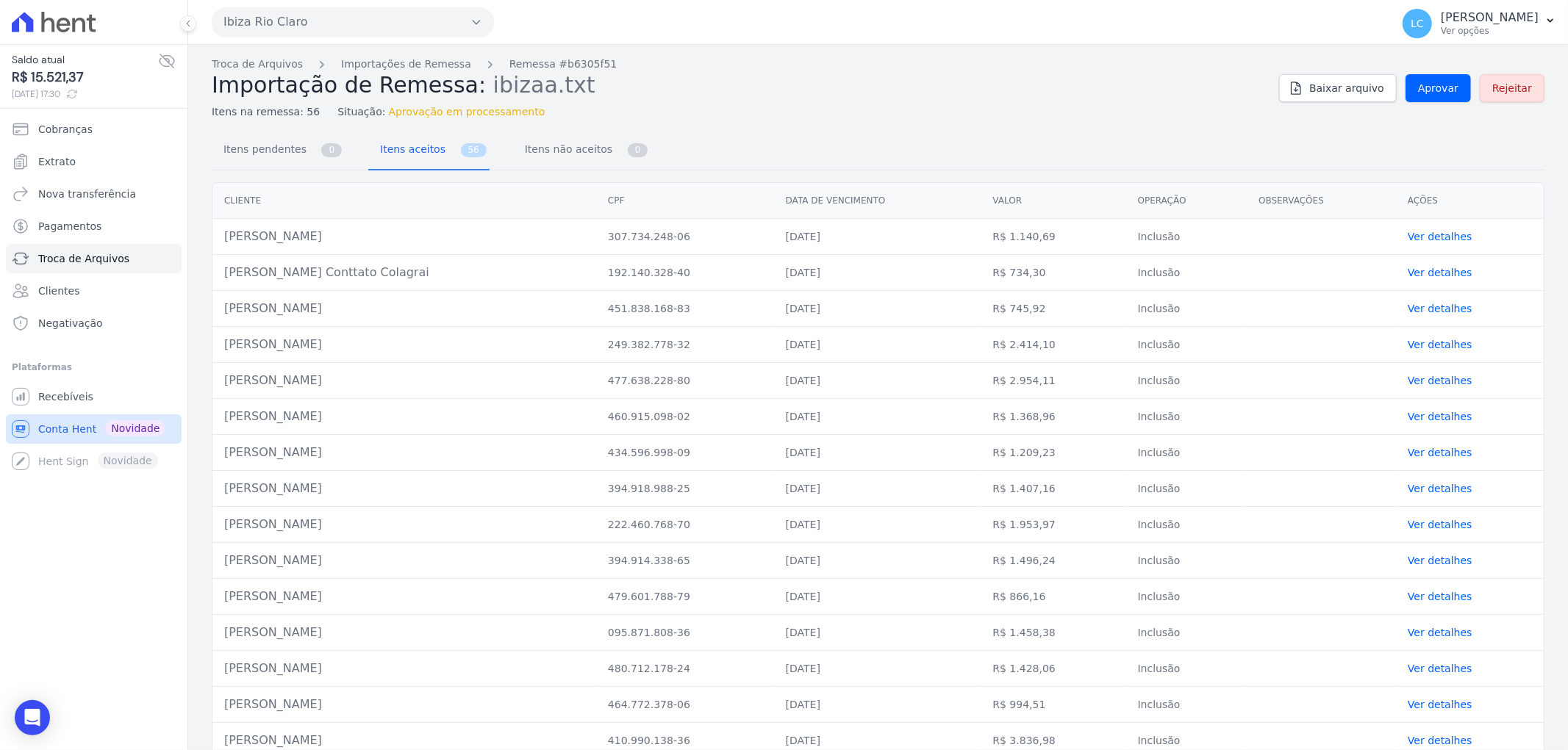
click at [69, 428] on span "Conta Hent" at bounding box center [66, 428] width 58 height 14
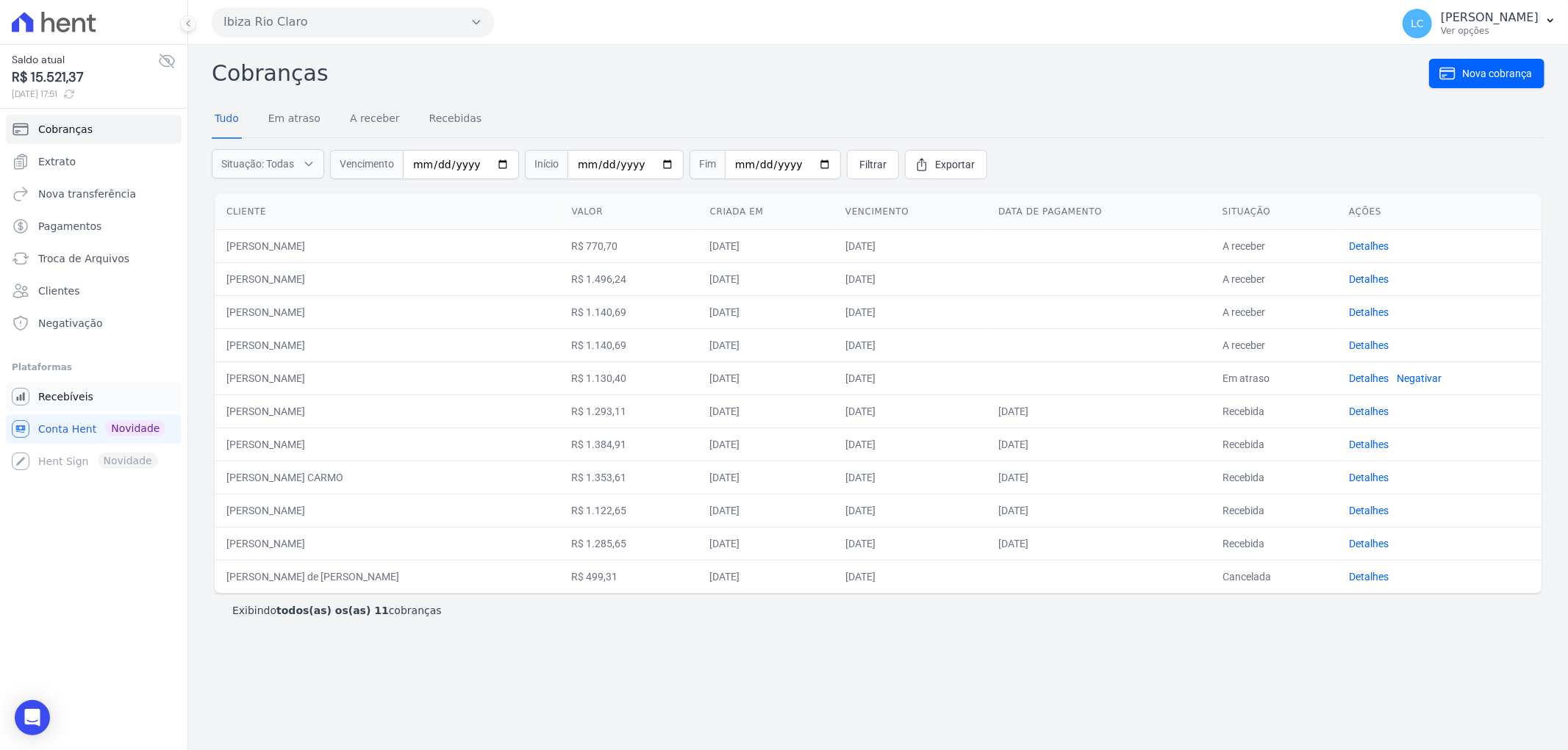
click at [67, 395] on span "Recebíveis" at bounding box center [66, 396] width 55 height 14
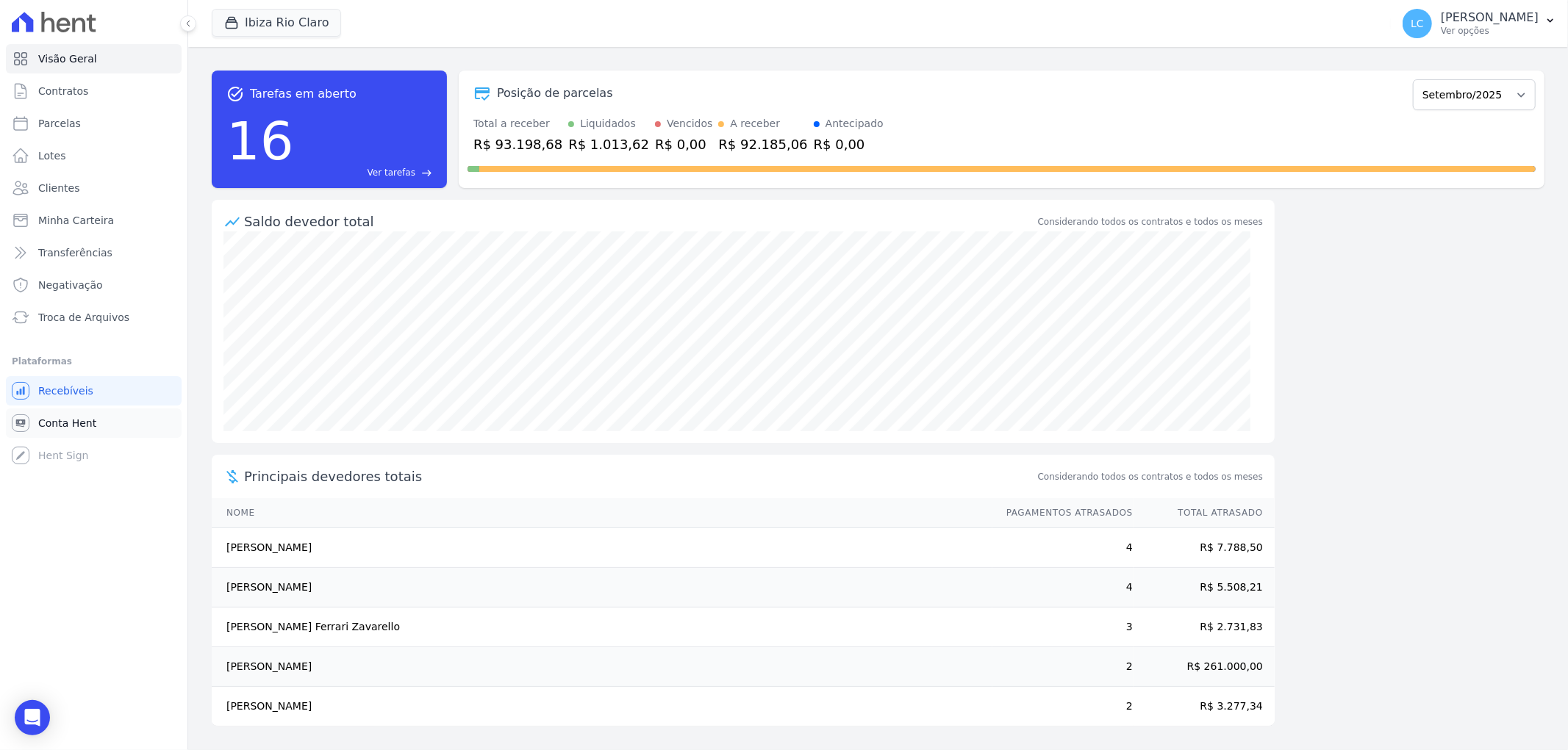
click at [55, 422] on span "Conta Hent" at bounding box center [66, 422] width 58 height 14
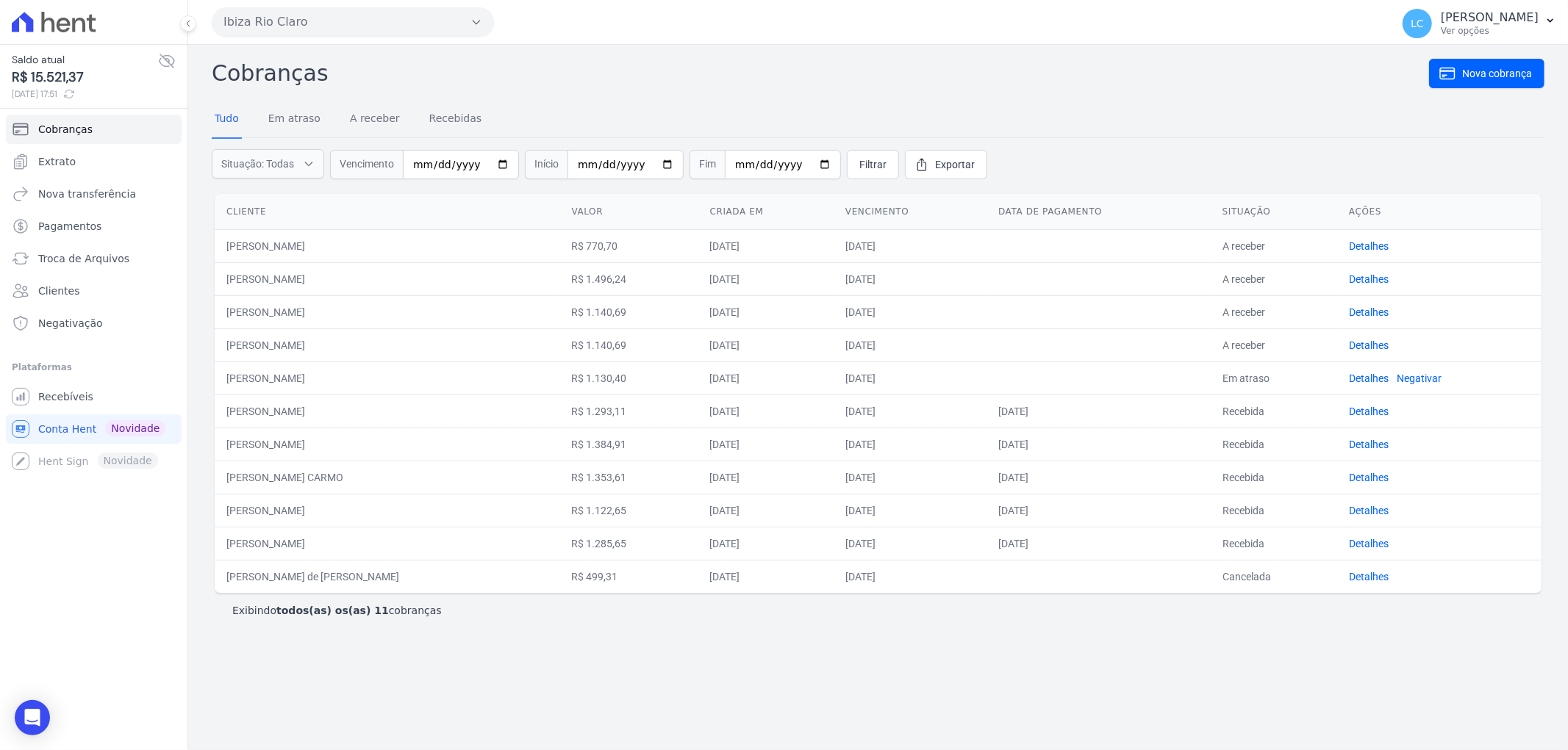
click at [443, 17] on button "Ibiza Rio Claro" at bounding box center [353, 22] width 282 height 29
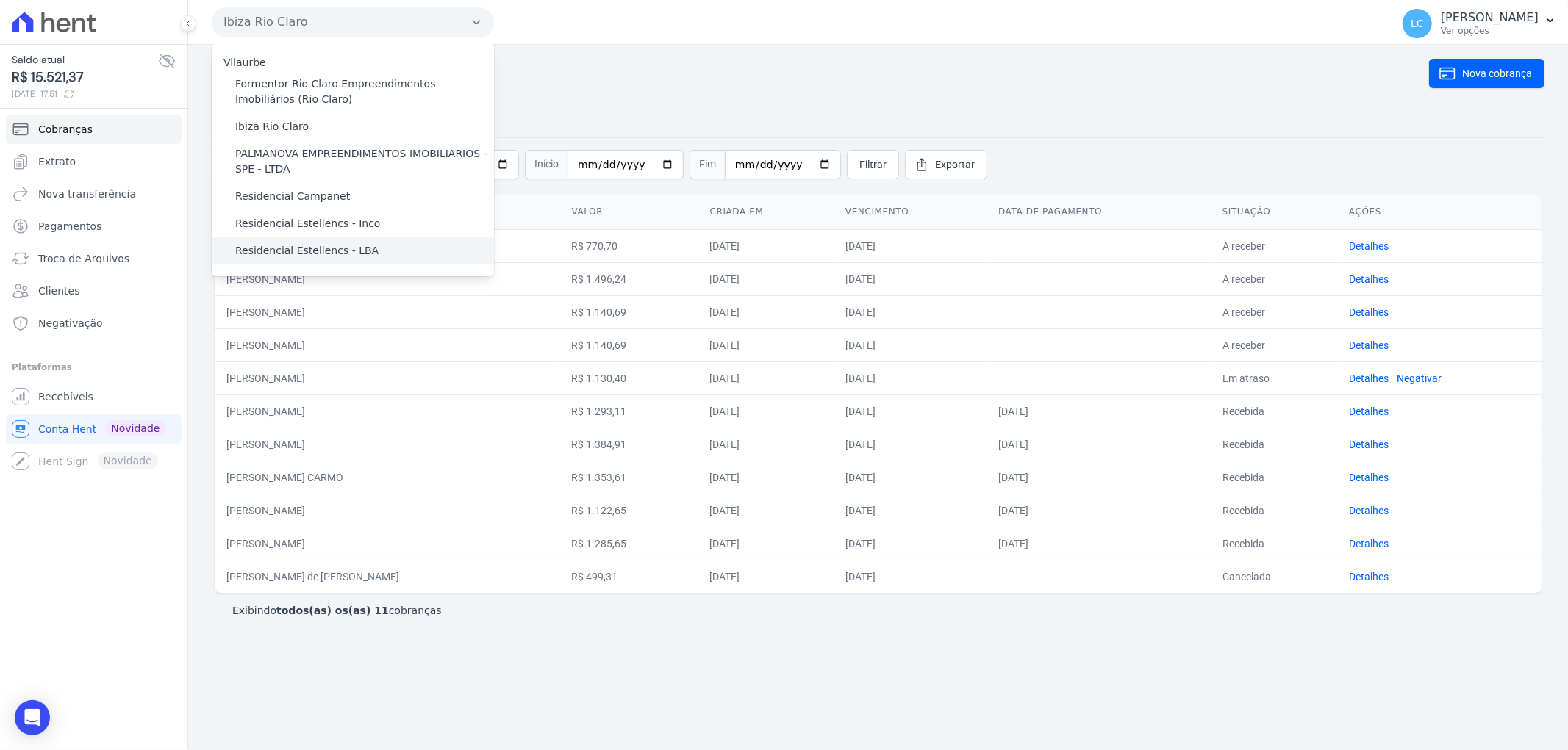
click at [304, 254] on label "Residencial Estellencs - LBA" at bounding box center [307, 251] width 144 height 15
click at [0, 0] on input "Residencial Estellencs - LBA" at bounding box center [0, 0] width 0 height 0
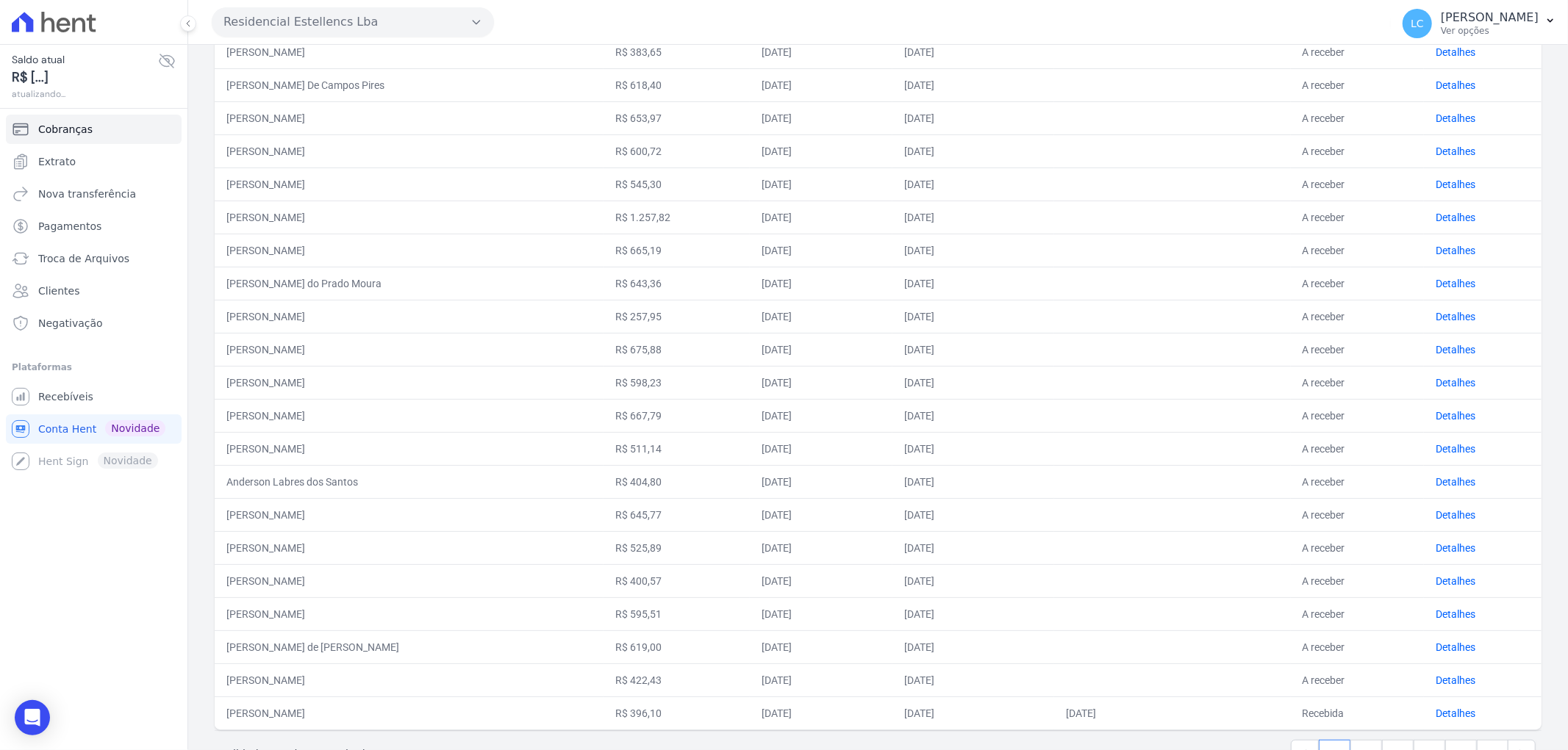
scroll to position [375, 0]
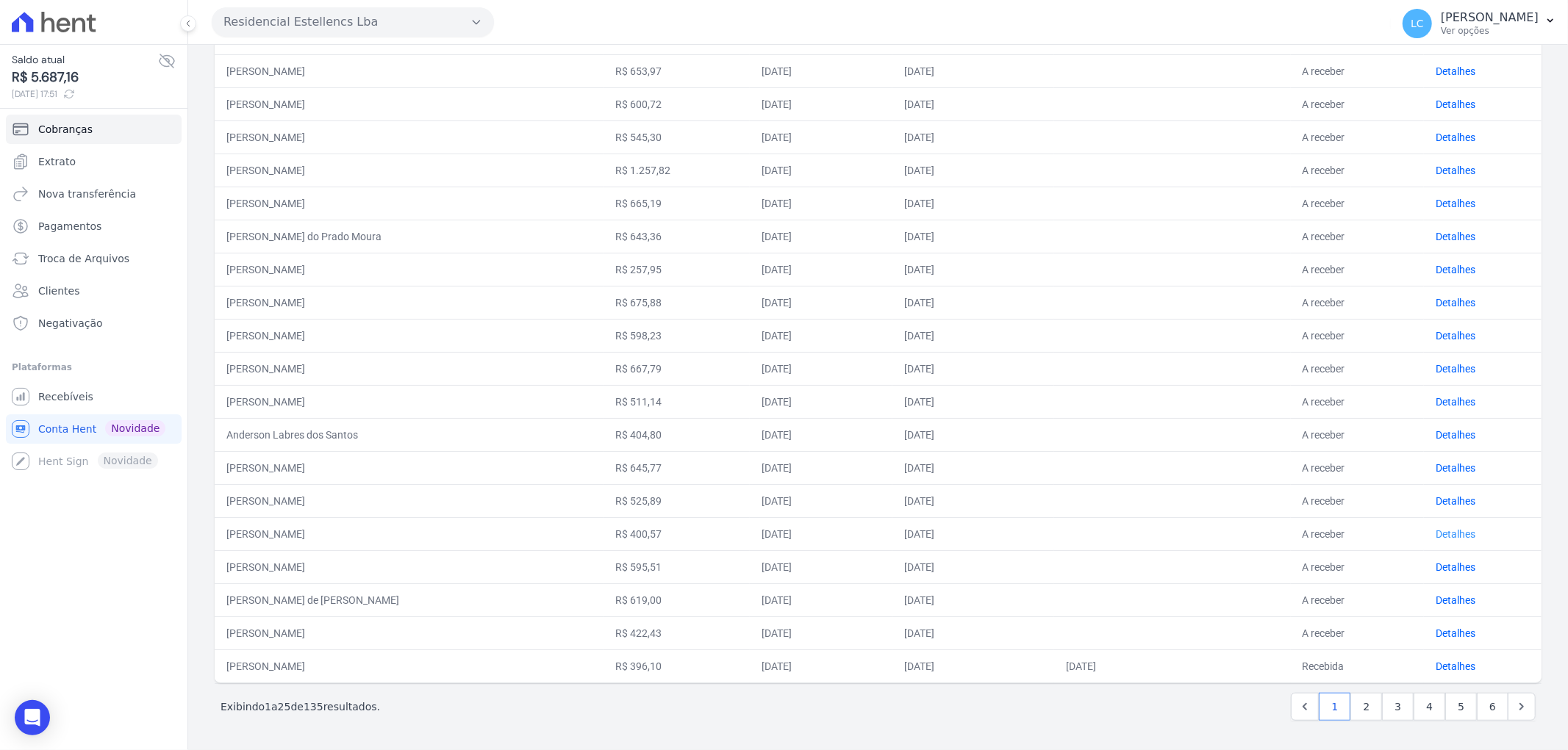
click at [1435, 532] on link "Detalhes" at bounding box center [1455, 534] width 39 height 12
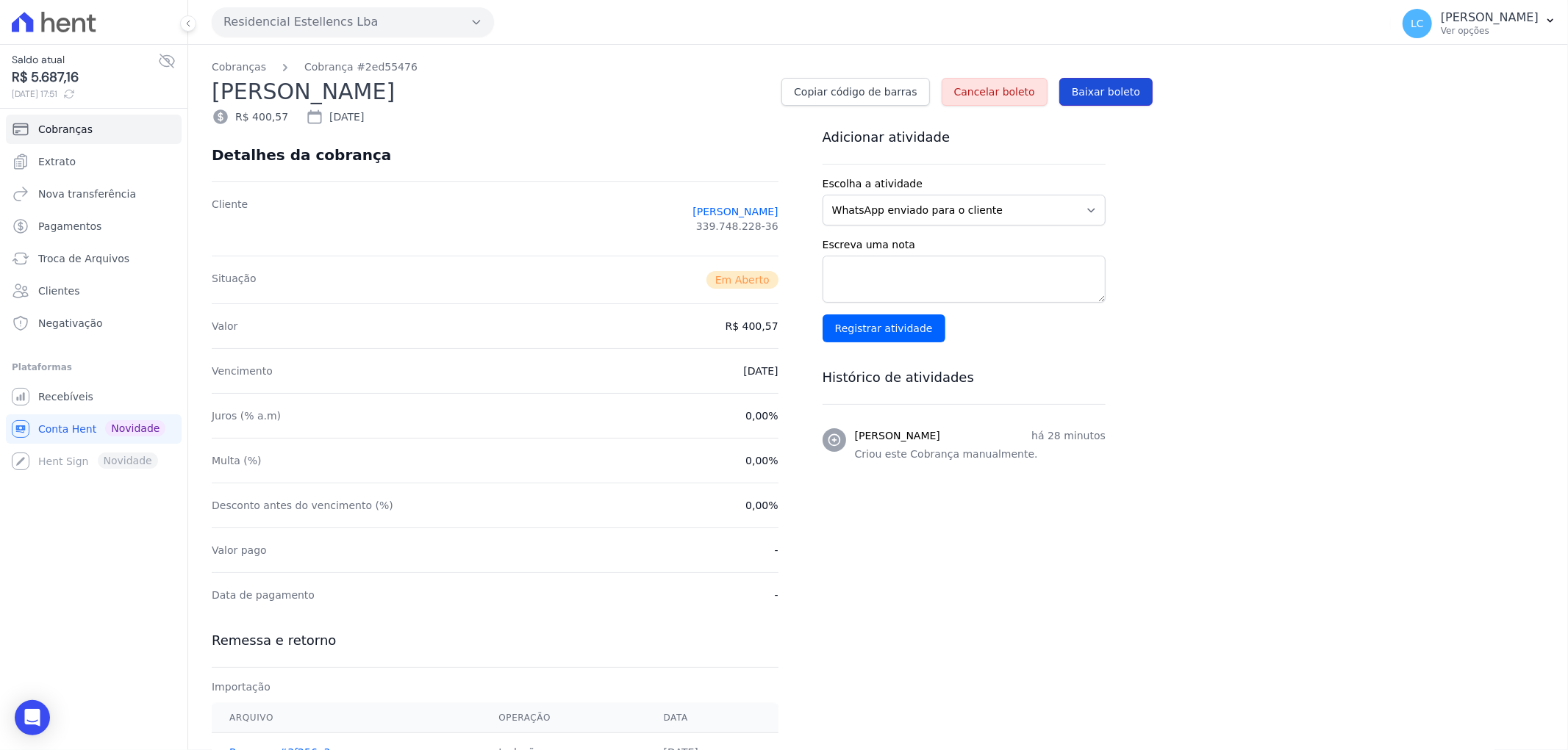
click at [1099, 93] on span "Baixar boleto" at bounding box center [1105, 92] width 68 height 14
